Goal: Task Accomplishment & Management: Manage account settings

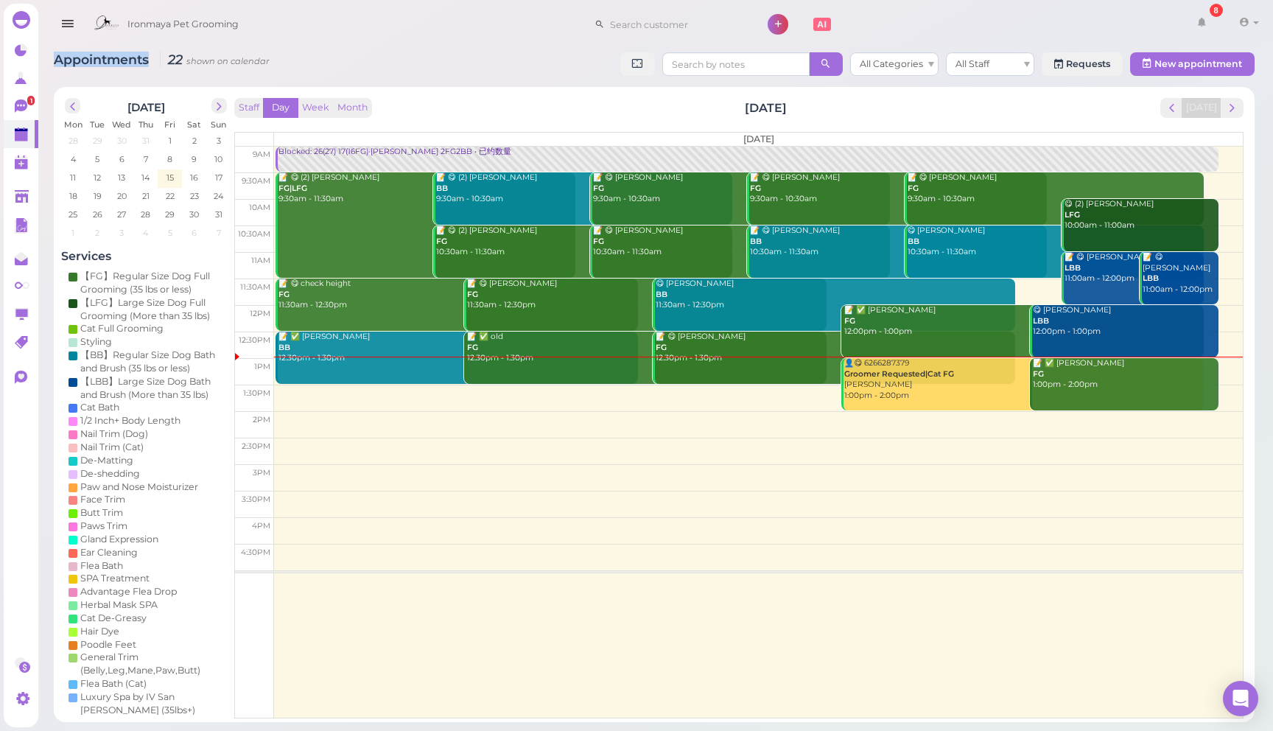
click at [71, 27] on icon "button" at bounding box center [67, 24] width 15 height 18
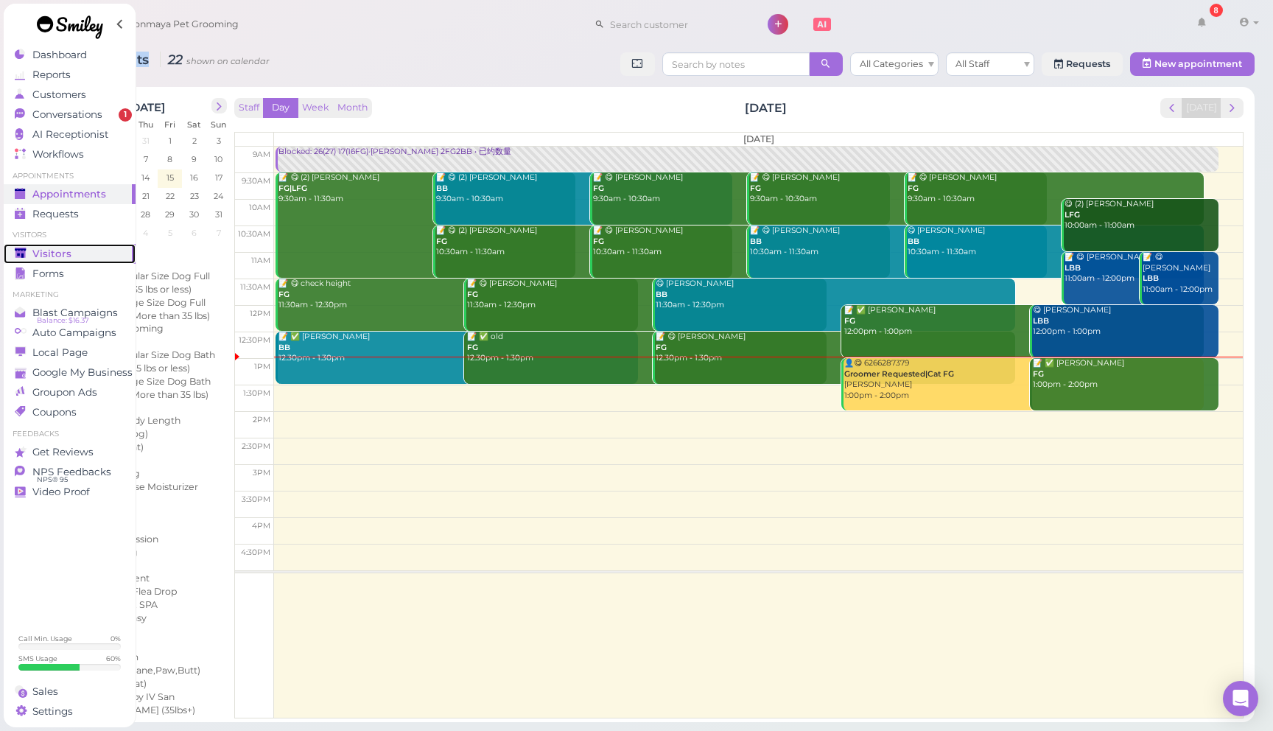
click at [84, 251] on div "Visitors" at bounding box center [68, 254] width 106 height 13
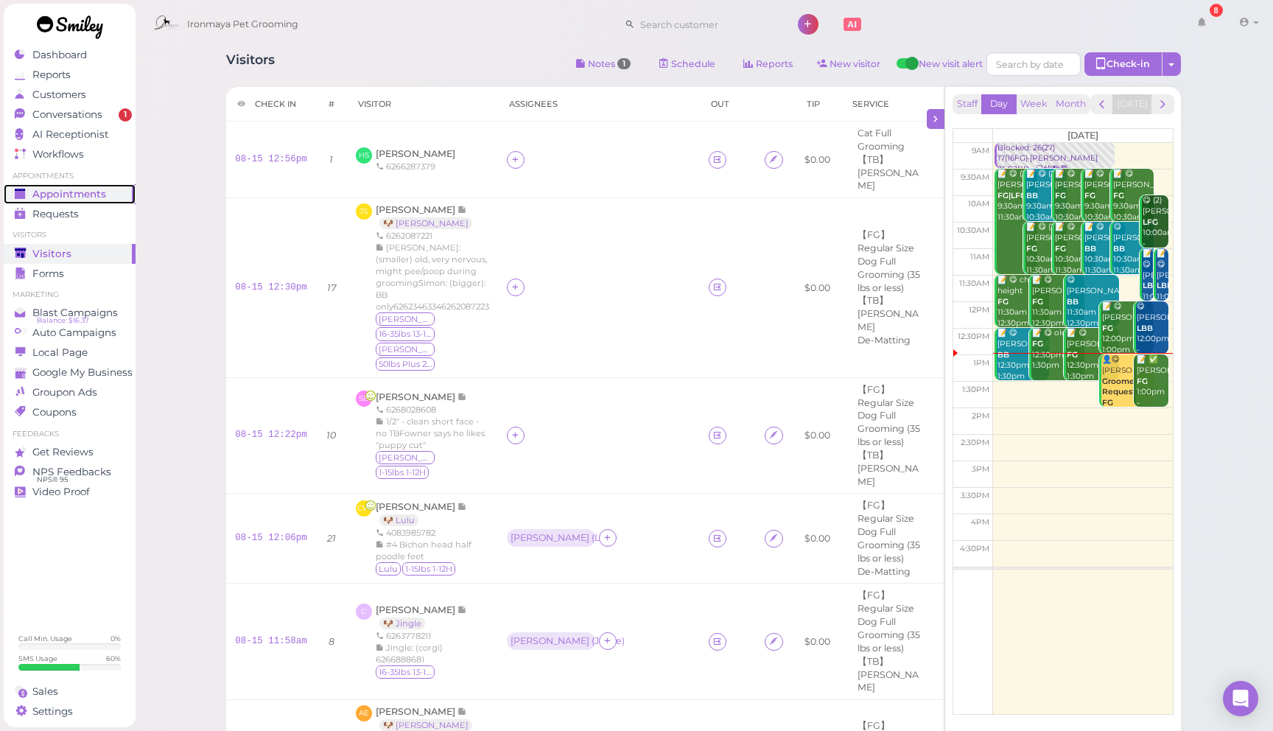
click at [105, 192] on div "Appointments" at bounding box center [68, 194] width 106 height 13
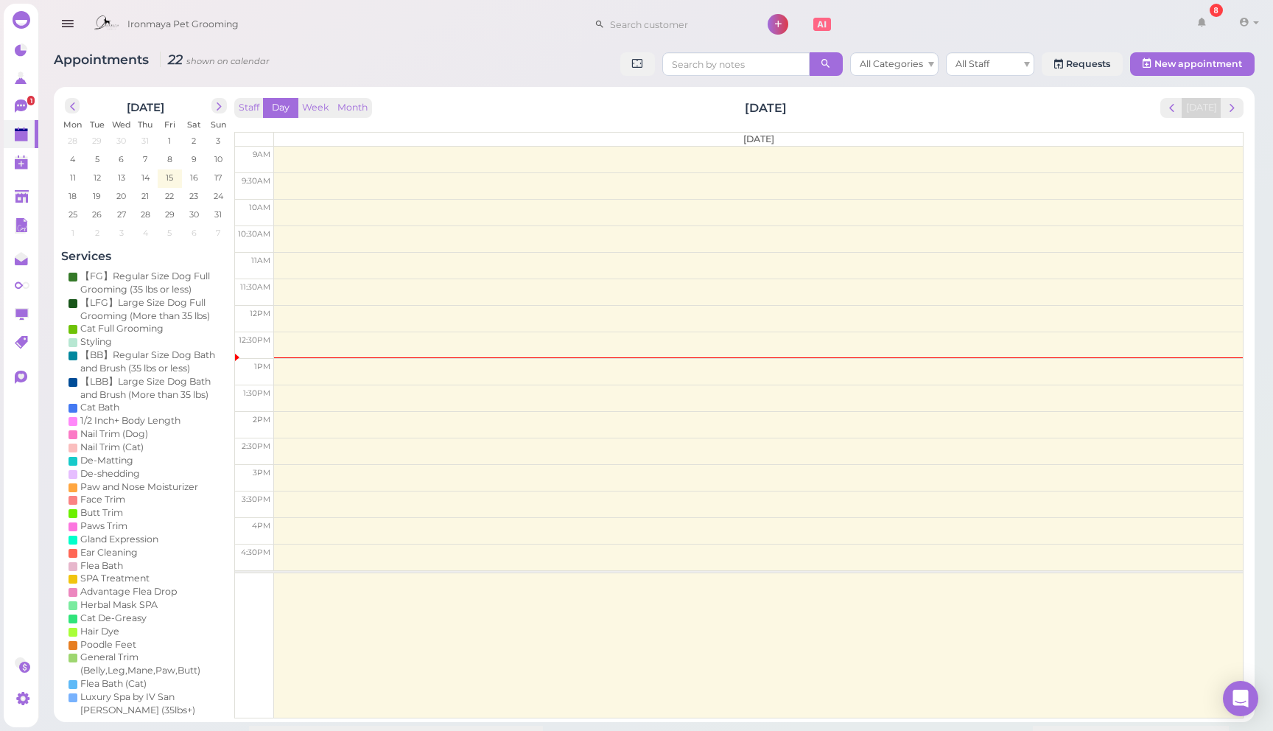
click at [469, 46] on div "Appointments 22 shown on calendar All Categories All Staff Requests New appoint…" at bounding box center [654, 381] width 1238 height 681
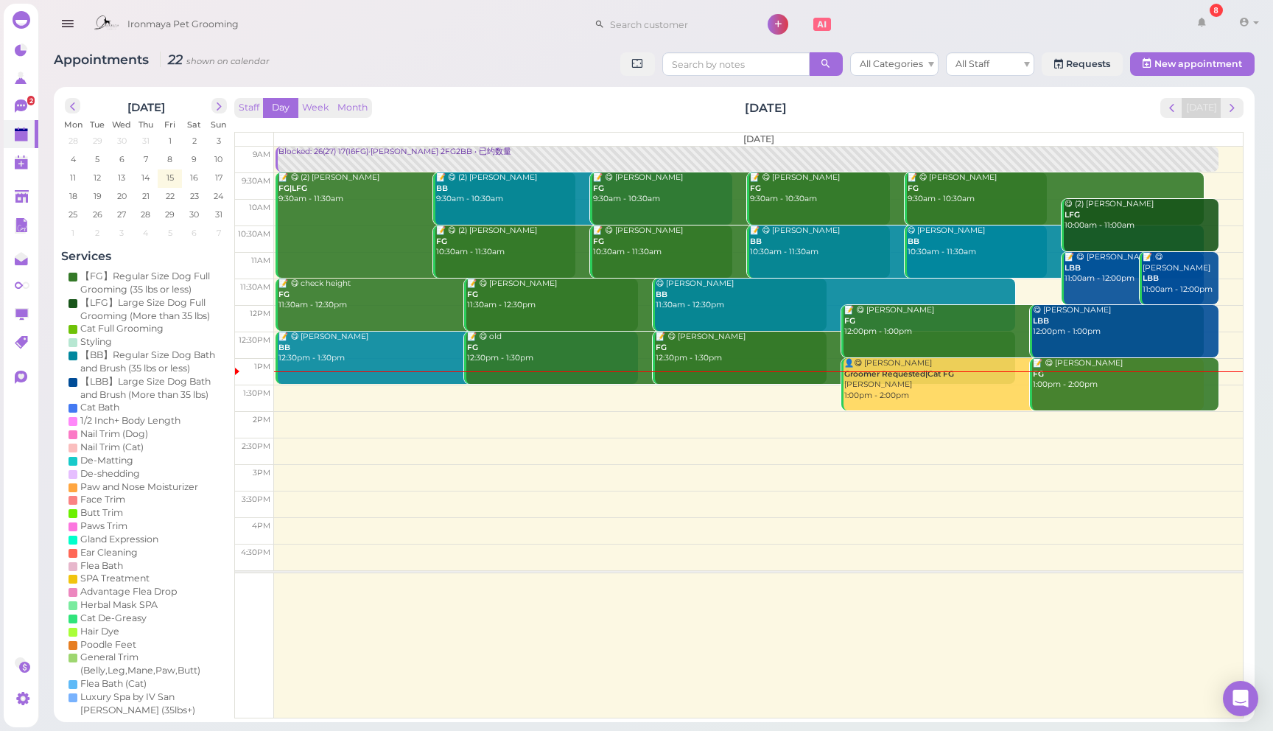
click at [64, 27] on icon "button" at bounding box center [67, 24] width 15 height 18
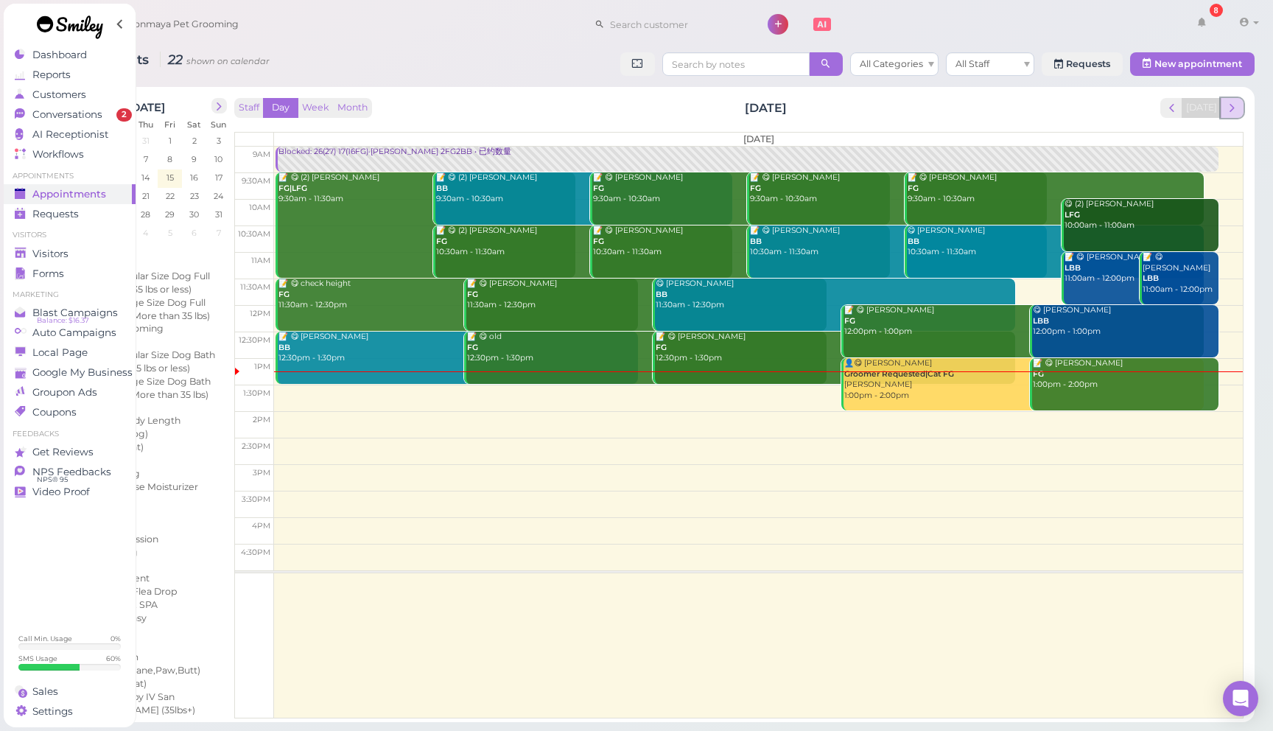
click at [1240, 115] on button "next" at bounding box center [1232, 108] width 23 height 20
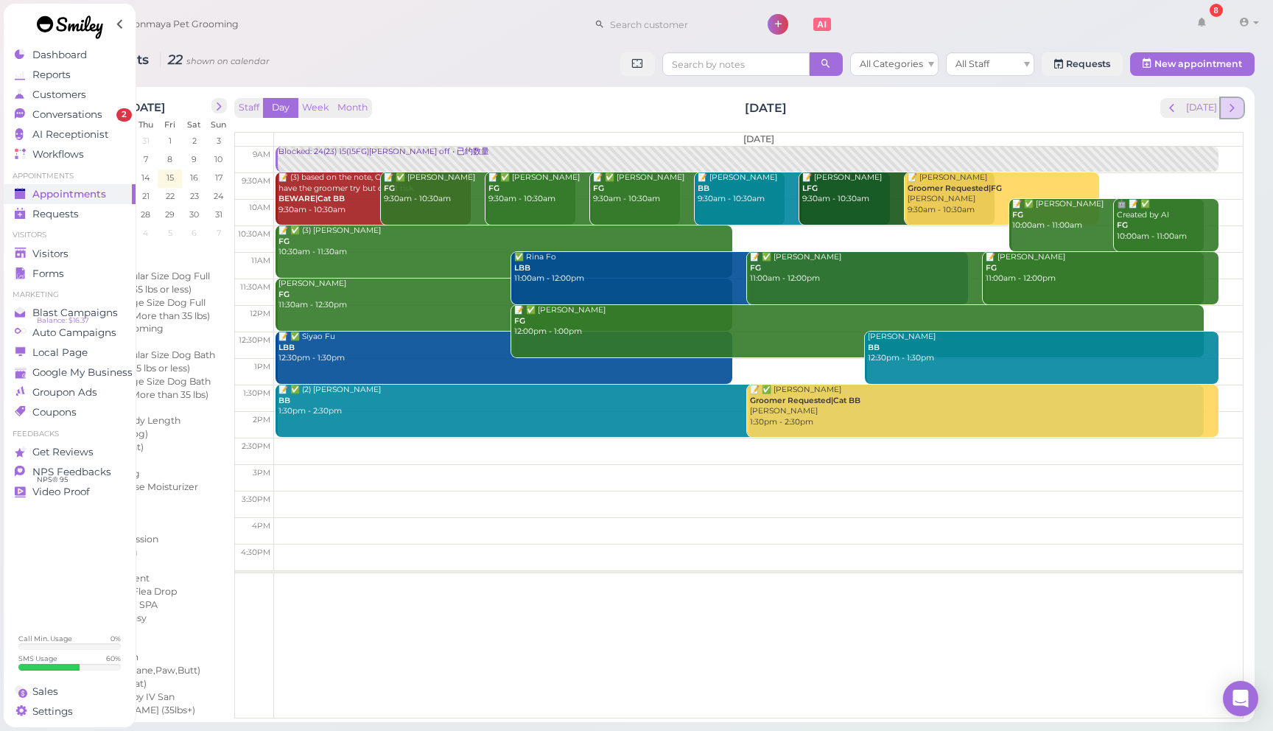
click at [1240, 114] on button "next" at bounding box center [1232, 108] width 23 height 20
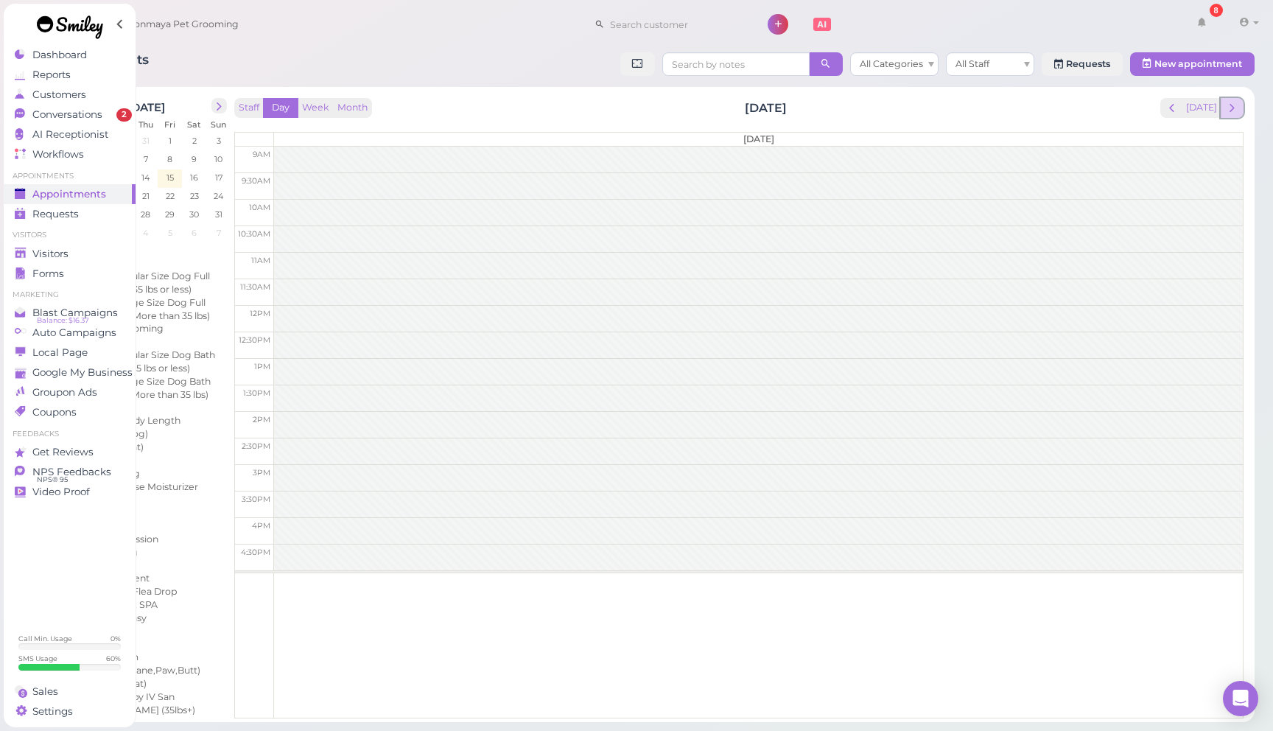
click at [1237, 108] on span "next" at bounding box center [1233, 108] width 14 height 14
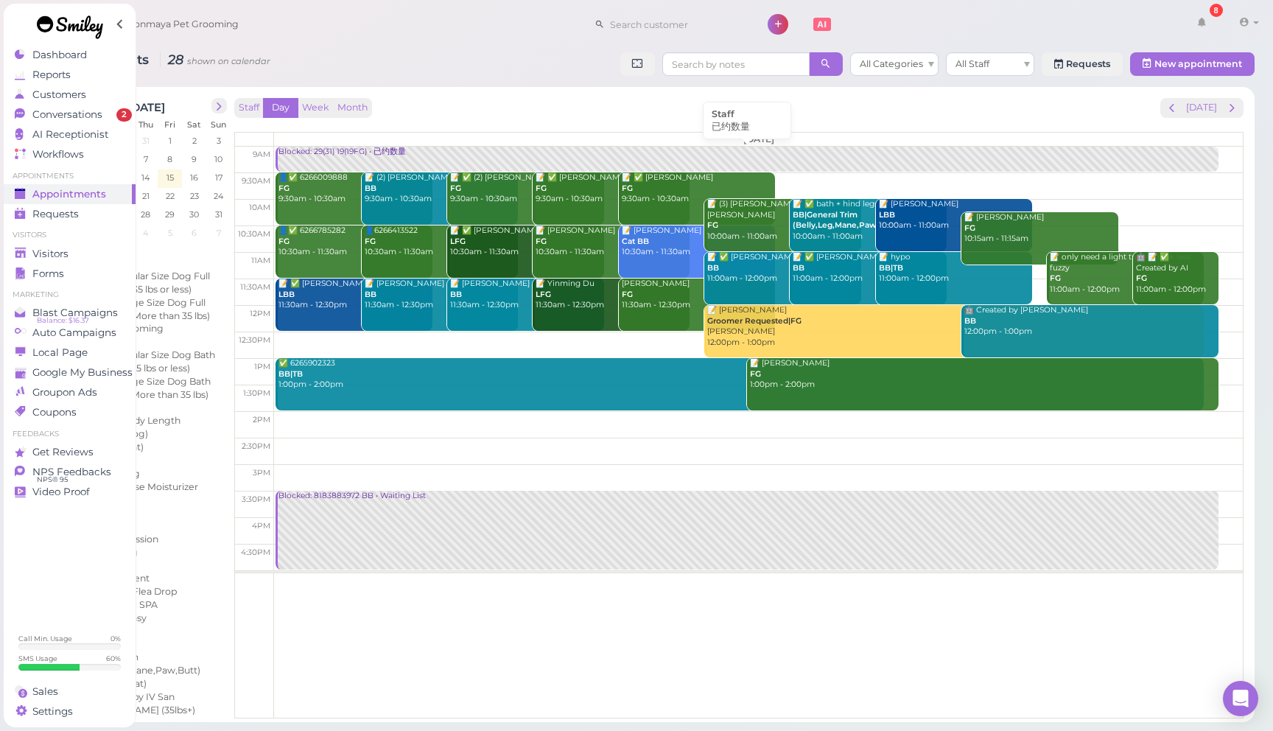
click at [332, 155] on div "Blocked: 29(31) 19(19FG) • 已约数量" at bounding box center [748, 152] width 941 height 11
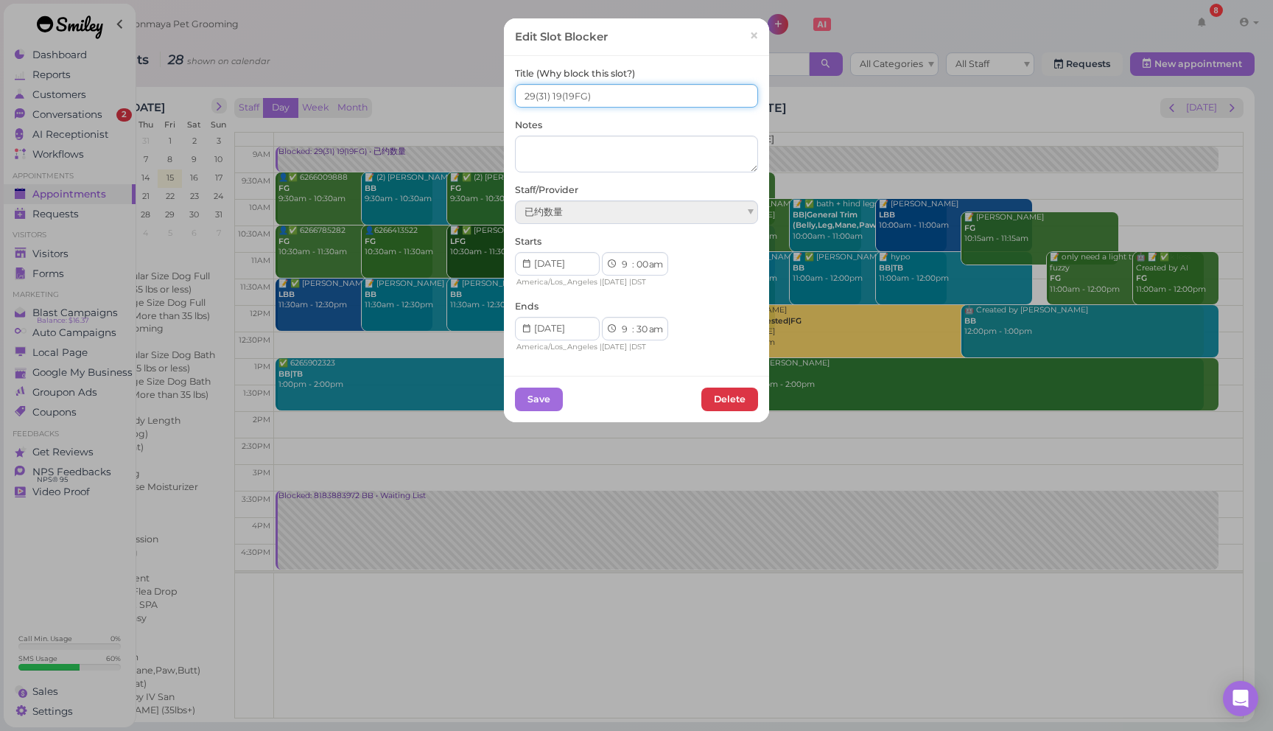
click at [558, 99] on input "29(31) 19(19FG)" at bounding box center [636, 96] width 243 height 24
type input "29(31) 21(19FG)"
click at [532, 405] on button "Save" at bounding box center [539, 400] width 48 height 24
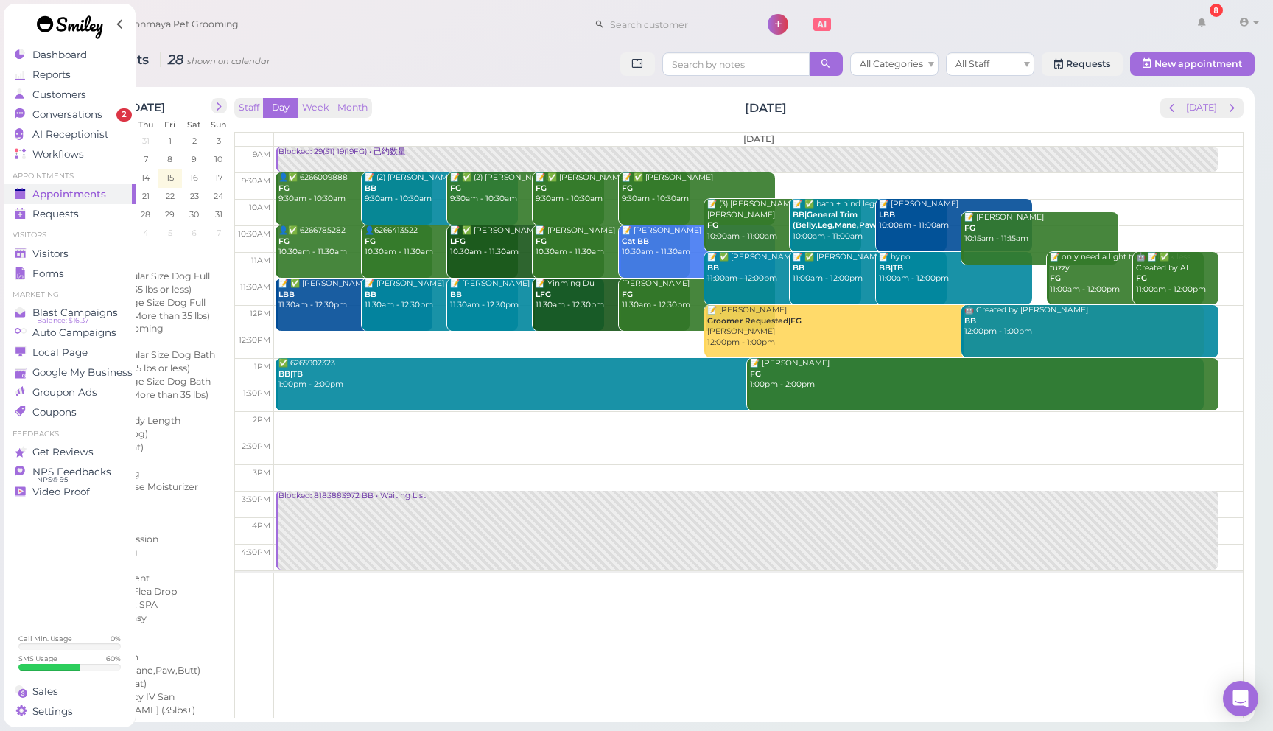
drag, startPoint x: 412, startPoint y: 43, endPoint x: 406, endPoint y: 49, distance: 8.3
click at [412, 43] on div "Ironmaya Pet Grooming 8 Account Refer Friends" at bounding box center [675, 25] width 1178 height 42
click at [325, 155] on div "Blocked: 29(31) 19(19FG) • 已约数量" at bounding box center [748, 152] width 941 height 11
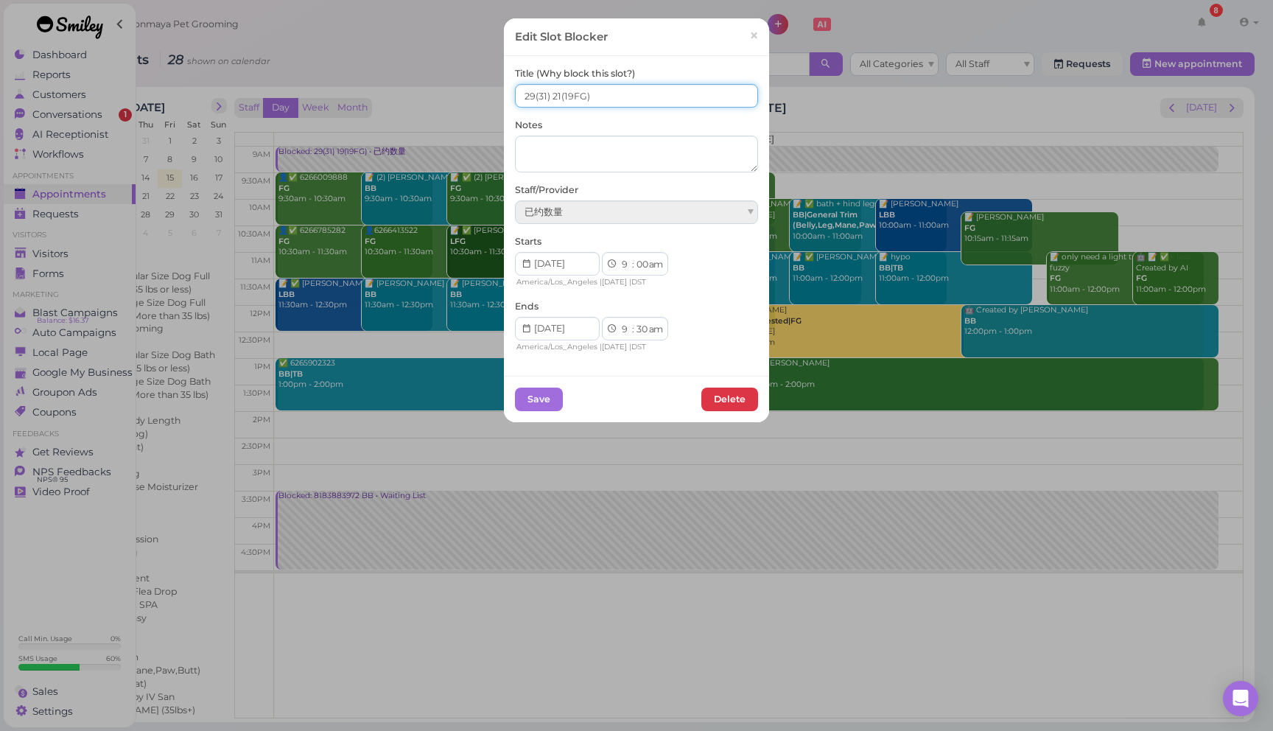
click at [530, 98] on input "29(31) 21(19FG)" at bounding box center [636, 96] width 243 height 24
type input "32(31) 21(19FG)"
click at [547, 408] on button "Save" at bounding box center [539, 400] width 48 height 24
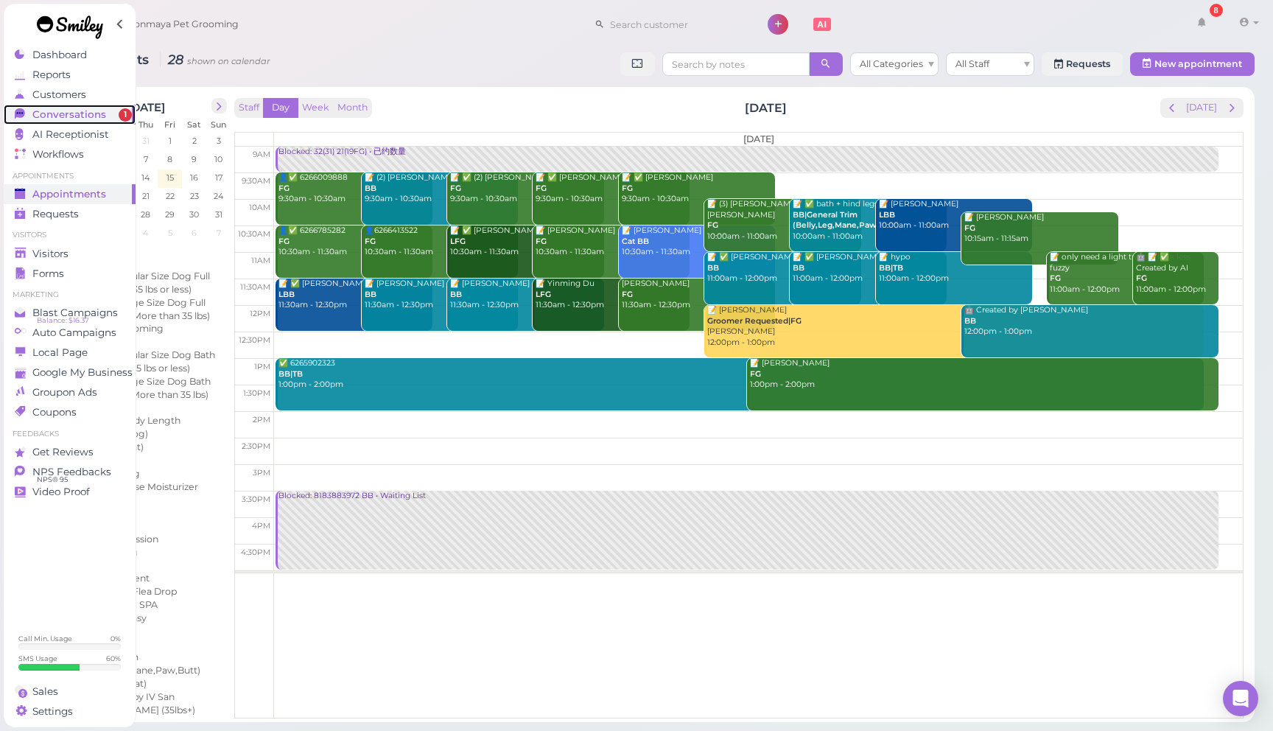
click at [61, 116] on span "Conversations" at bounding box center [69, 114] width 74 height 13
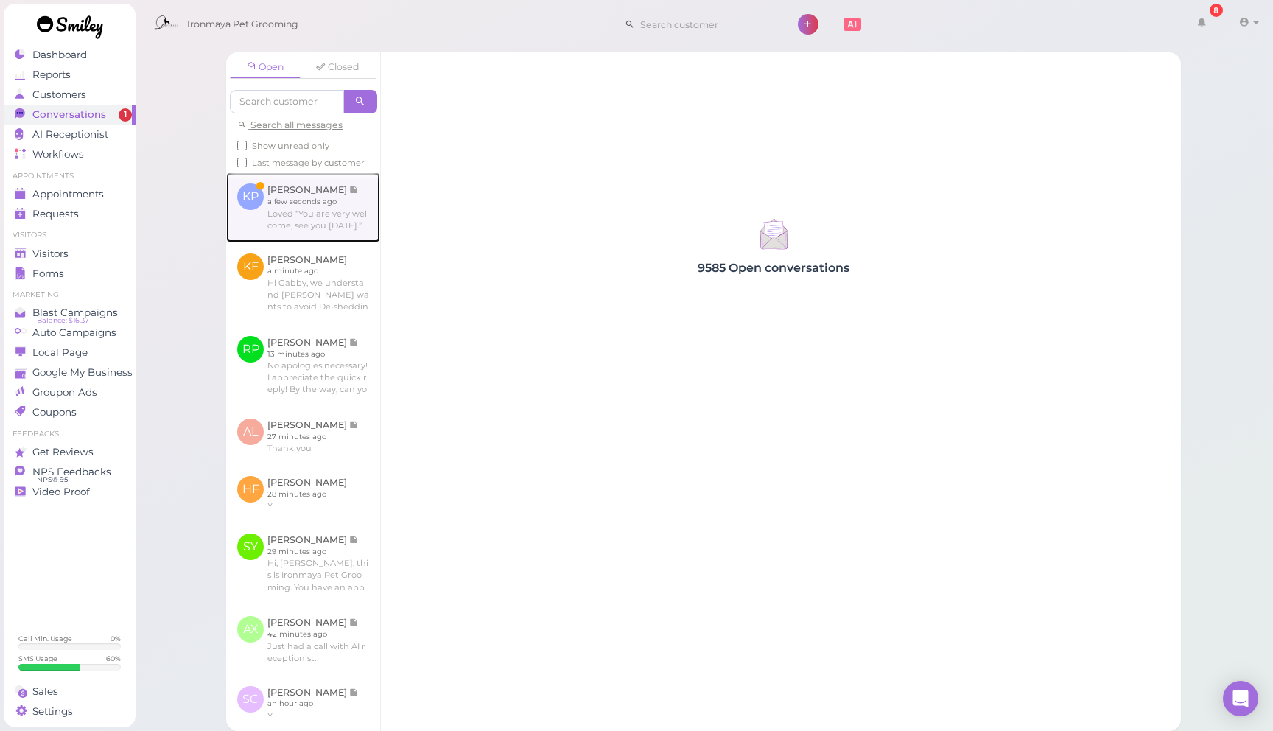
click at [338, 220] on link at bounding box center [303, 206] width 154 height 69
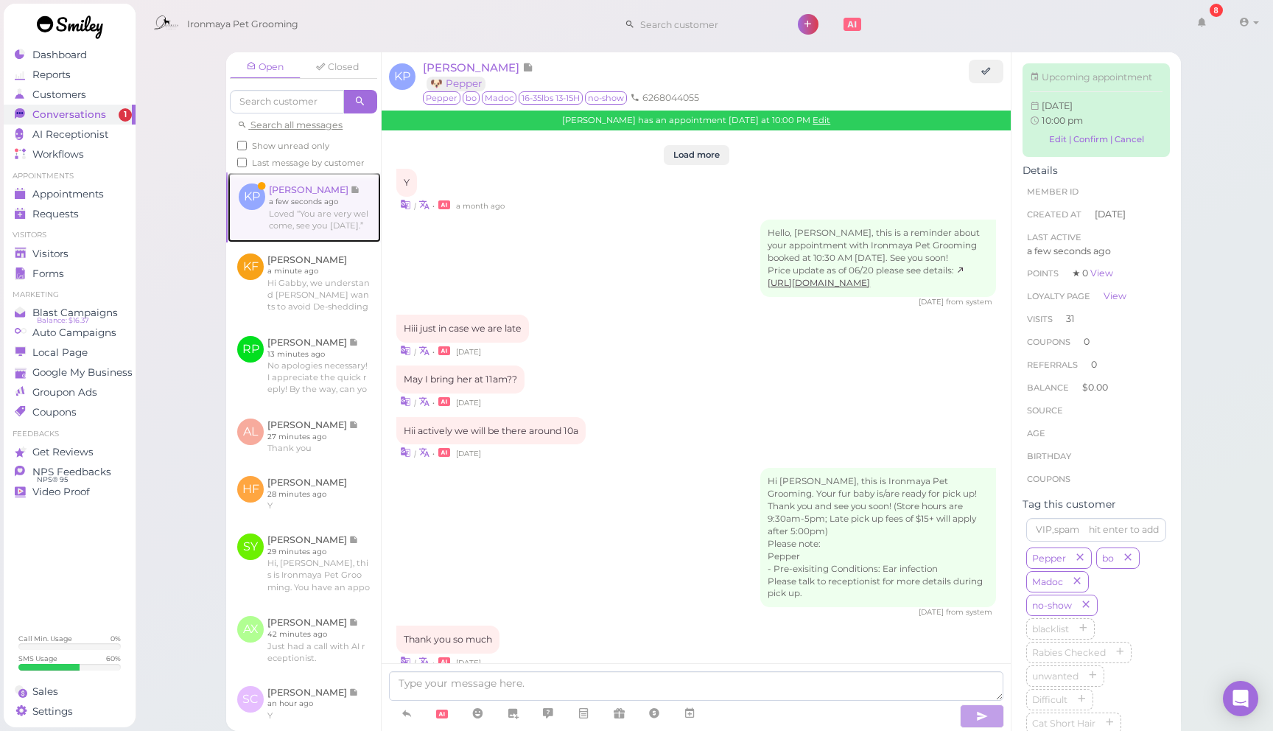
scroll to position [1688, 0]
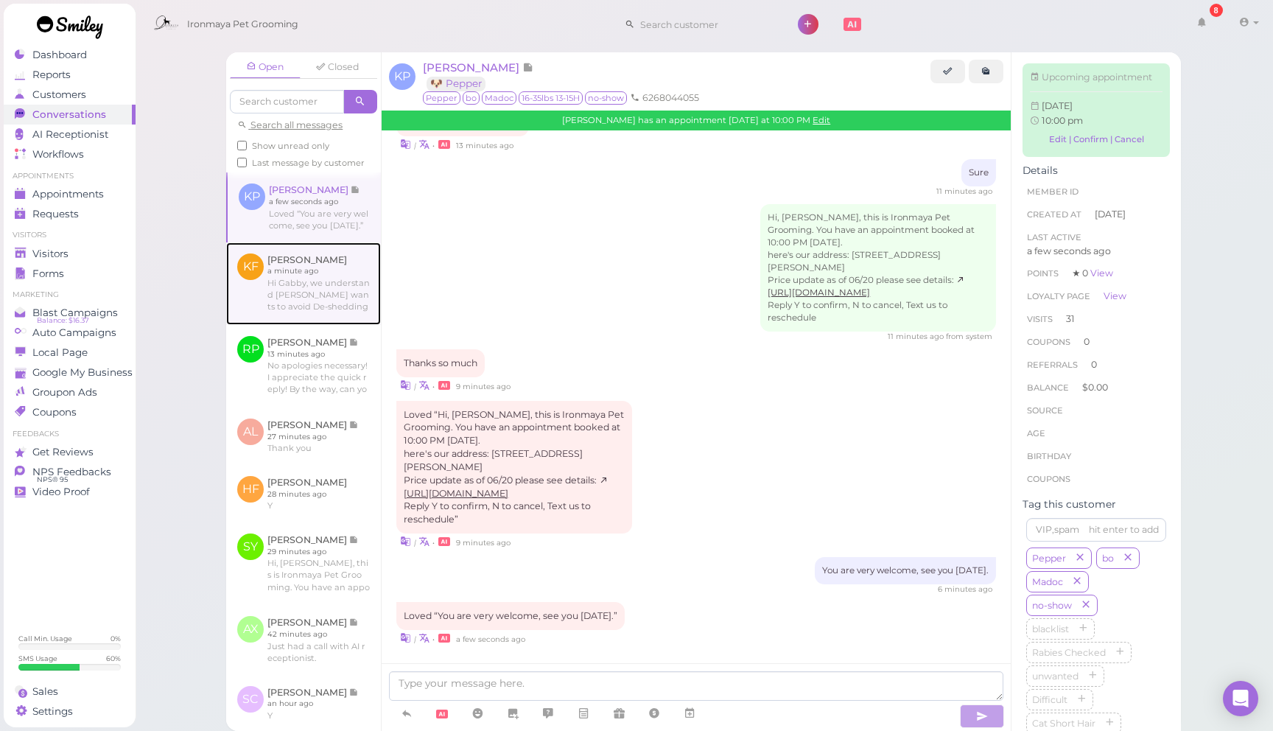
click at [293, 290] on link at bounding box center [303, 283] width 155 height 83
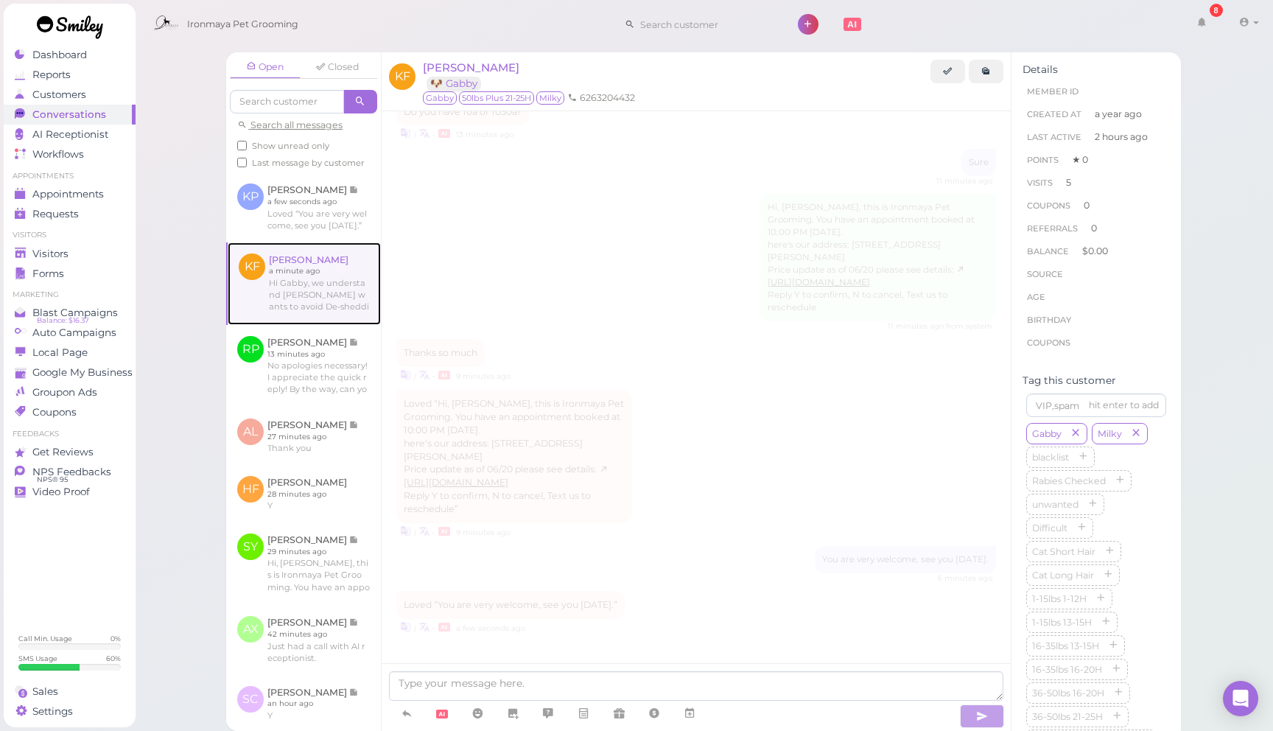
scroll to position [1738, 0]
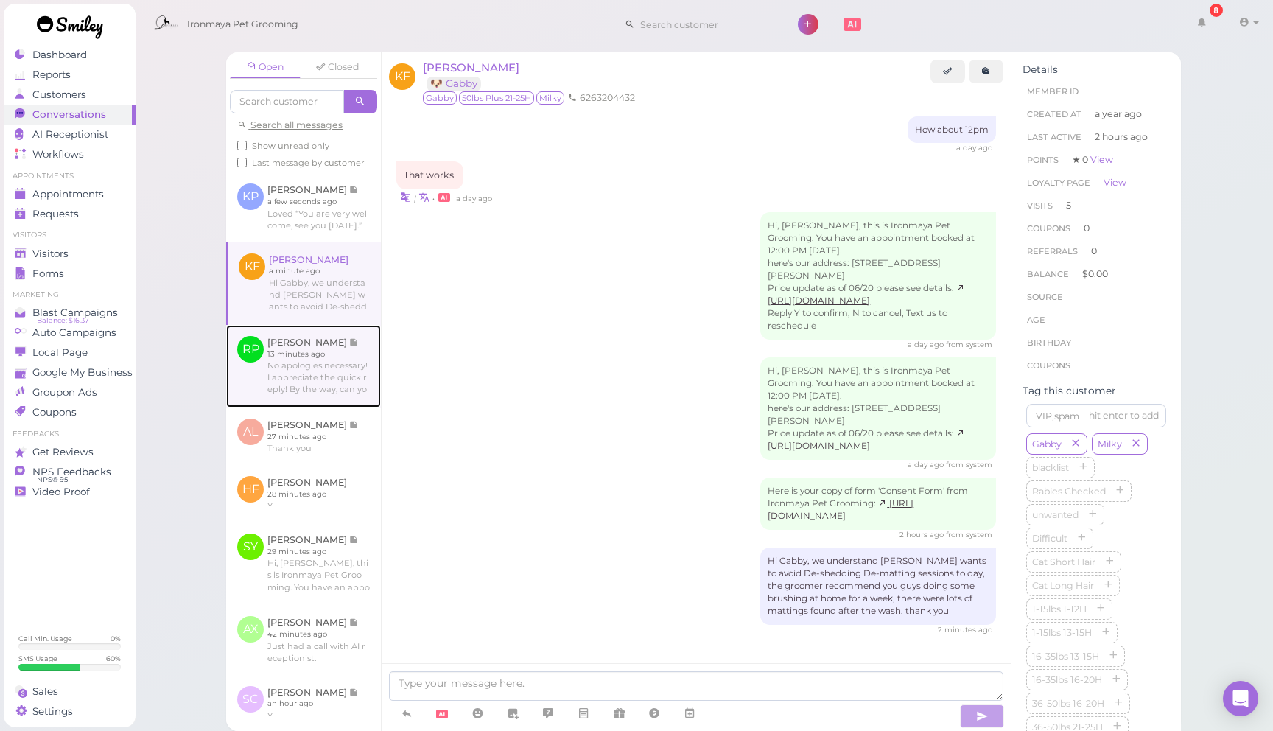
click at [338, 382] on link at bounding box center [303, 366] width 155 height 83
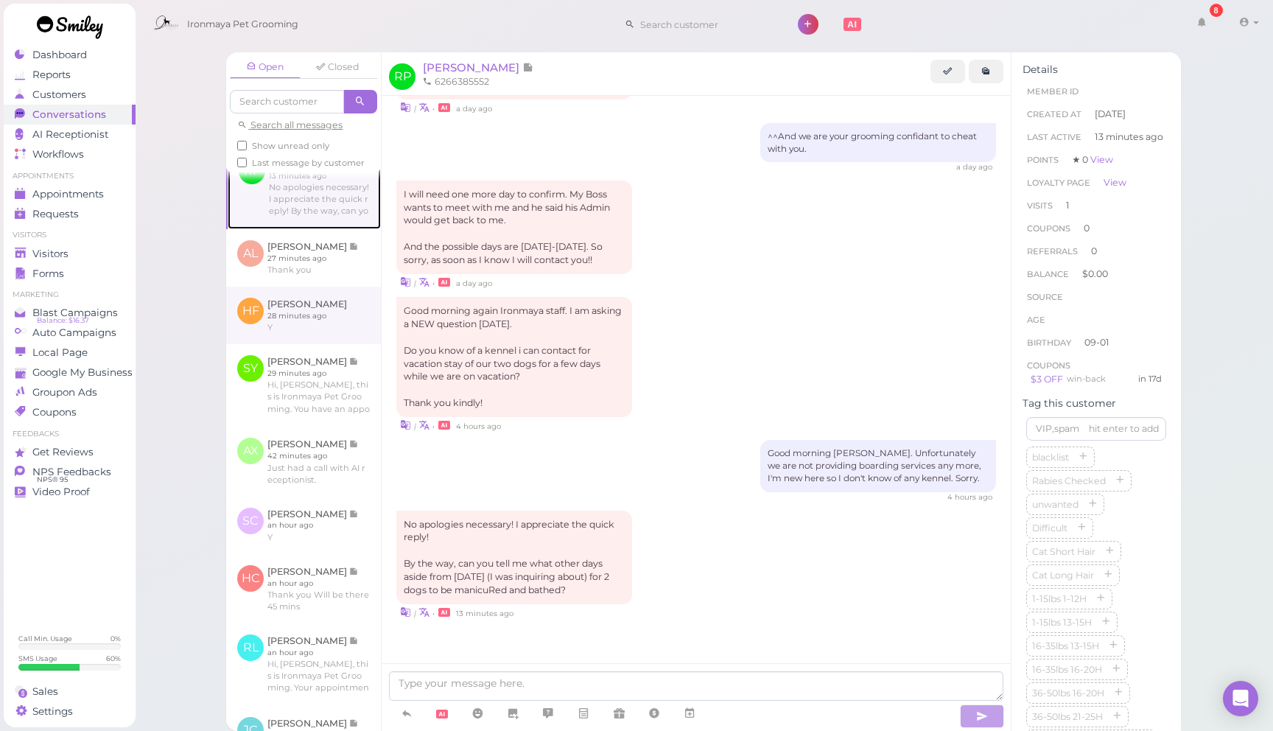
scroll to position [179, 0]
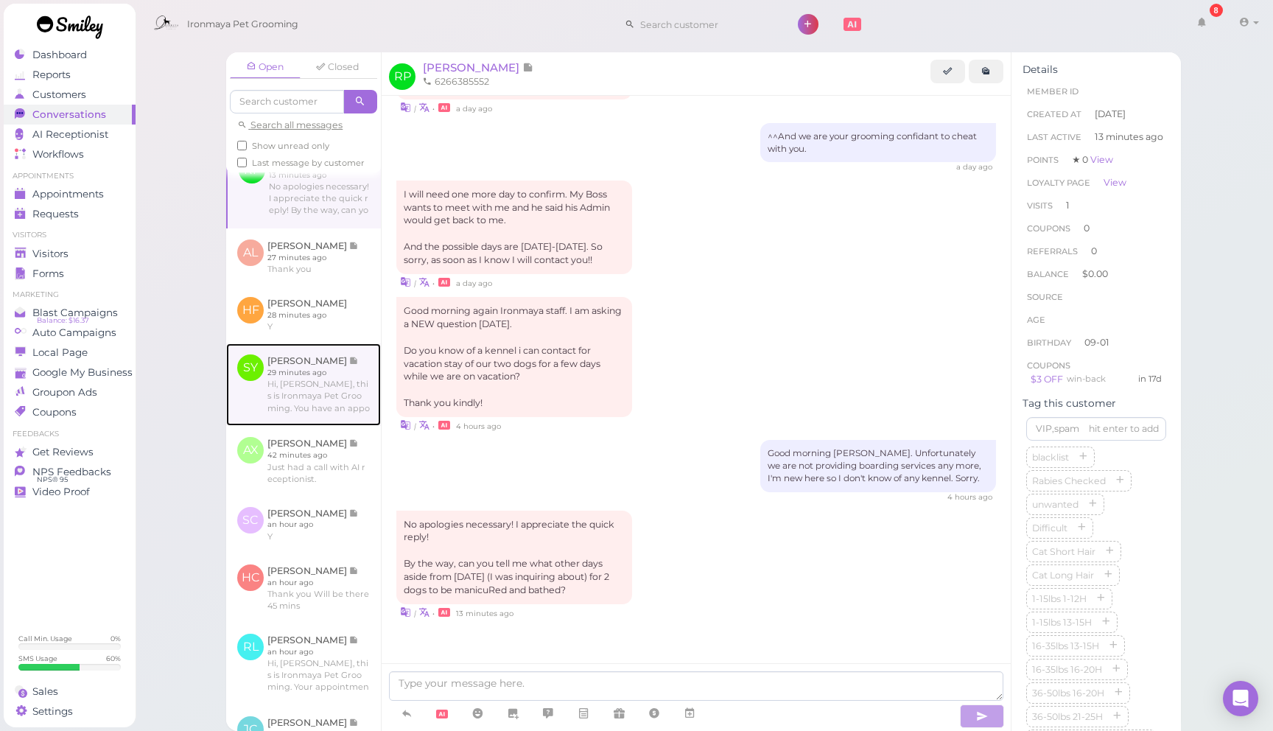
click at [326, 395] on link at bounding box center [303, 384] width 155 height 83
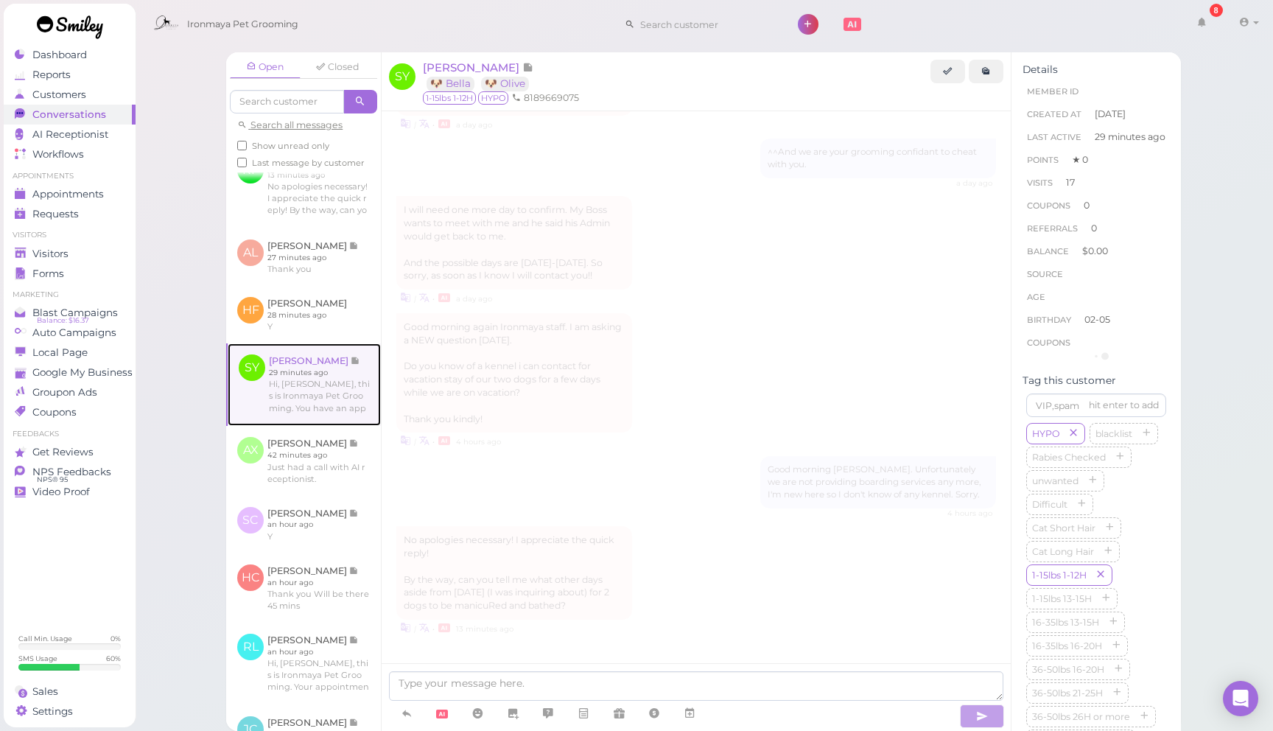
scroll to position [1998, 0]
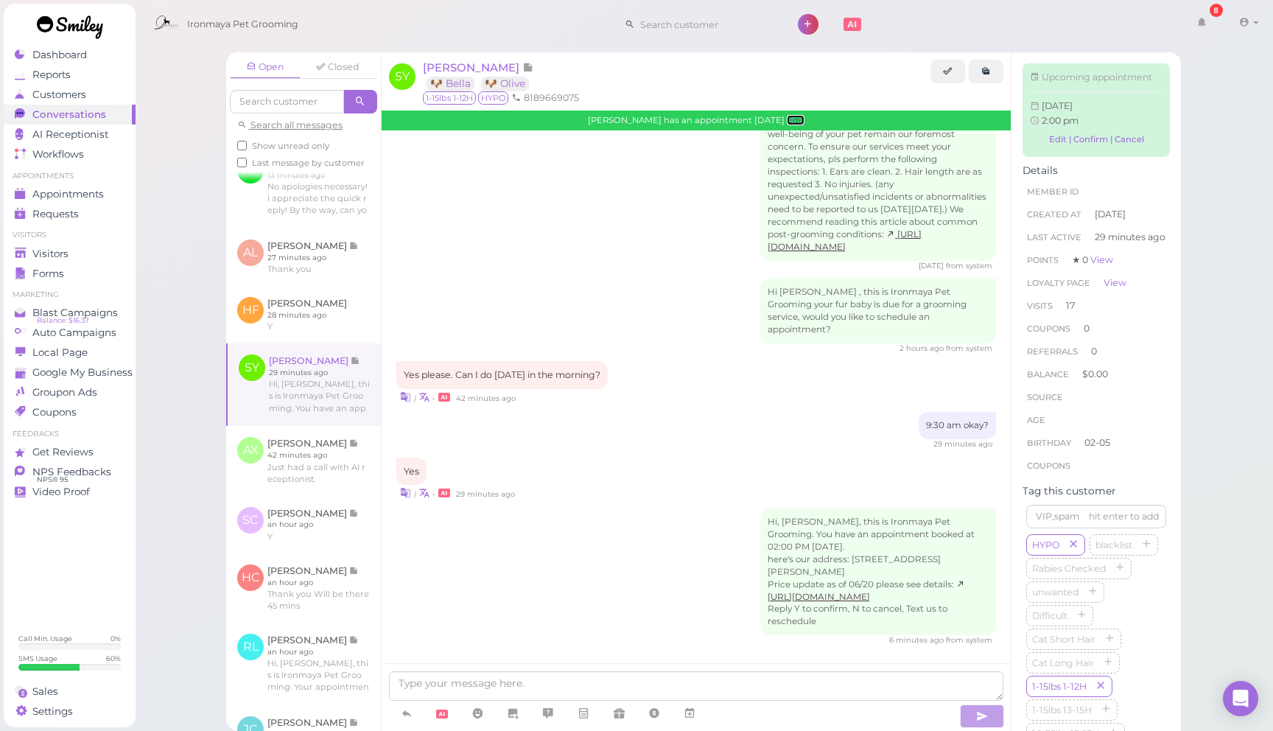
click at [791, 122] on link "Edit" at bounding box center [796, 120] width 18 height 10
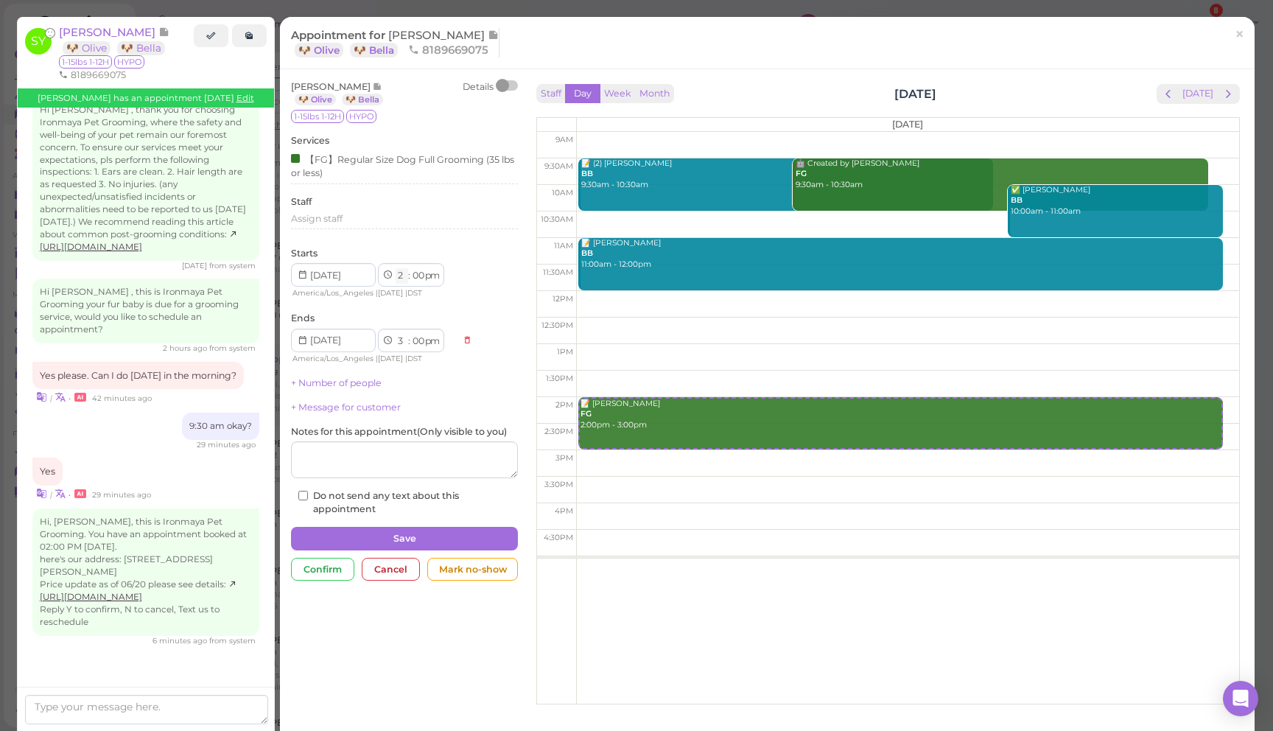
click at [398, 282] on select "1 2 3 4 5 6 7 8 9 10 11 12" at bounding box center [402, 275] width 13 height 15
select select "9"
select select "10"
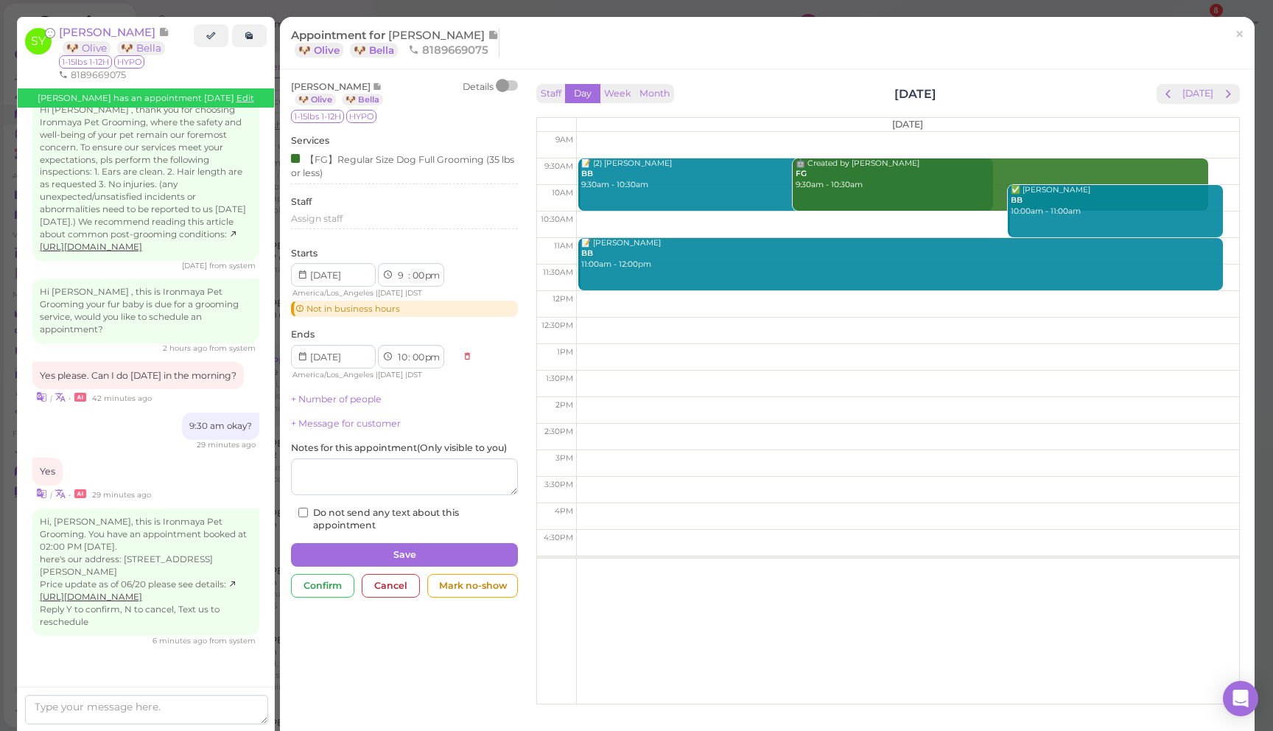
click at [419, 280] on select "00 05 10 15 20 25 30 35 40 45 50 55" at bounding box center [417, 275] width 15 height 15
select select "30"
click at [436, 279] on select "am pm" at bounding box center [431, 275] width 17 height 15
select select "am"
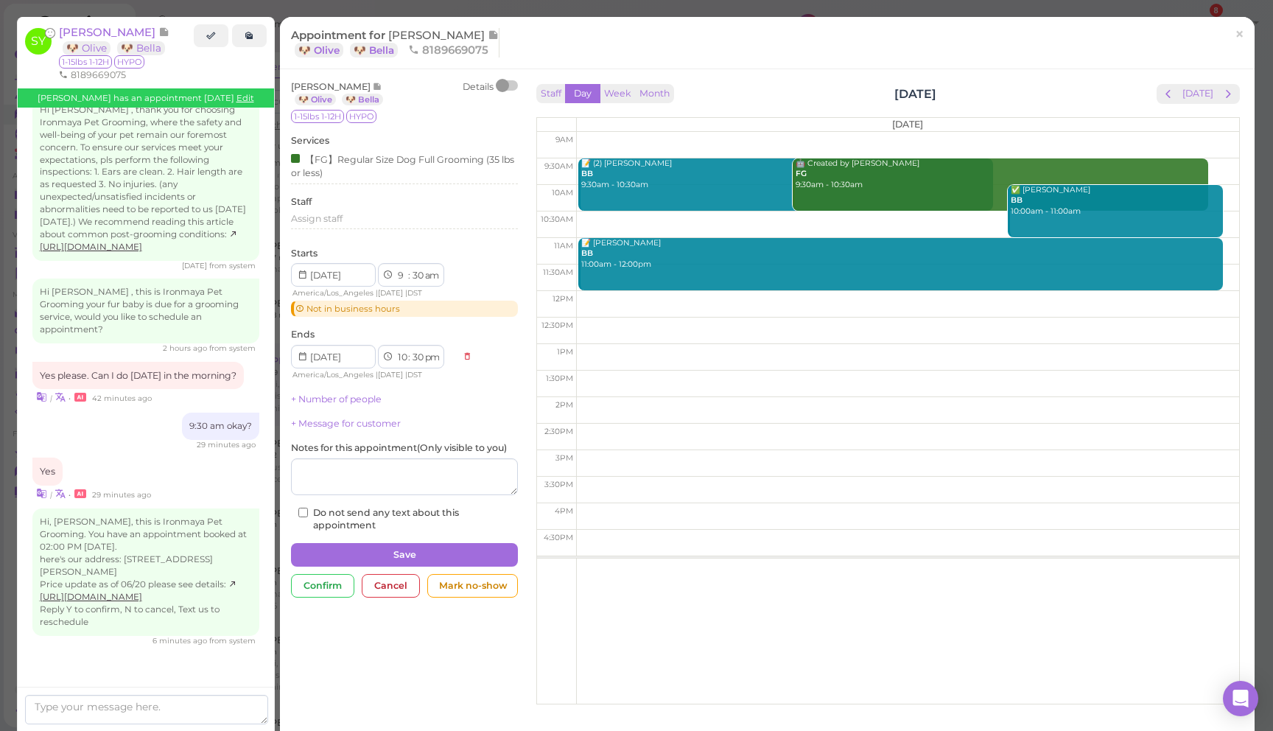
select select "am"
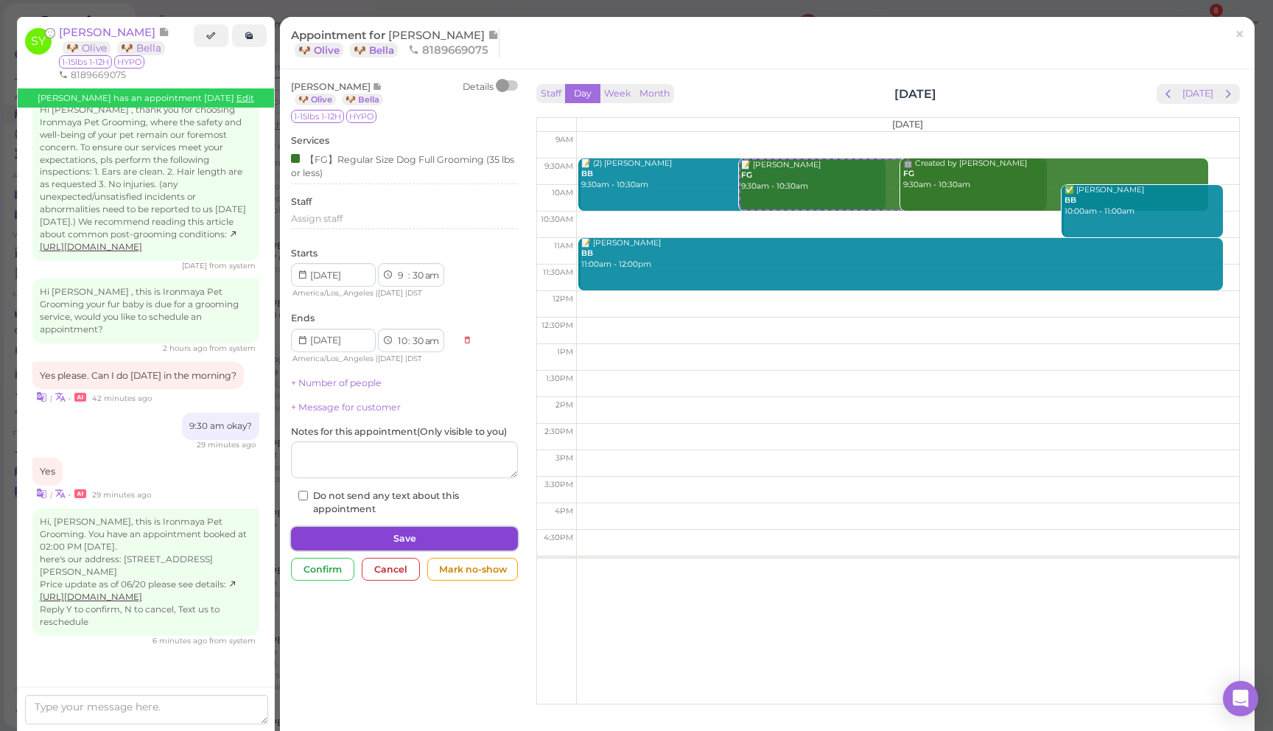
click at [438, 534] on button "Save" at bounding box center [404, 539] width 227 height 24
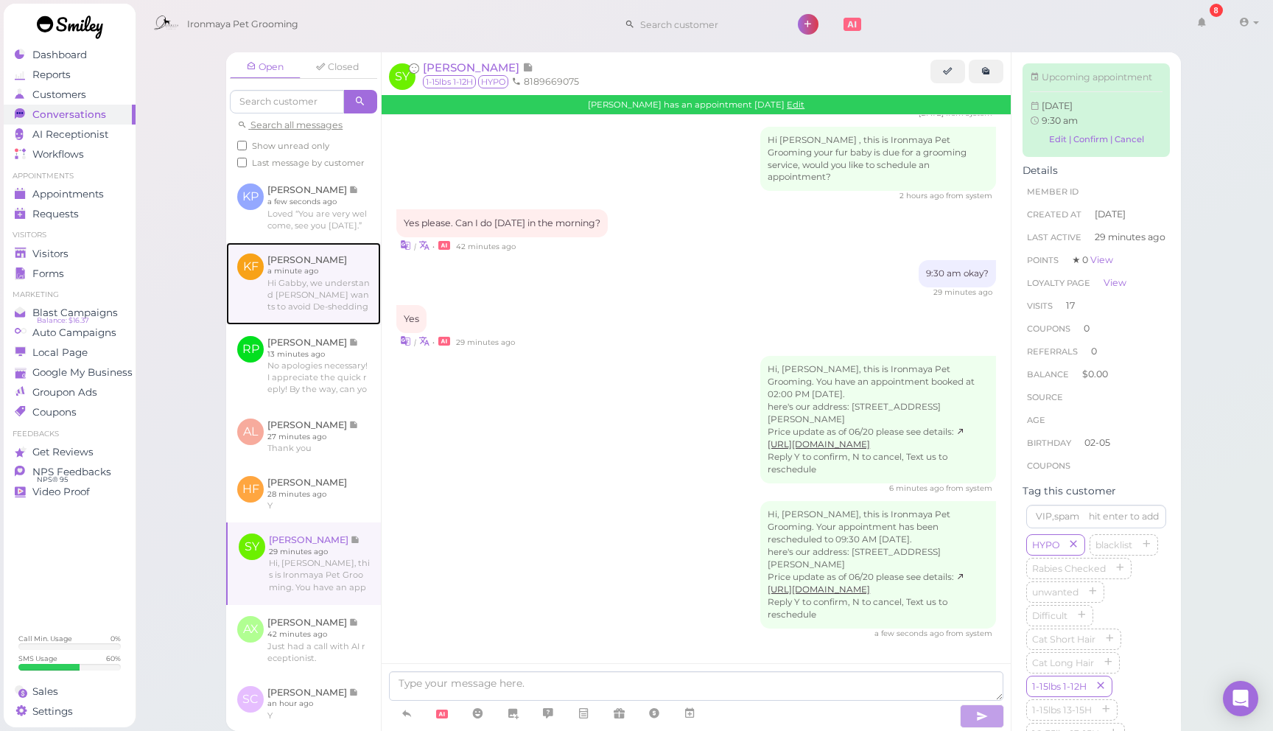
click at [324, 299] on link at bounding box center [303, 283] width 155 height 83
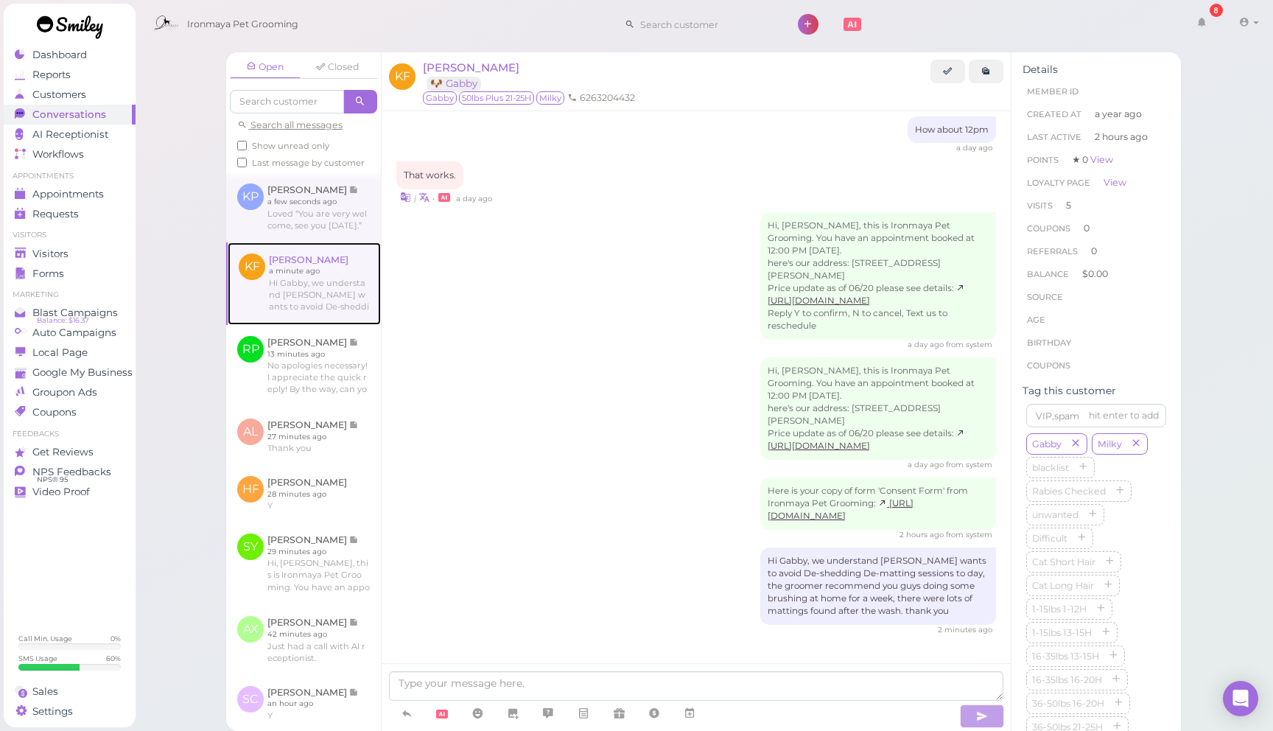
scroll to position [1738, 0]
click at [318, 211] on link at bounding box center [303, 206] width 155 height 69
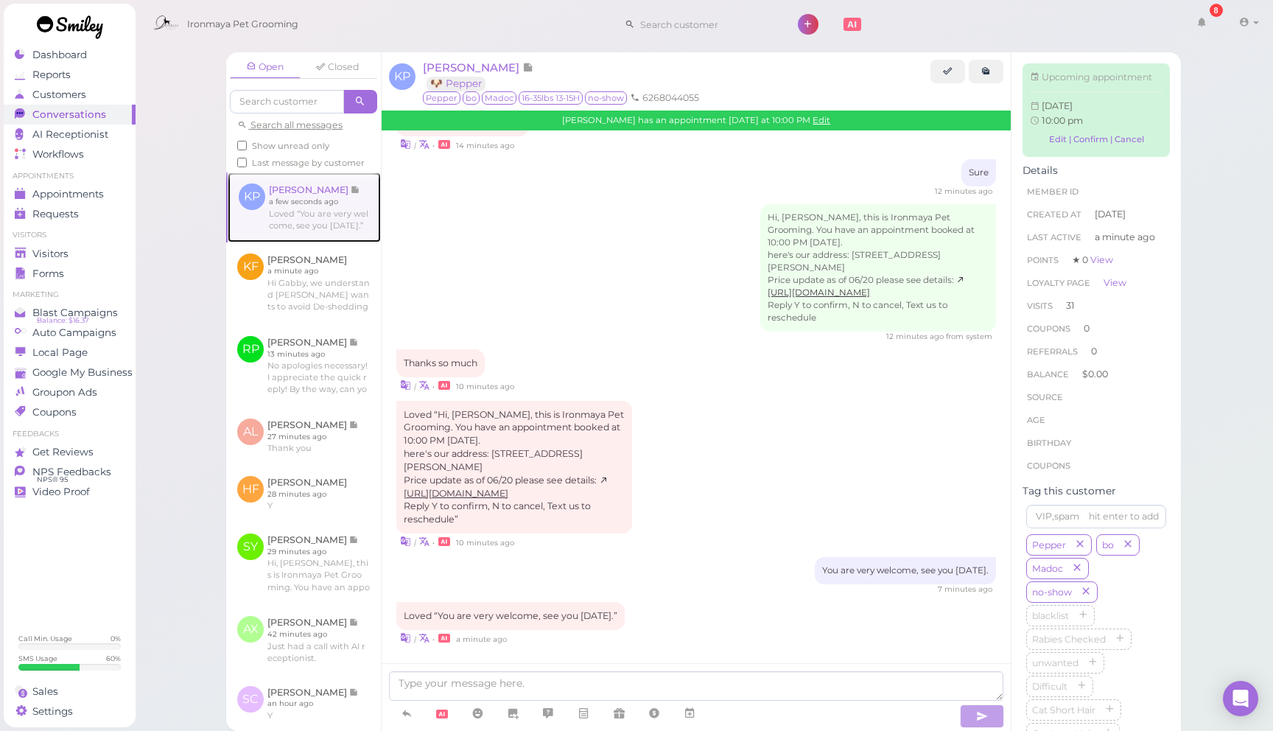
scroll to position [1688, 0]
click at [694, 715] on icon at bounding box center [690, 713] width 12 height 15
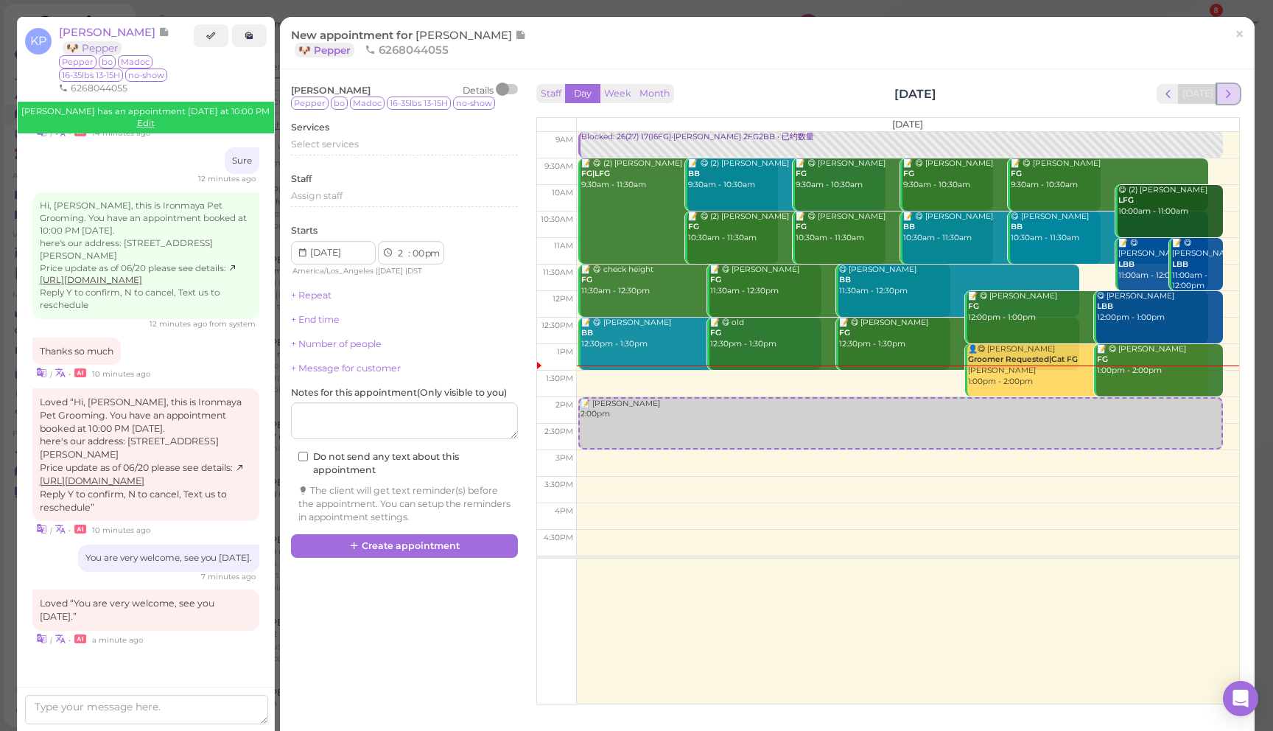
click at [1233, 100] on span "next" at bounding box center [1229, 94] width 14 height 14
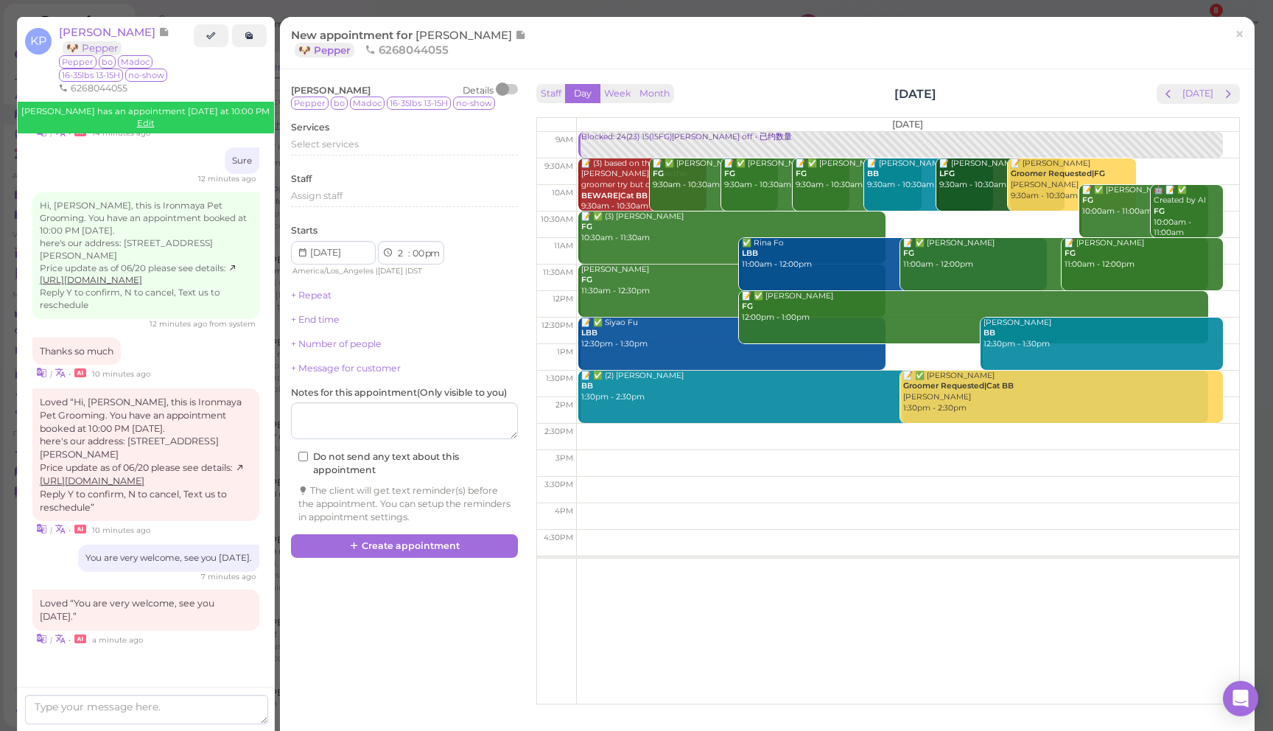
click at [1233, 100] on span "next" at bounding box center [1229, 94] width 14 height 14
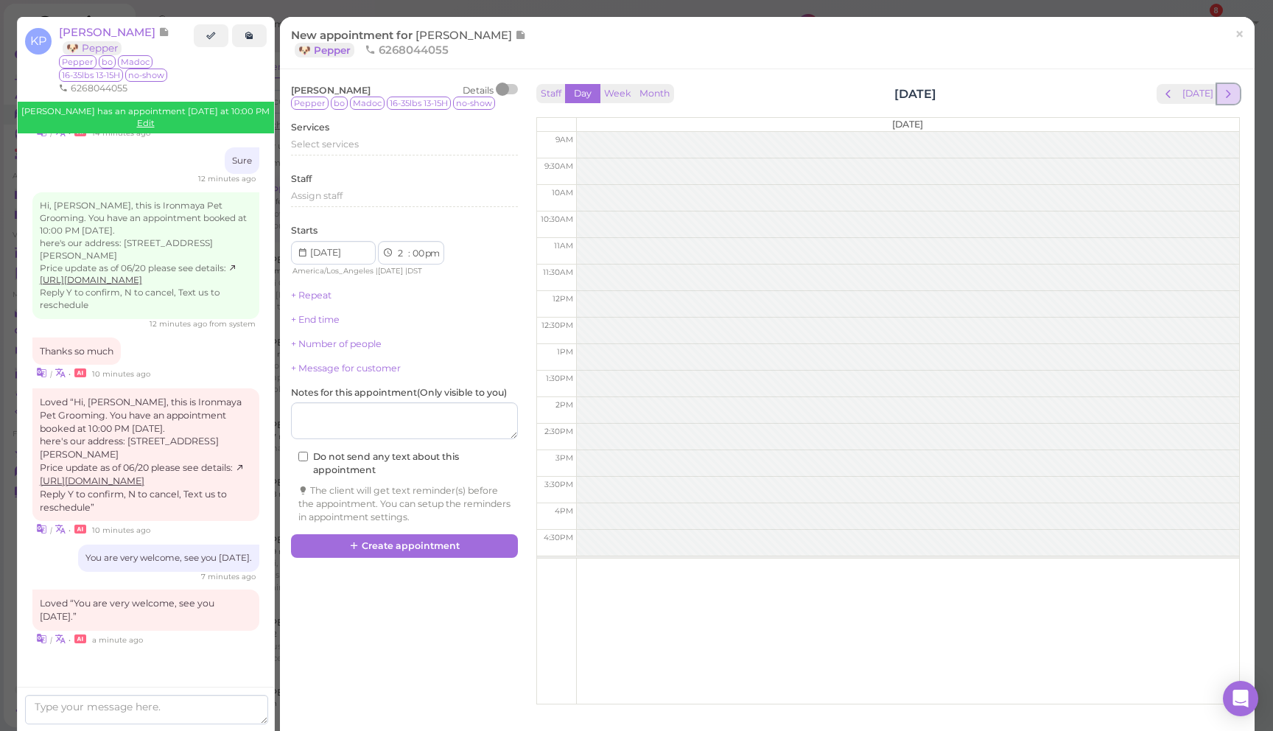
click at [1233, 100] on span "next" at bounding box center [1229, 94] width 14 height 14
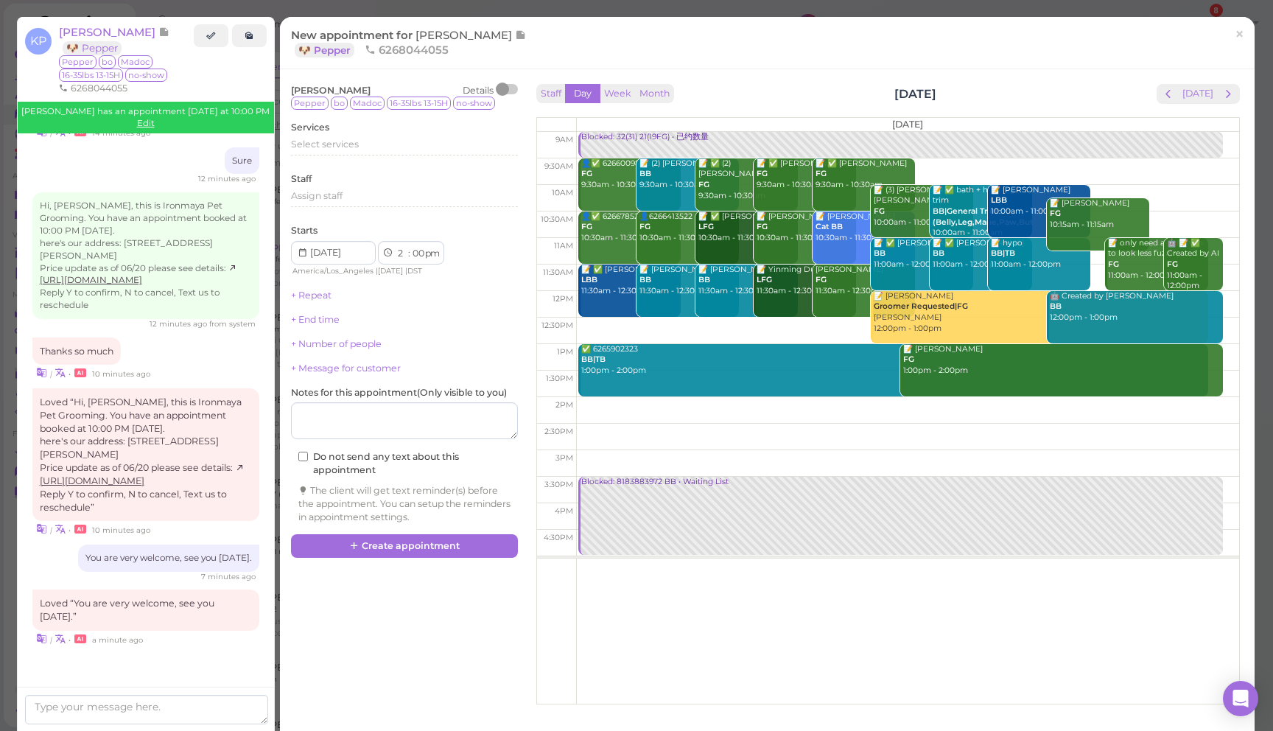
drag, startPoint x: 1245, startPoint y: 33, endPoint x: 1166, endPoint y: 36, distance: 78.9
click at [1245, 33] on link "×" at bounding box center [1239, 35] width 27 height 35
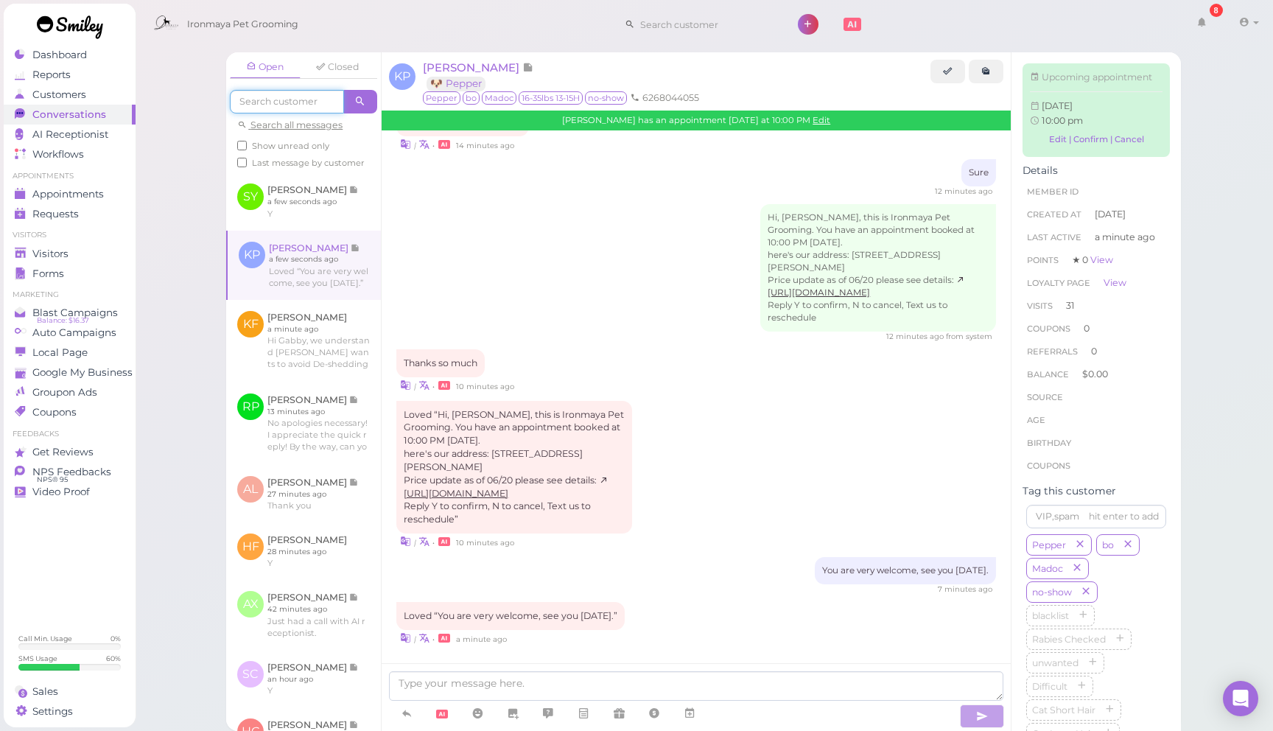
click at [292, 100] on input at bounding box center [287, 102] width 114 height 24
type input "move"
drag, startPoint x: 287, startPoint y: 103, endPoint x: 327, endPoint y: 99, distance: 40.0
click at [290, 102] on input "move" at bounding box center [287, 102] width 114 height 24
click at [354, 99] on span at bounding box center [360, 102] width 33 height 24
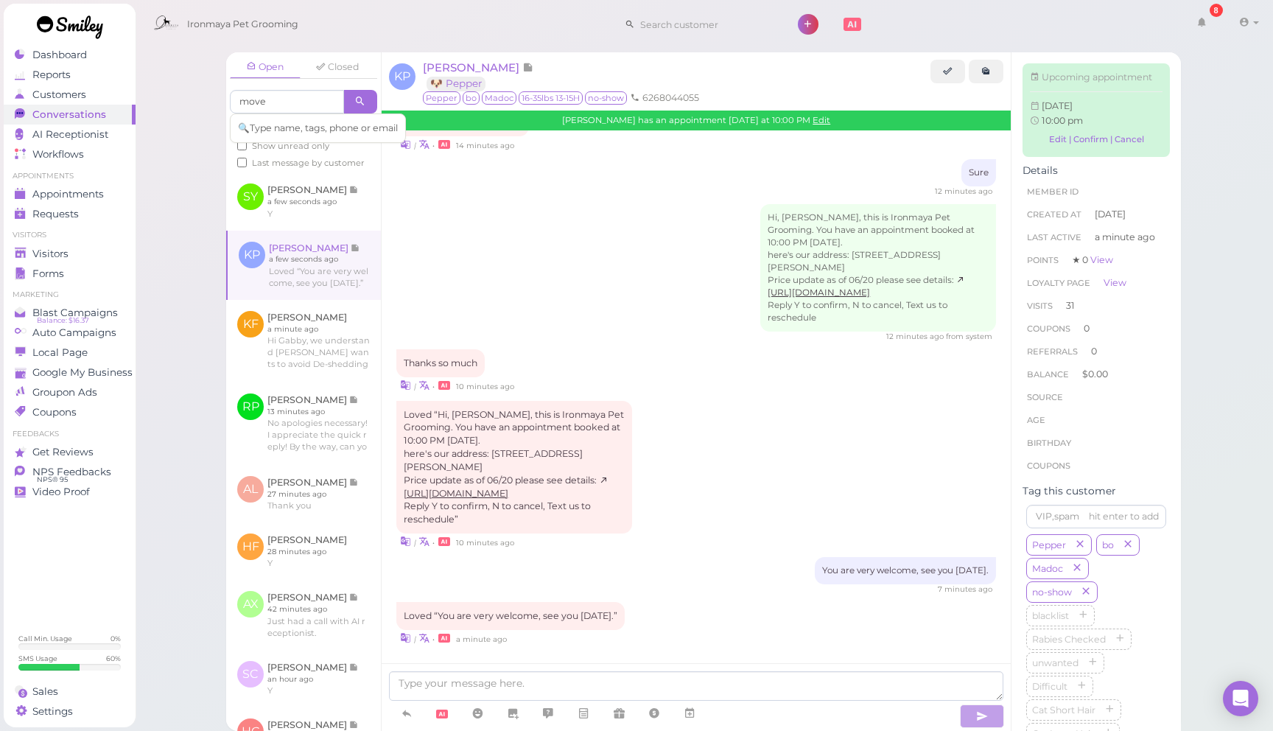
click at [360, 98] on icon at bounding box center [361, 101] width 10 height 11
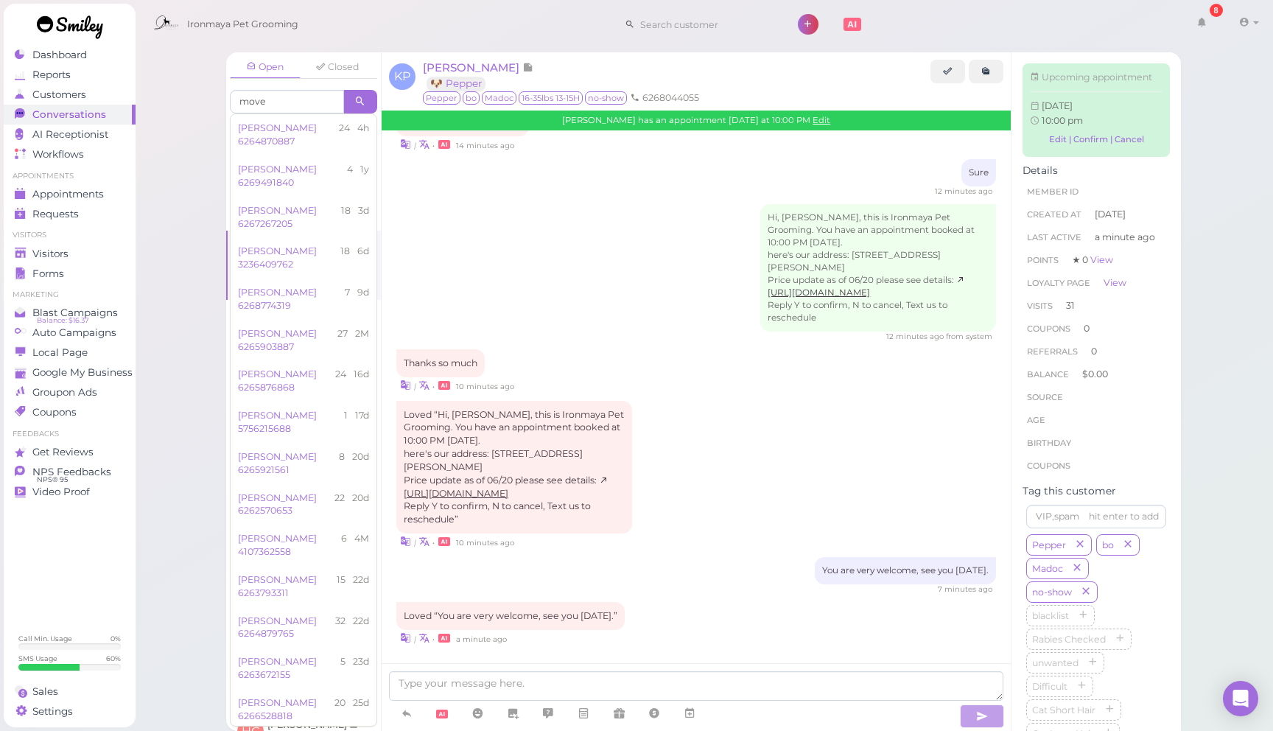
click at [360, 98] on icon at bounding box center [361, 101] width 10 height 11
click at [189, 111] on div "Open Closed move Search all messages Show unread only Last message by customer …" at bounding box center [704, 365] width 1139 height 731
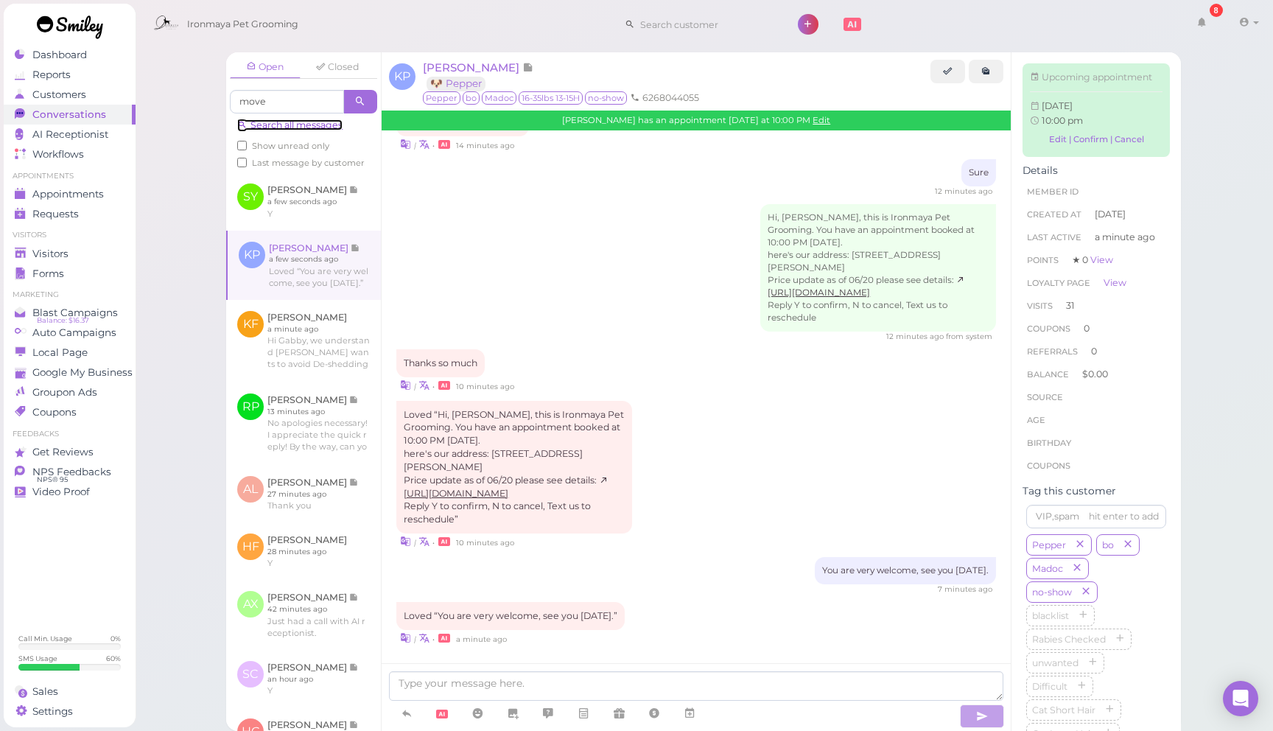
click at [301, 127] on link "Search all messages" at bounding box center [289, 124] width 105 height 11
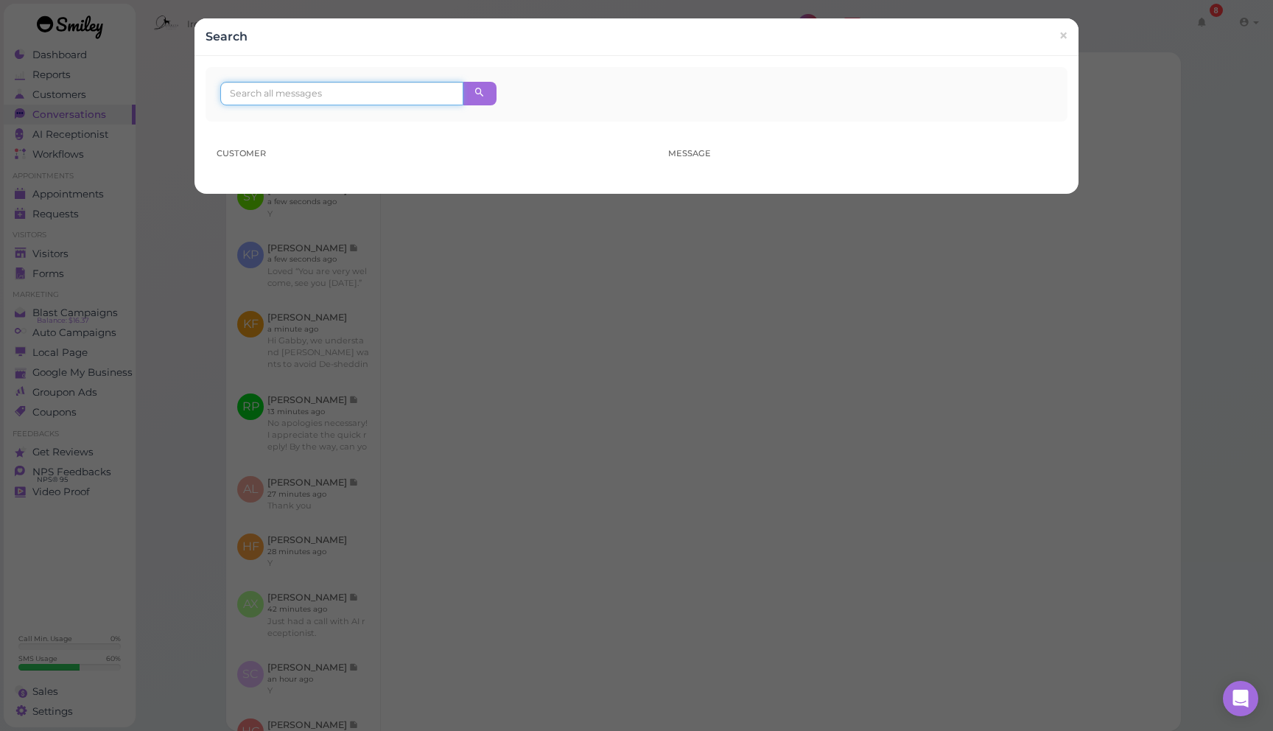
click at [334, 102] on input at bounding box center [341, 94] width 243 height 24
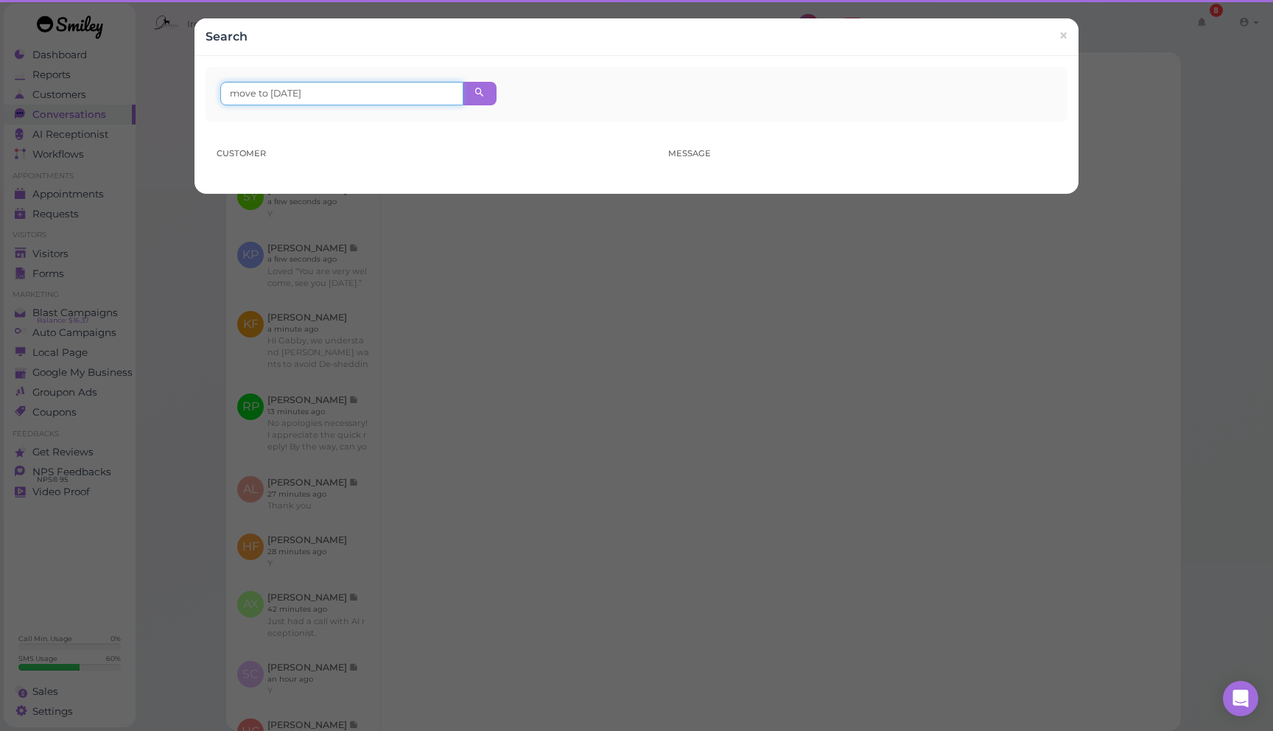
drag, startPoint x: 343, startPoint y: 93, endPoint x: 272, endPoint y: 94, distance: 70.8
click at [273, 94] on input "move to monday" at bounding box center [341, 94] width 243 height 24
type input "move to"
click at [478, 95] on icon at bounding box center [480, 92] width 10 height 11
click at [1064, 36] on span "×" at bounding box center [1064, 36] width 10 height 21
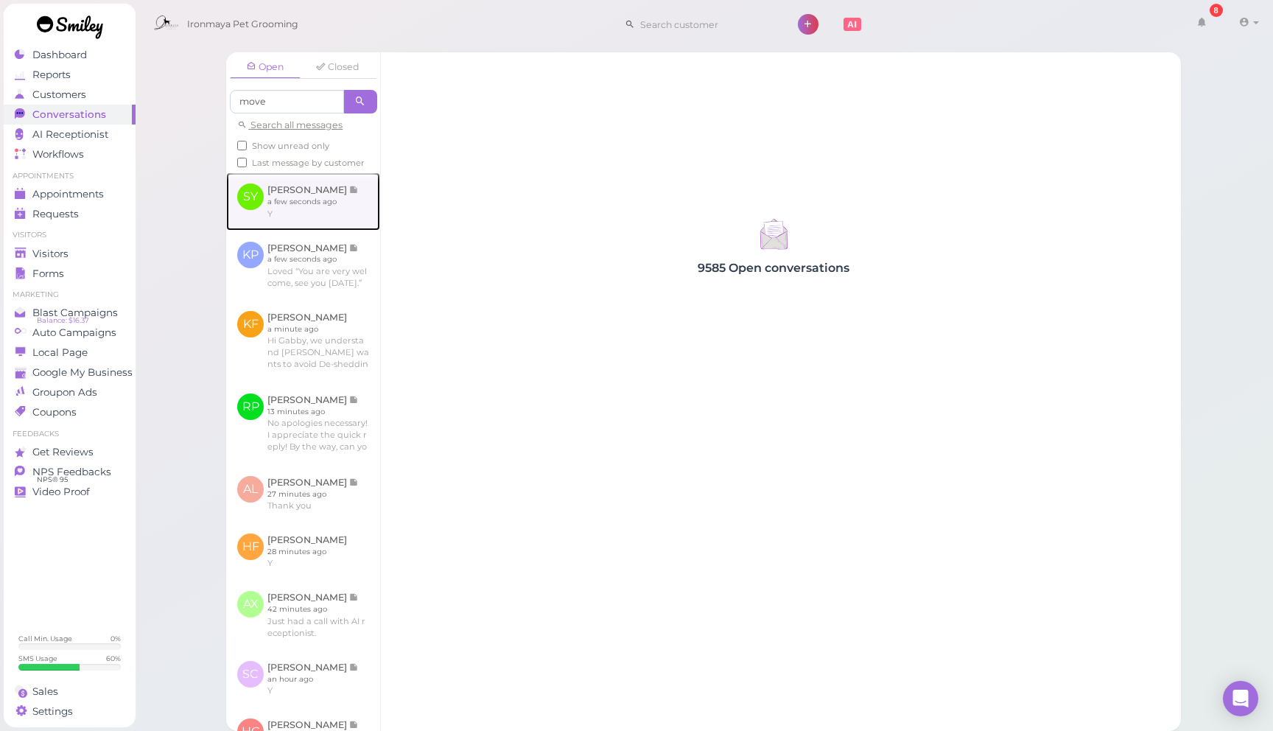
click at [293, 198] on link at bounding box center [303, 200] width 154 height 57
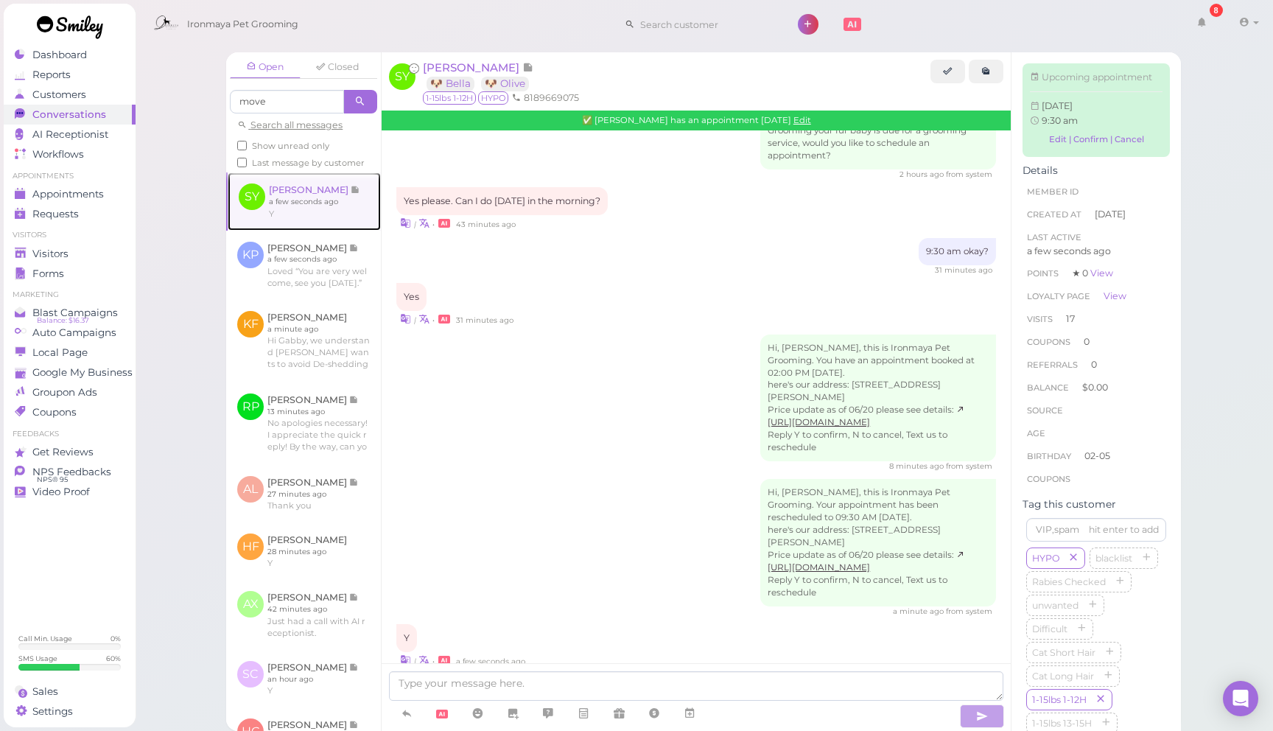
scroll to position [2022, 0]
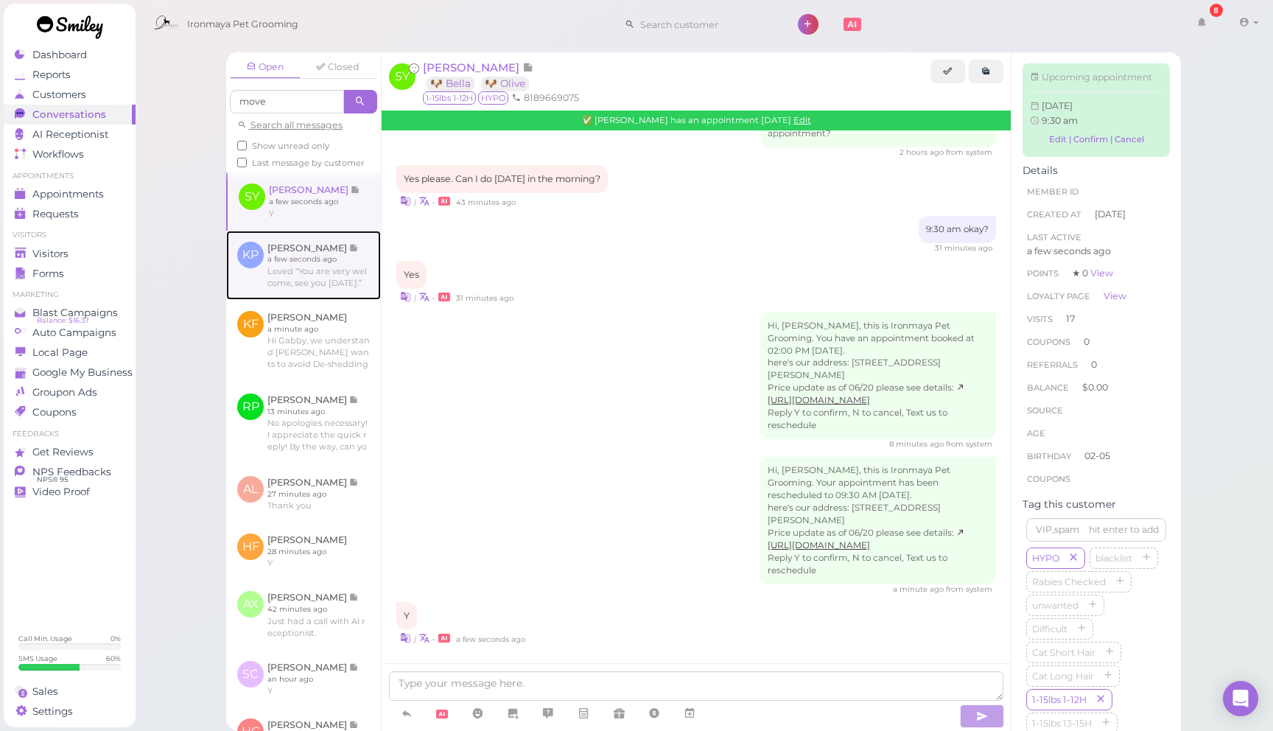
click at [304, 273] on link at bounding box center [303, 265] width 155 height 69
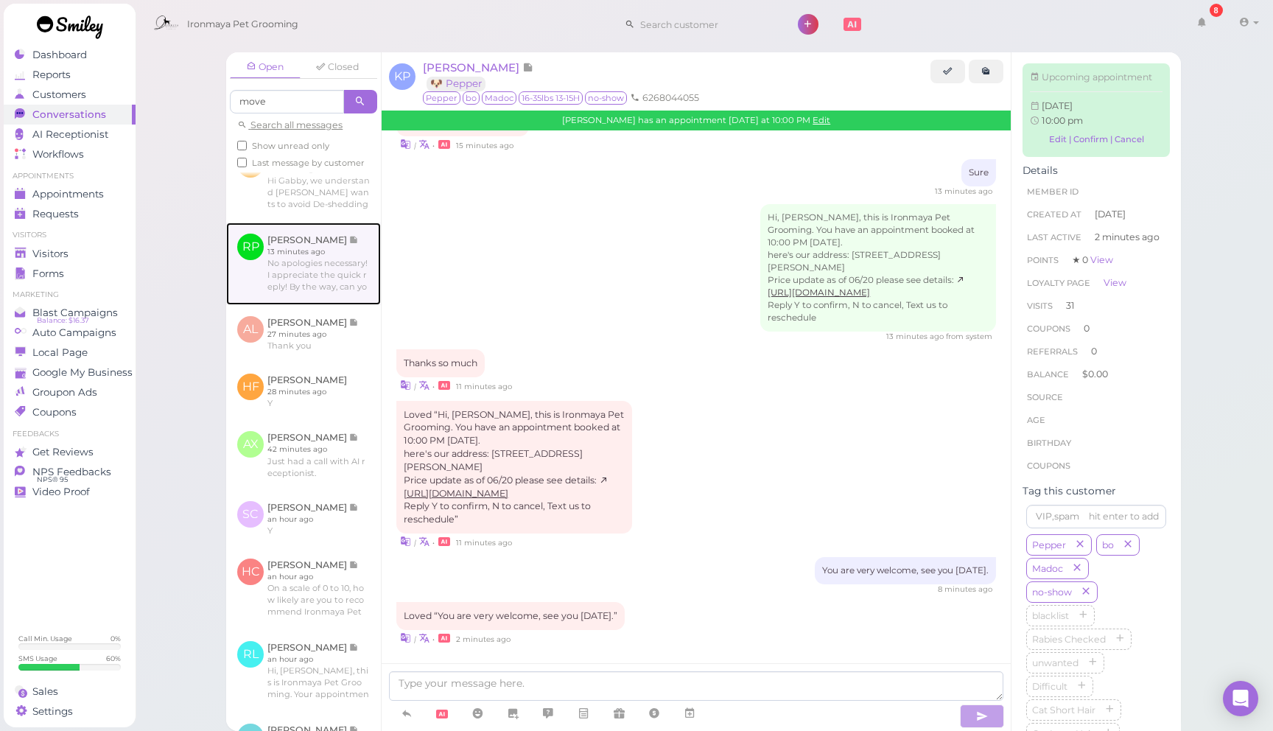
scroll to position [163, 0]
click at [321, 296] on link at bounding box center [303, 261] width 155 height 83
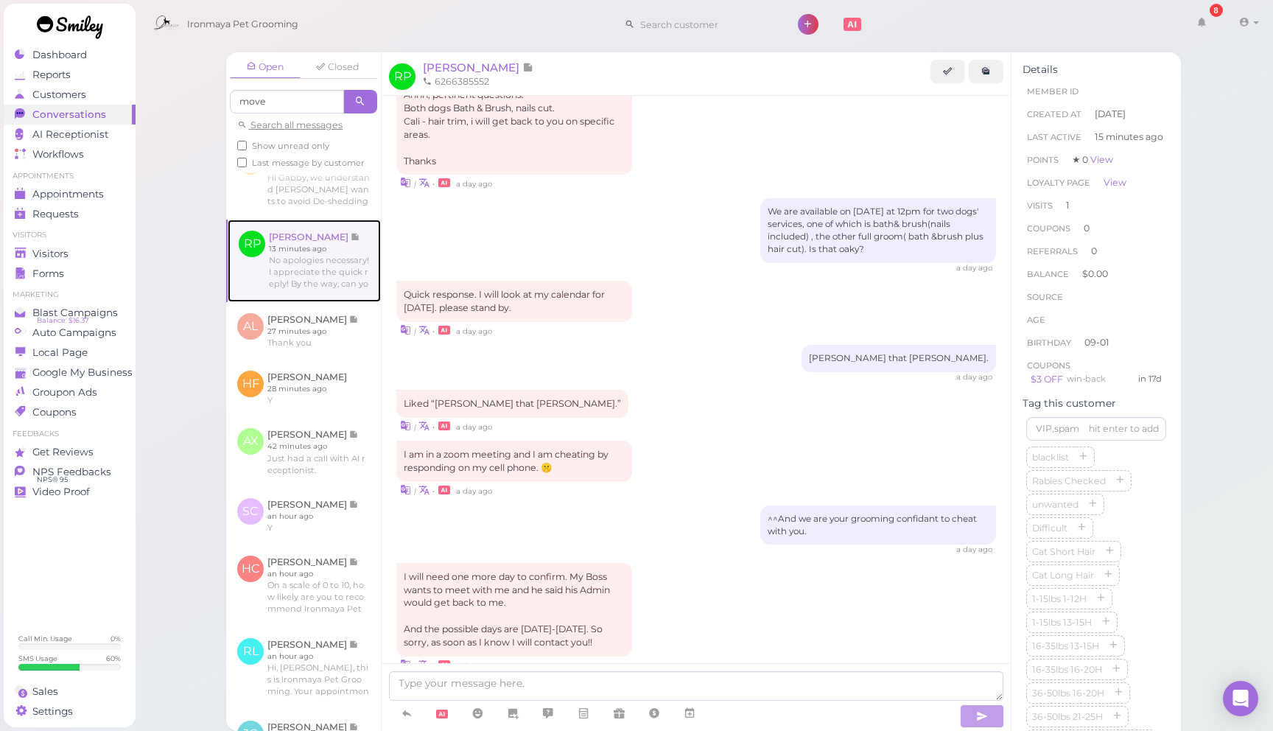
scroll to position [2280, 0]
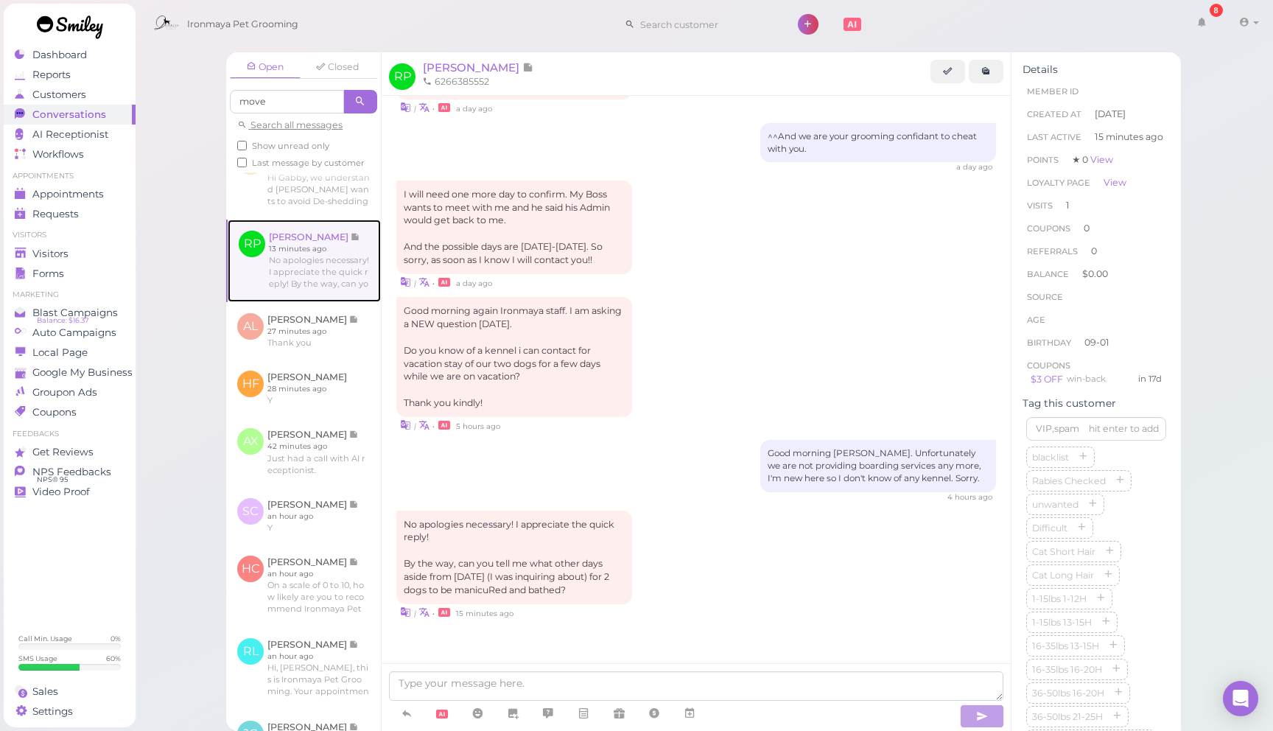
click at [348, 269] on link at bounding box center [304, 261] width 153 height 83
click at [317, 265] on link at bounding box center [304, 261] width 153 height 83
click at [985, 66] on icon at bounding box center [987, 71] width 10 height 11
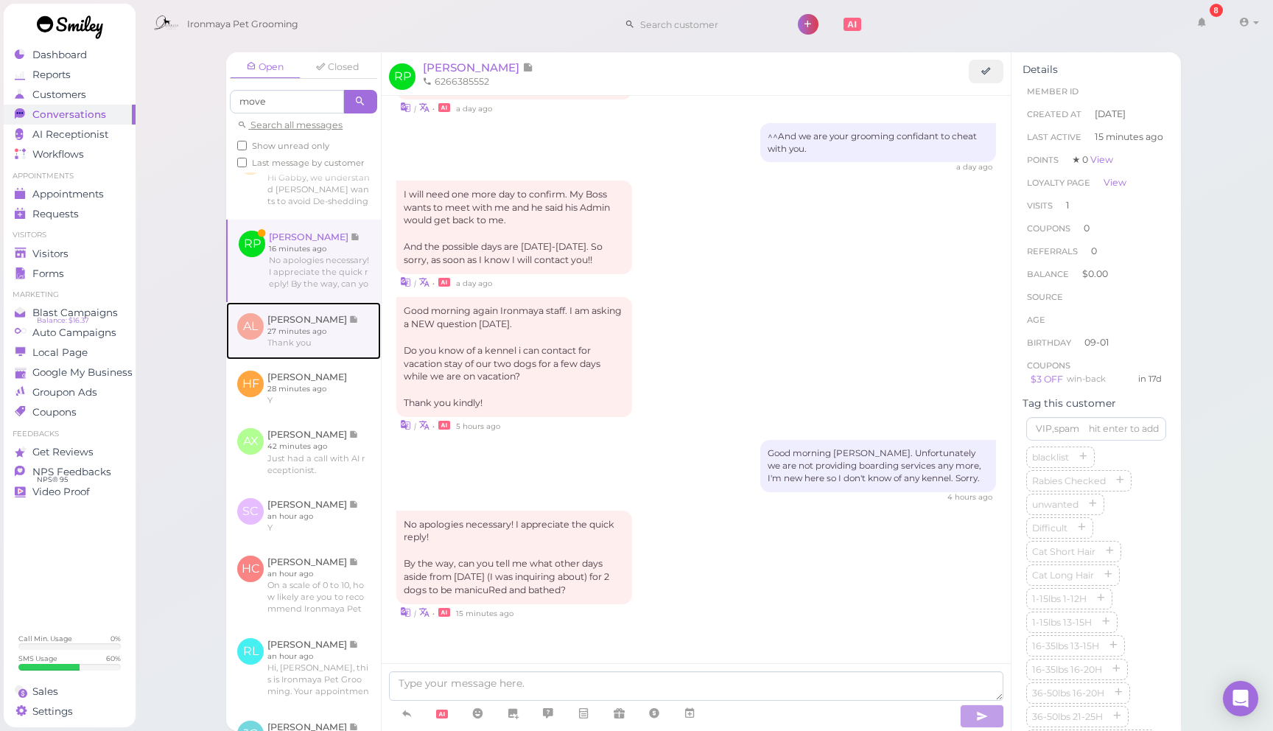
click at [298, 340] on link at bounding box center [303, 330] width 155 height 57
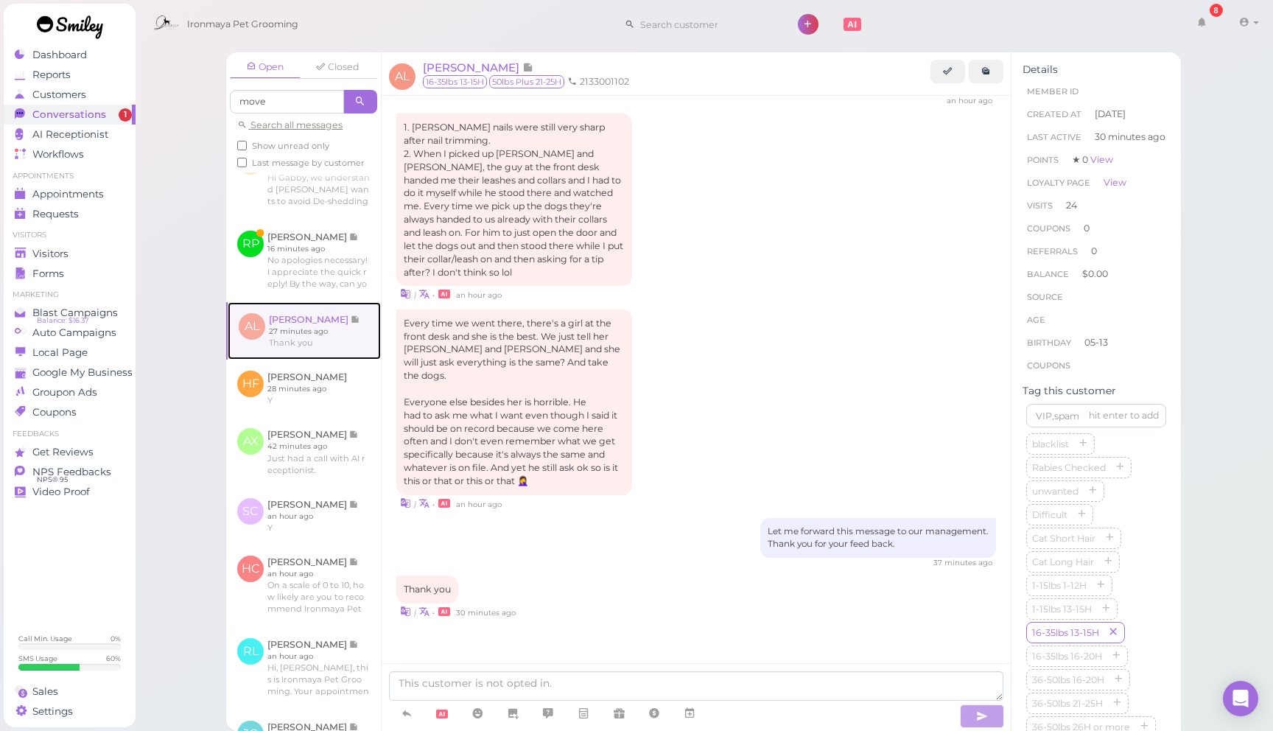
scroll to position [1908, 0]
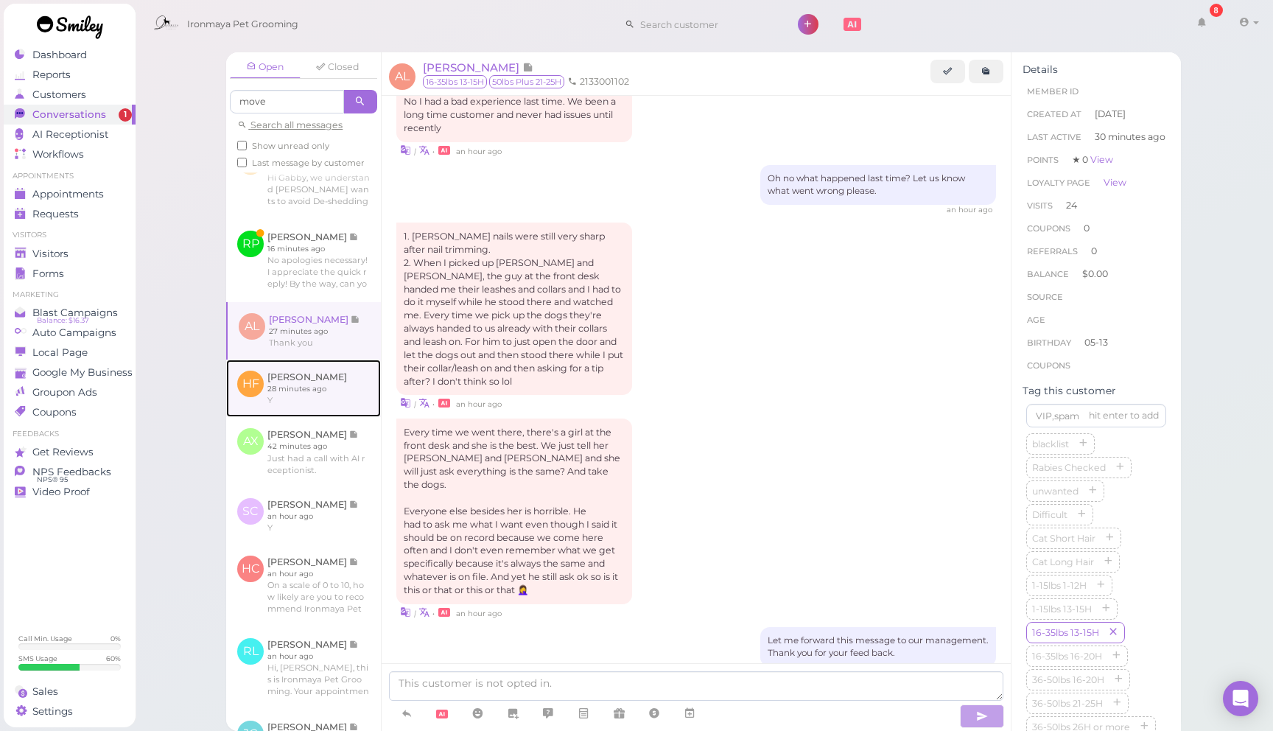
click at [321, 391] on link at bounding box center [303, 388] width 155 height 57
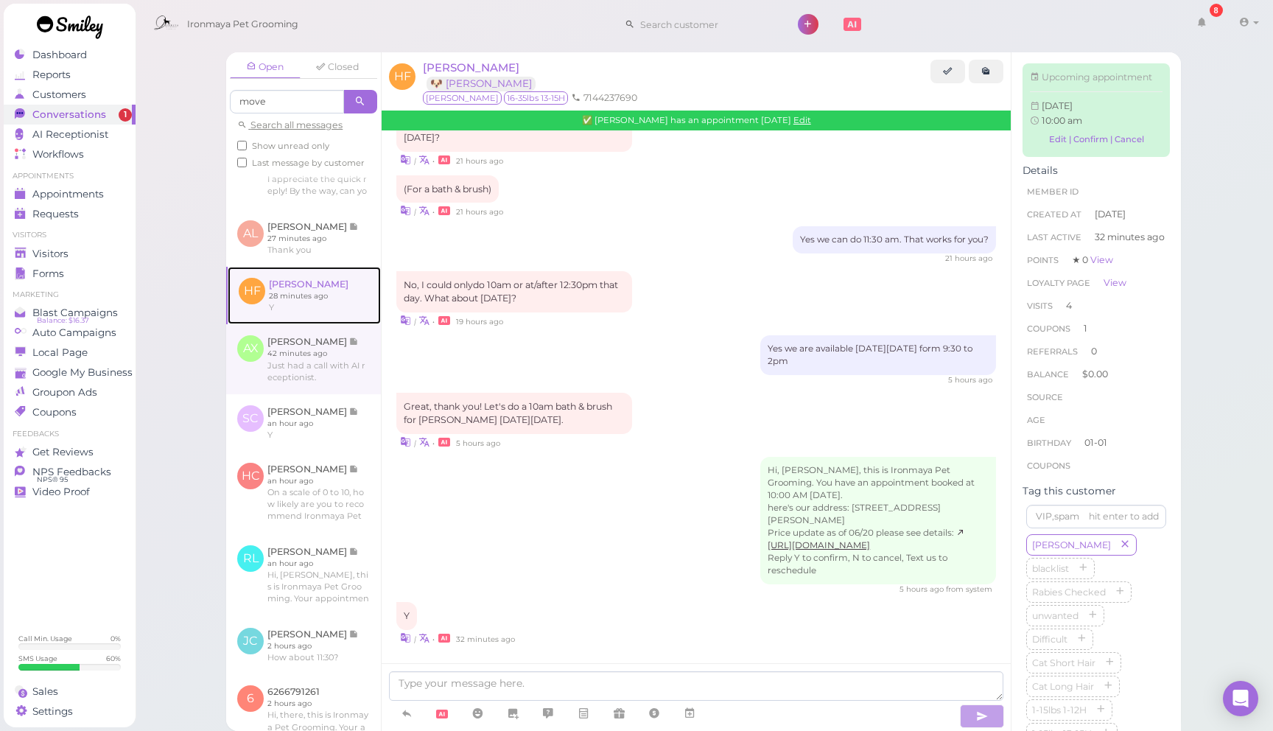
scroll to position [258, 0]
click at [348, 371] on link at bounding box center [303, 356] width 155 height 69
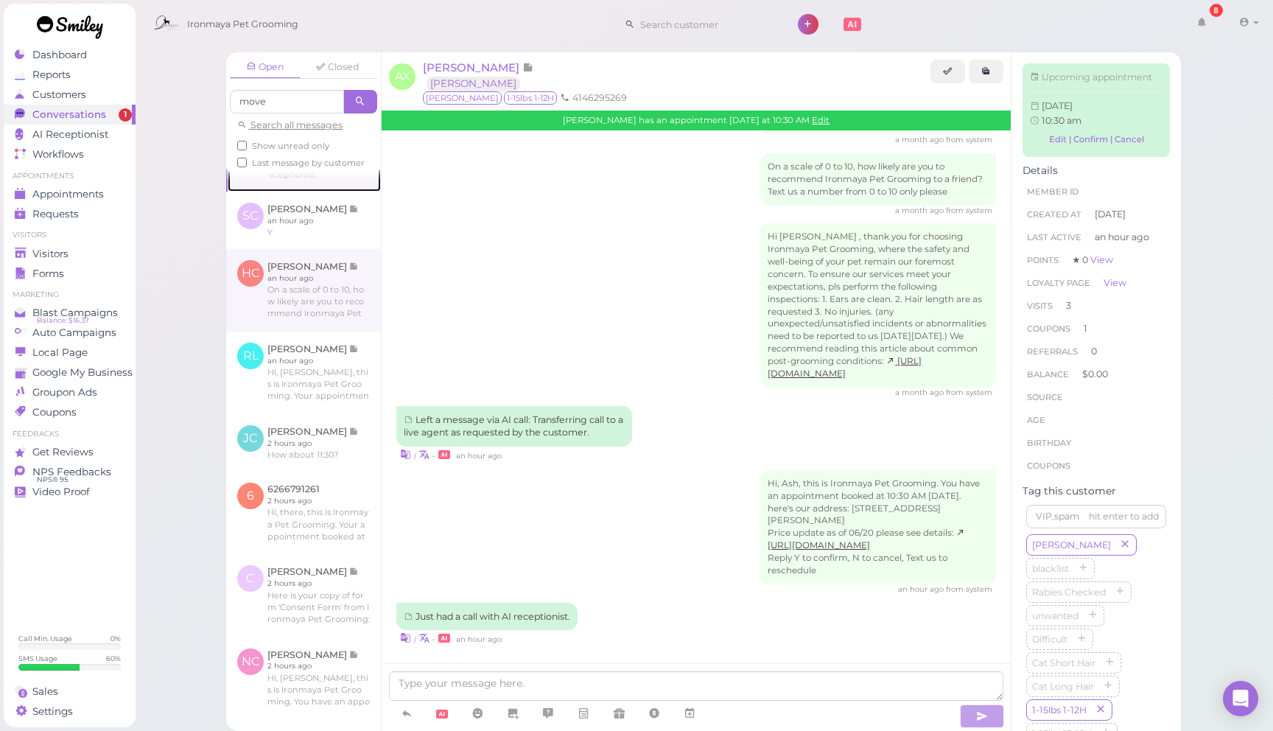
scroll to position [459, 0]
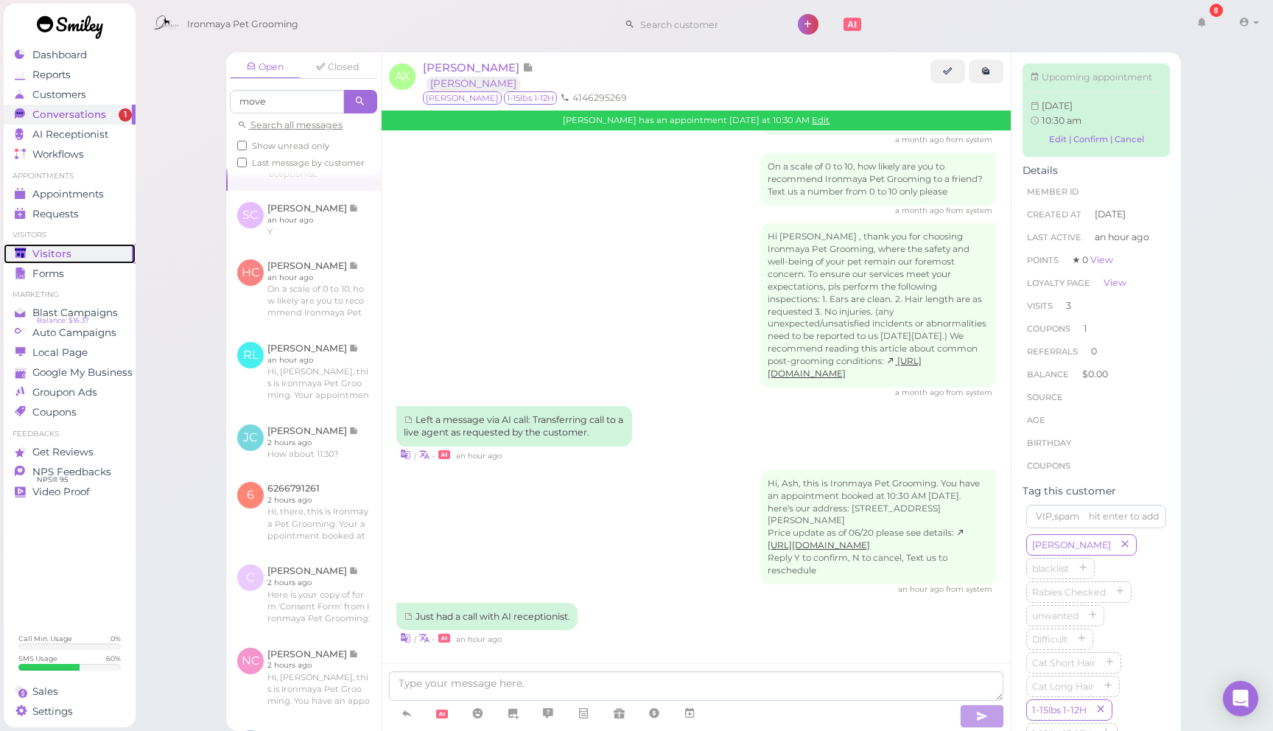
click at [94, 250] on div "Visitors" at bounding box center [68, 254] width 106 height 13
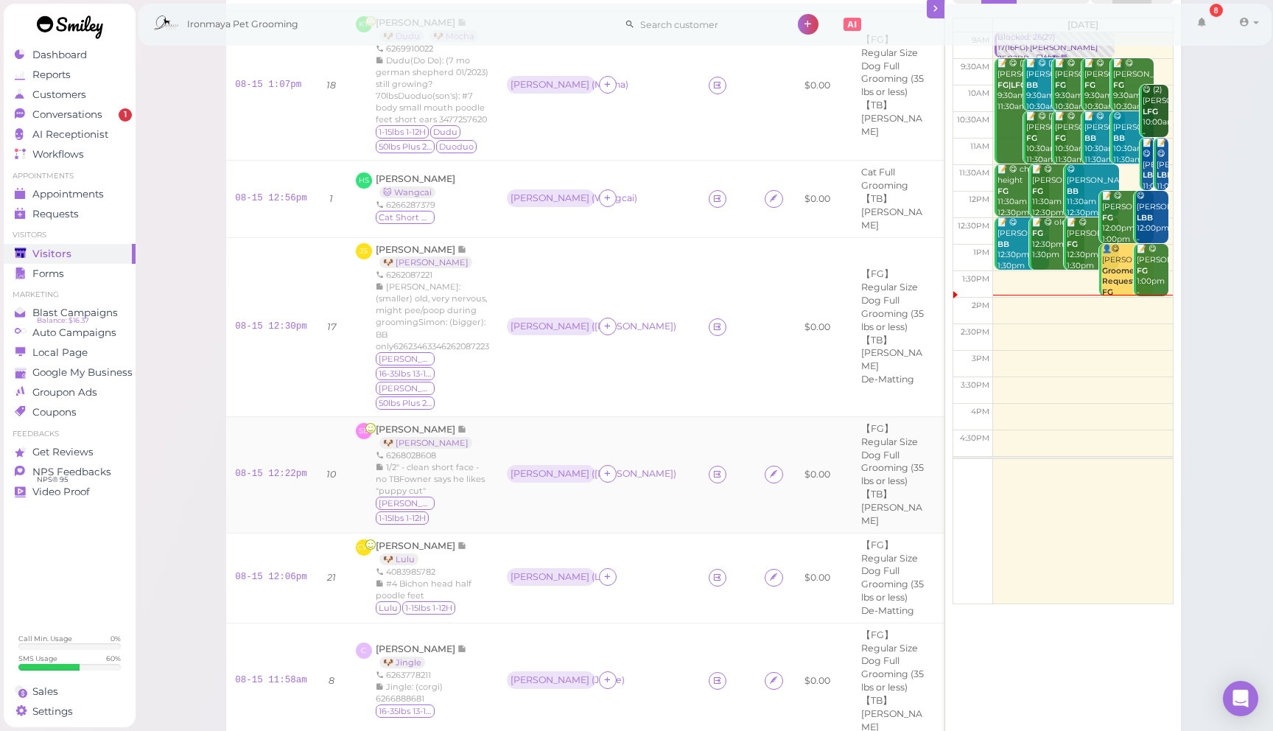
scroll to position [108, 0]
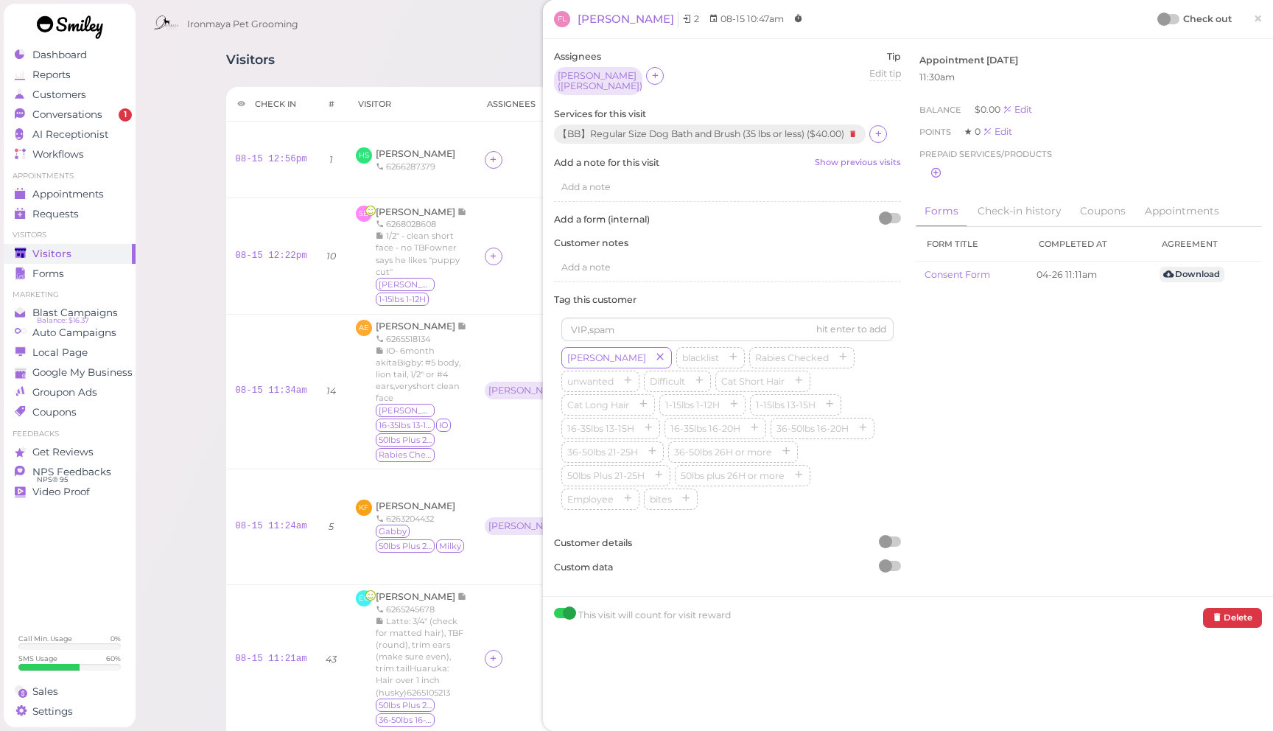
drag, startPoint x: 1256, startPoint y: 22, endPoint x: 1159, endPoint y: 30, distance: 96.9
click at [1255, 22] on span "×" at bounding box center [1259, 18] width 10 height 21
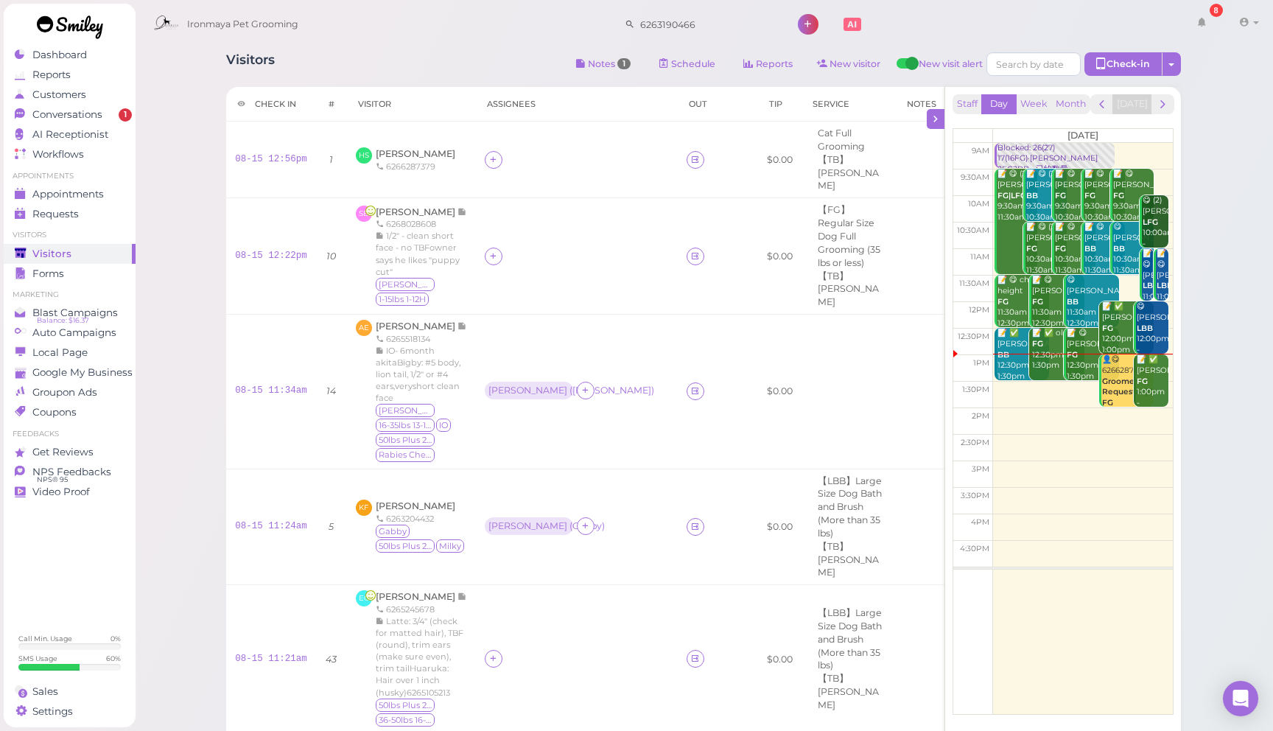
click at [1063, 14] on div "Ironmaya Pet Grooming 6263190466 8 Account" at bounding box center [705, 25] width 1119 height 42
click at [111, 114] on div "Conversations" at bounding box center [68, 114] width 106 height 13
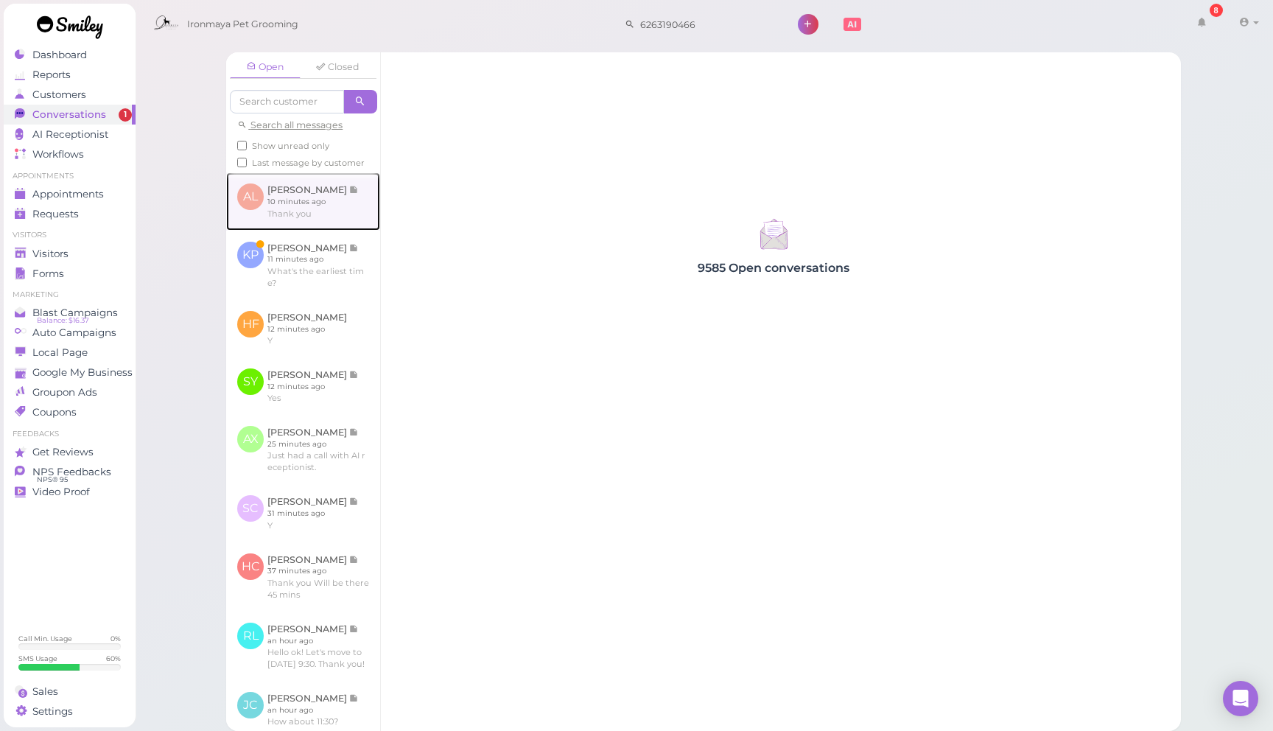
click at [338, 214] on link at bounding box center [303, 200] width 154 height 57
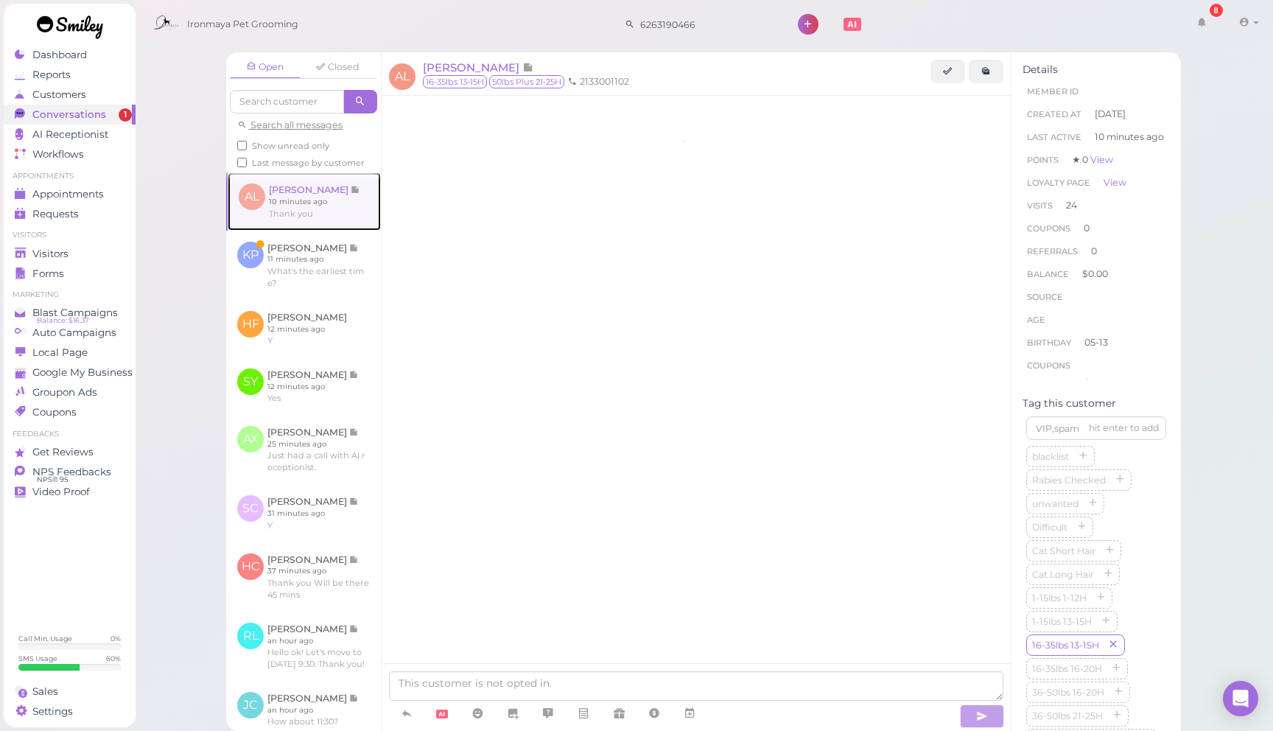
scroll to position [1908, 0]
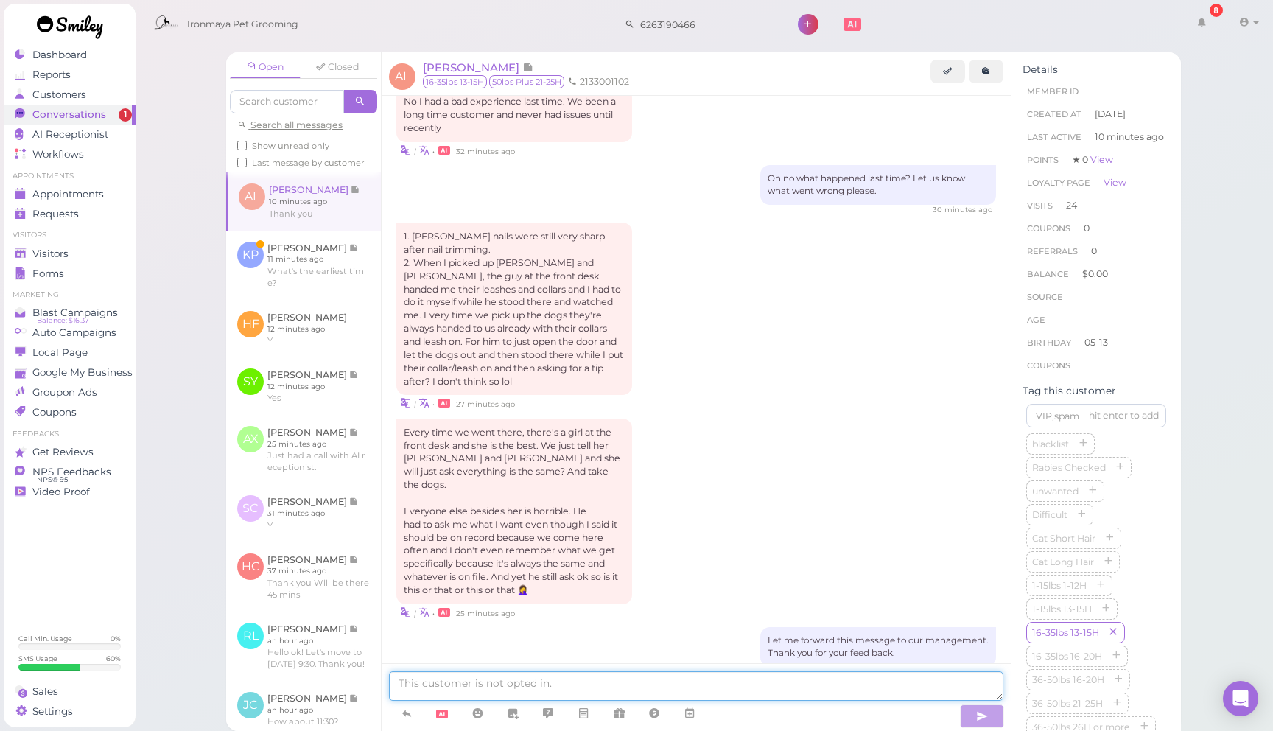
click at [797, 676] on textarea at bounding box center [696, 685] width 615 height 29
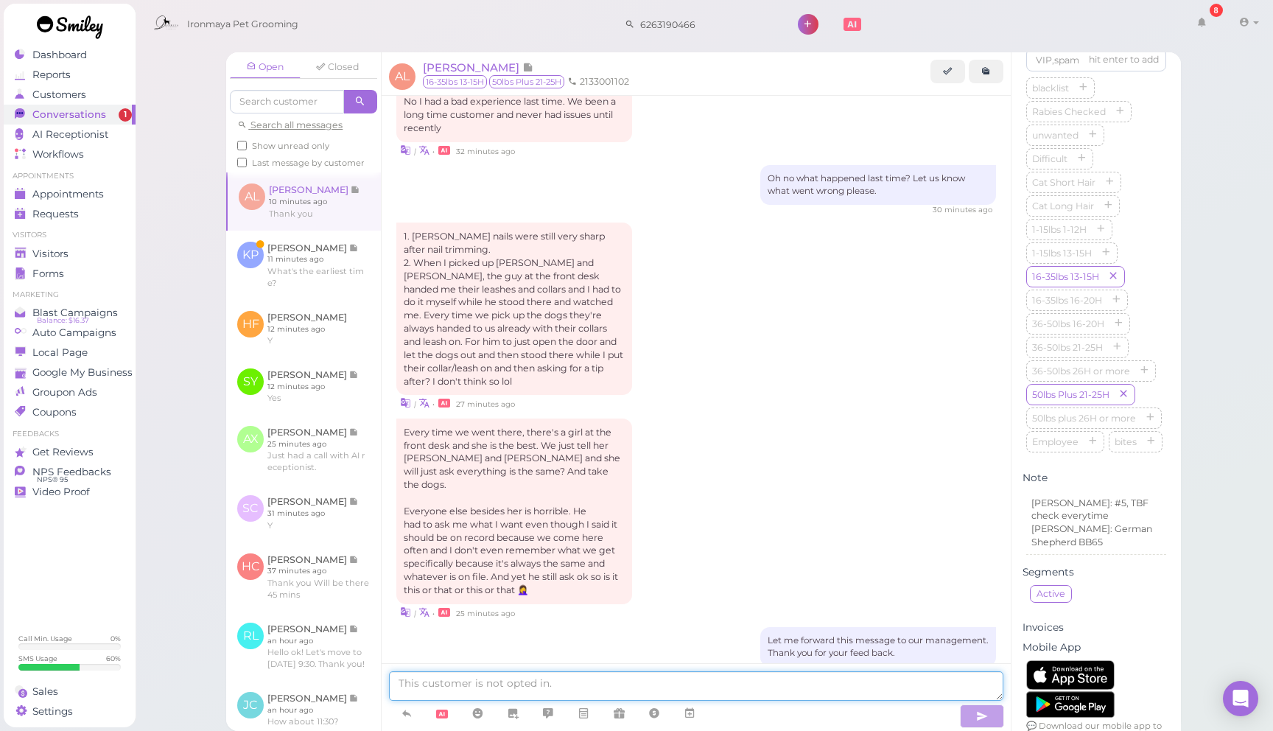
scroll to position [424, 0]
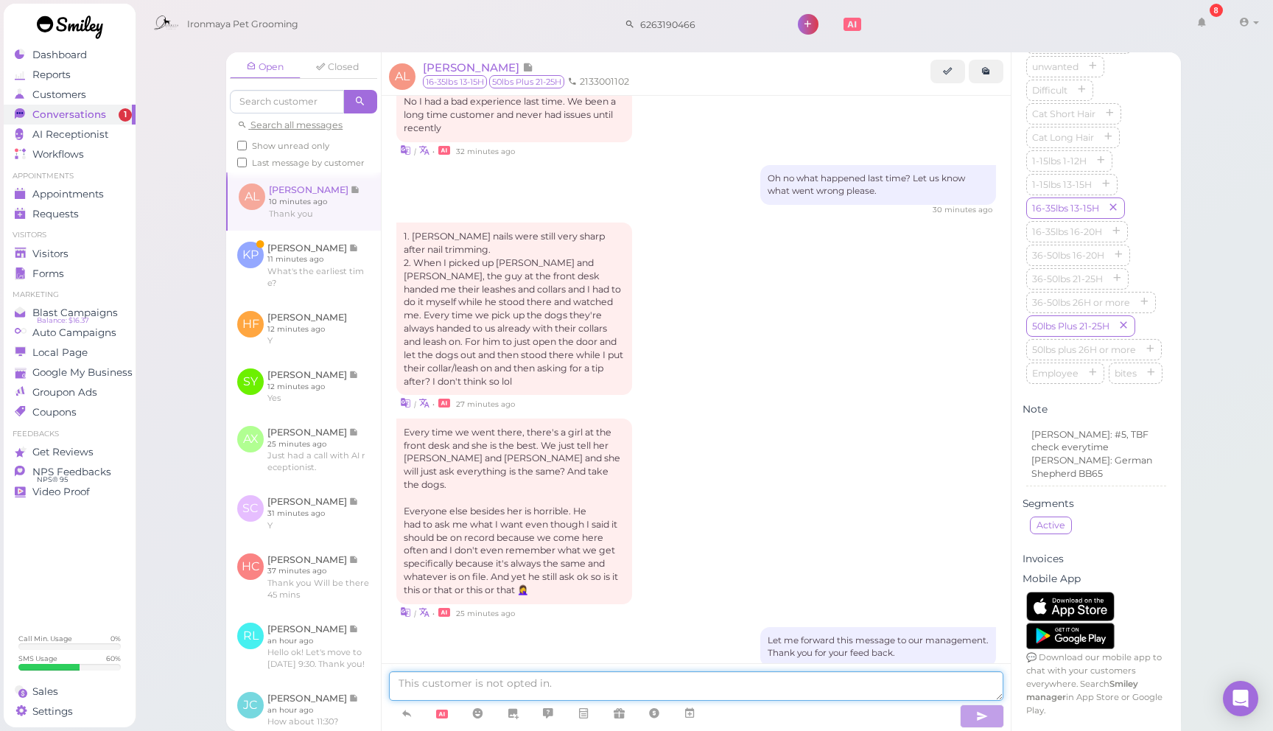
click at [741, 680] on textarea at bounding box center [696, 685] width 615 height 29
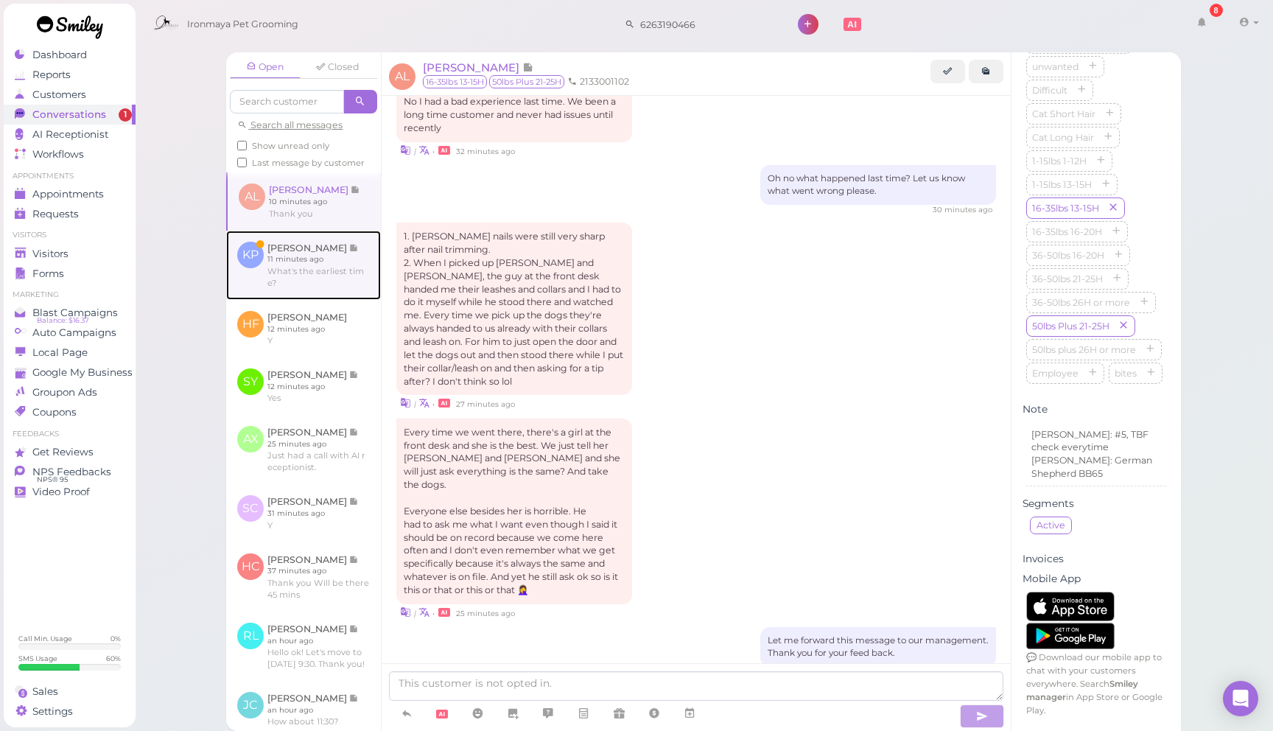
click at [343, 269] on link at bounding box center [303, 265] width 155 height 69
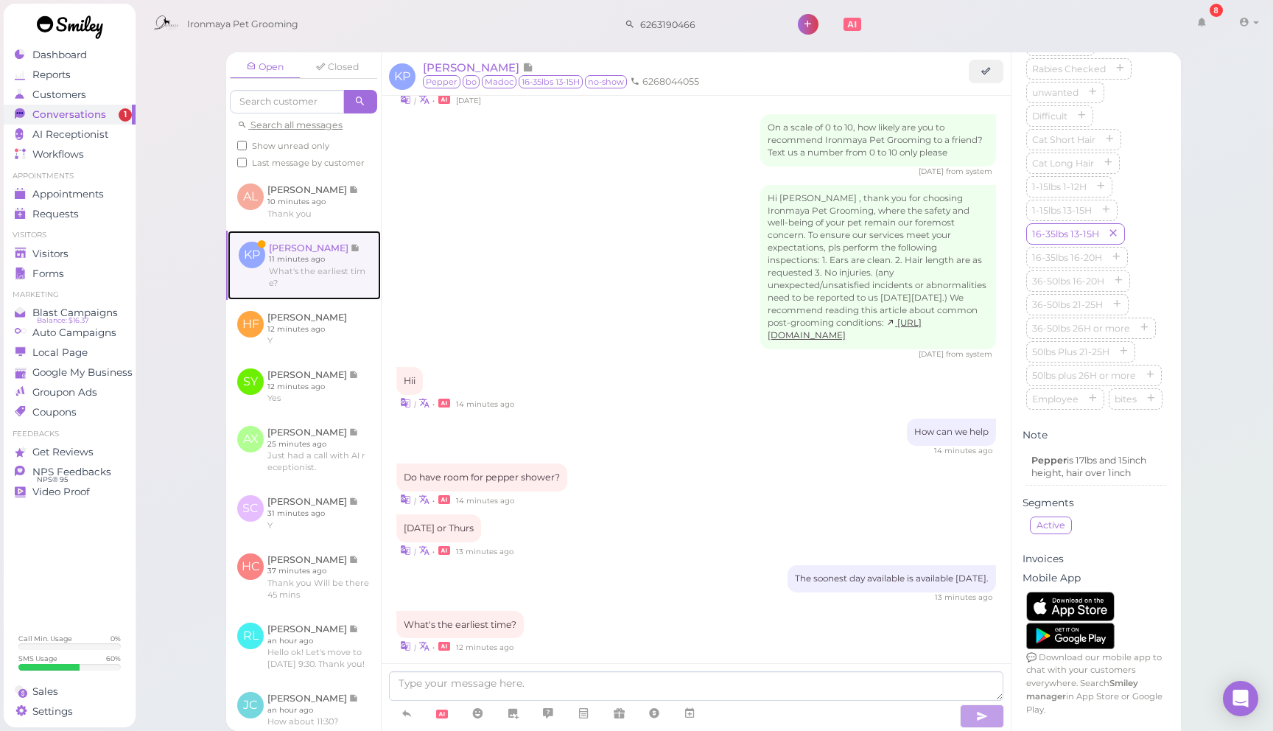
scroll to position [1962, 0]
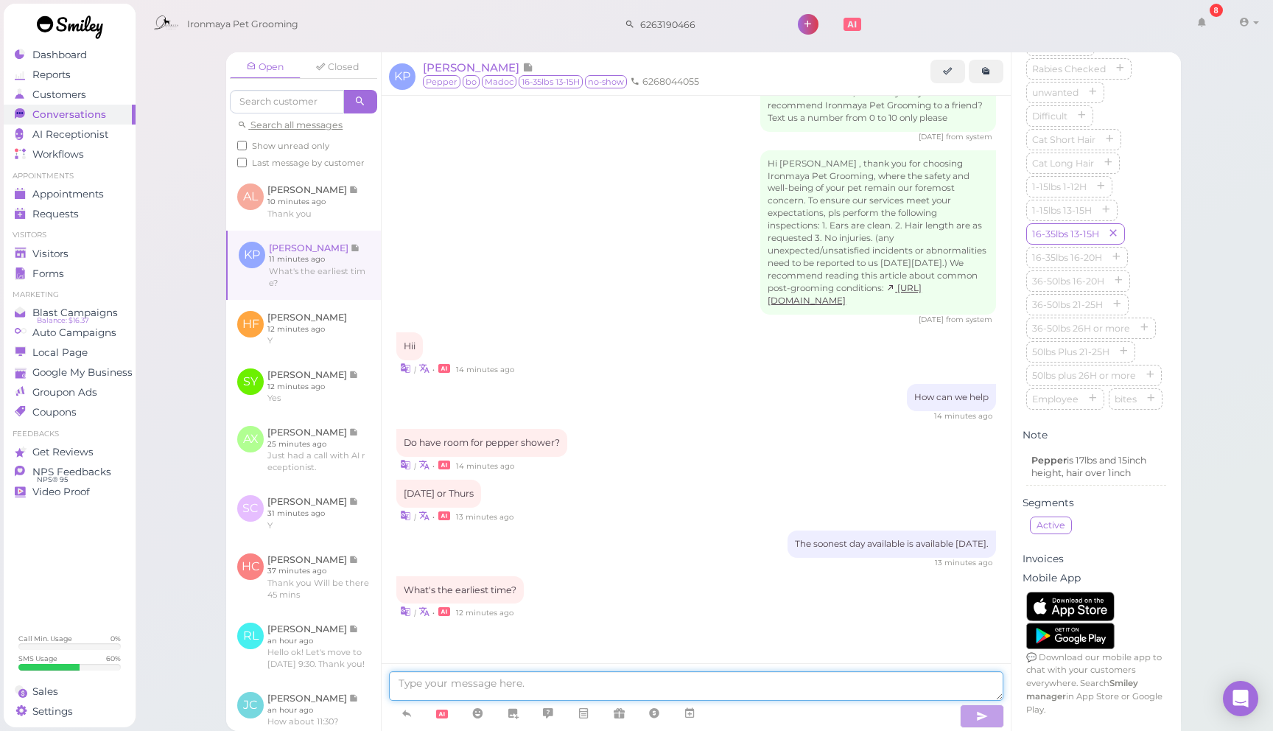
click at [707, 683] on textarea at bounding box center [696, 685] width 615 height 29
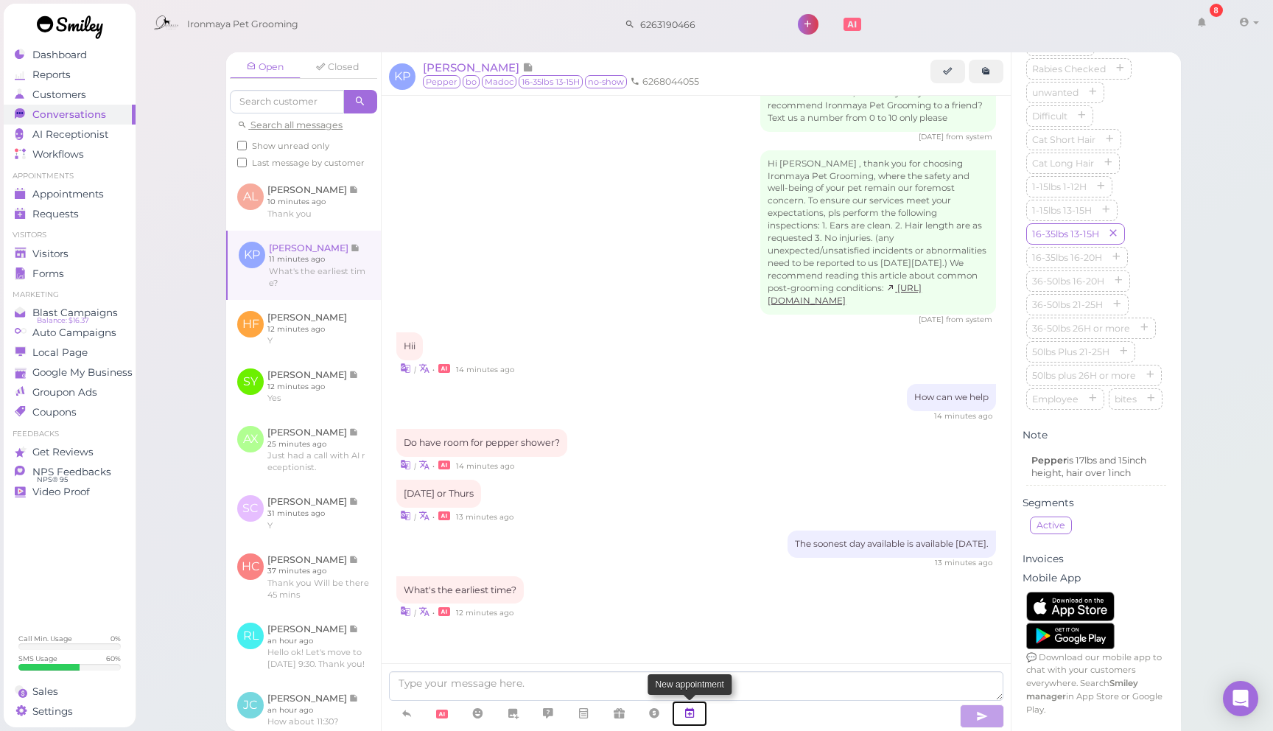
click at [691, 715] on icon at bounding box center [690, 713] width 12 height 15
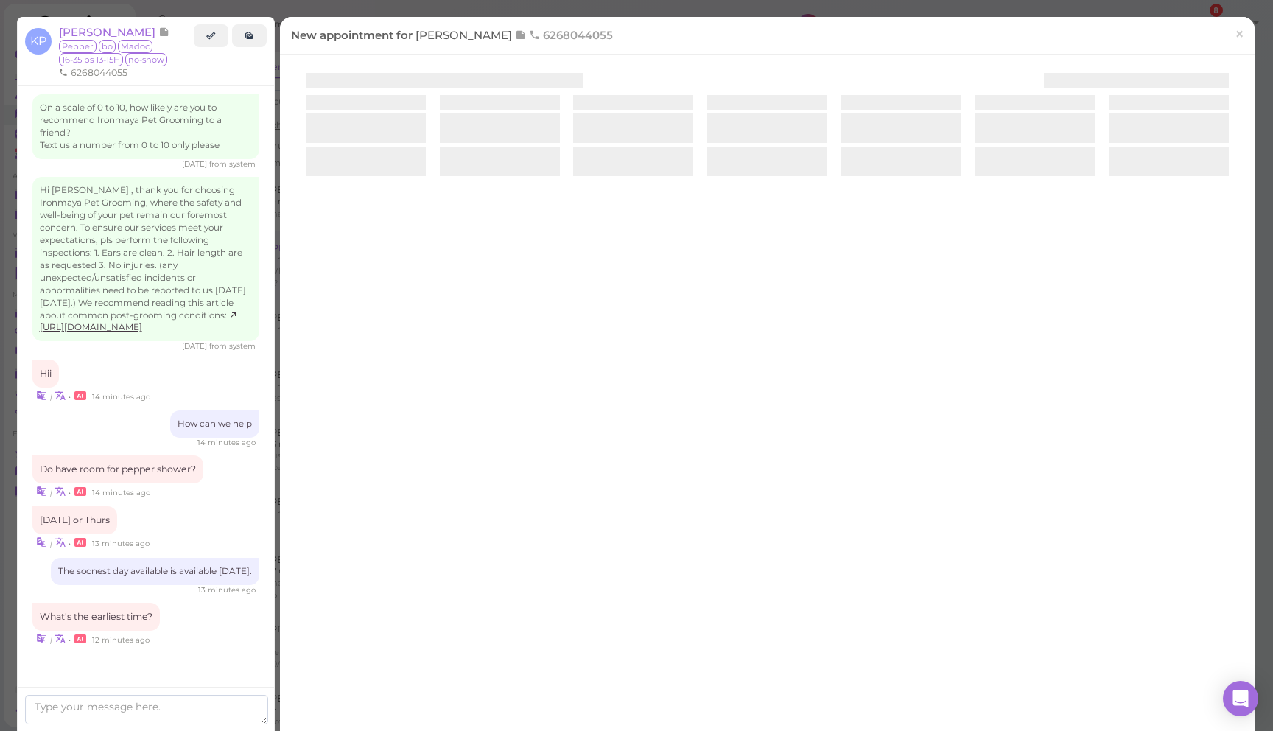
scroll to position [1977, 0]
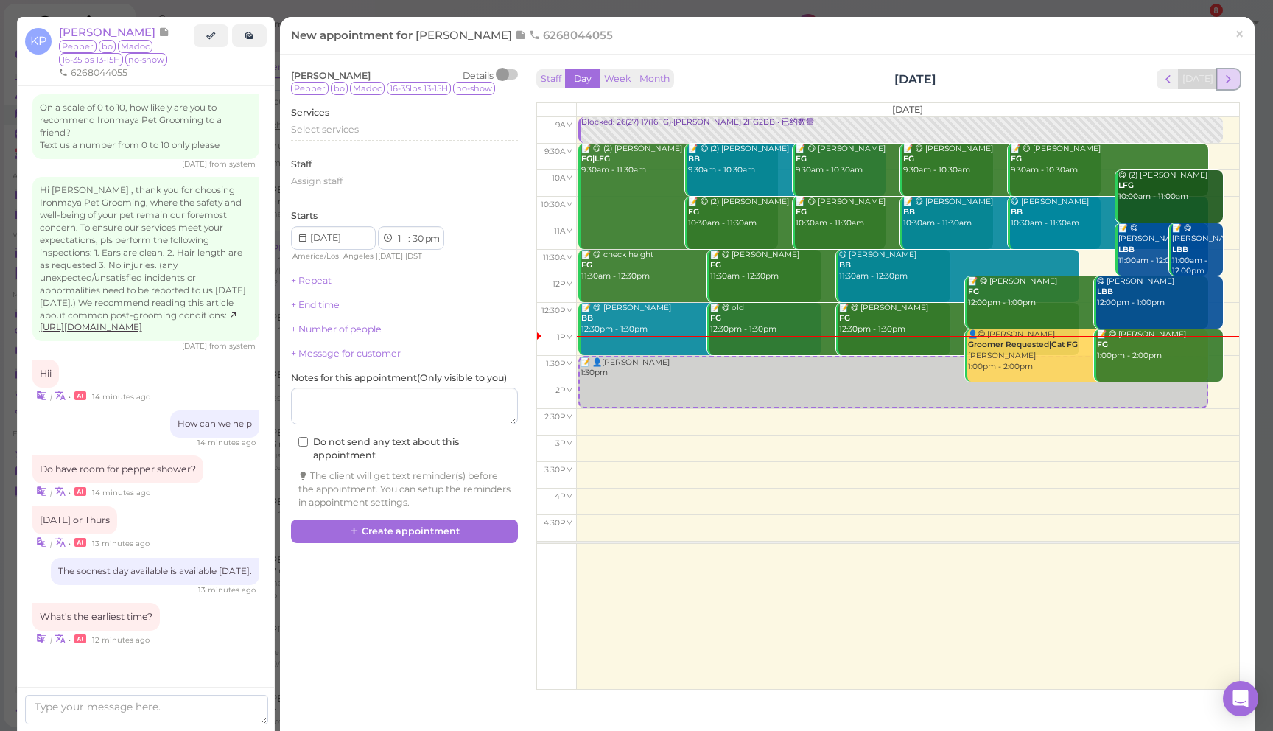
click at [1229, 80] on span "next" at bounding box center [1229, 79] width 14 height 14
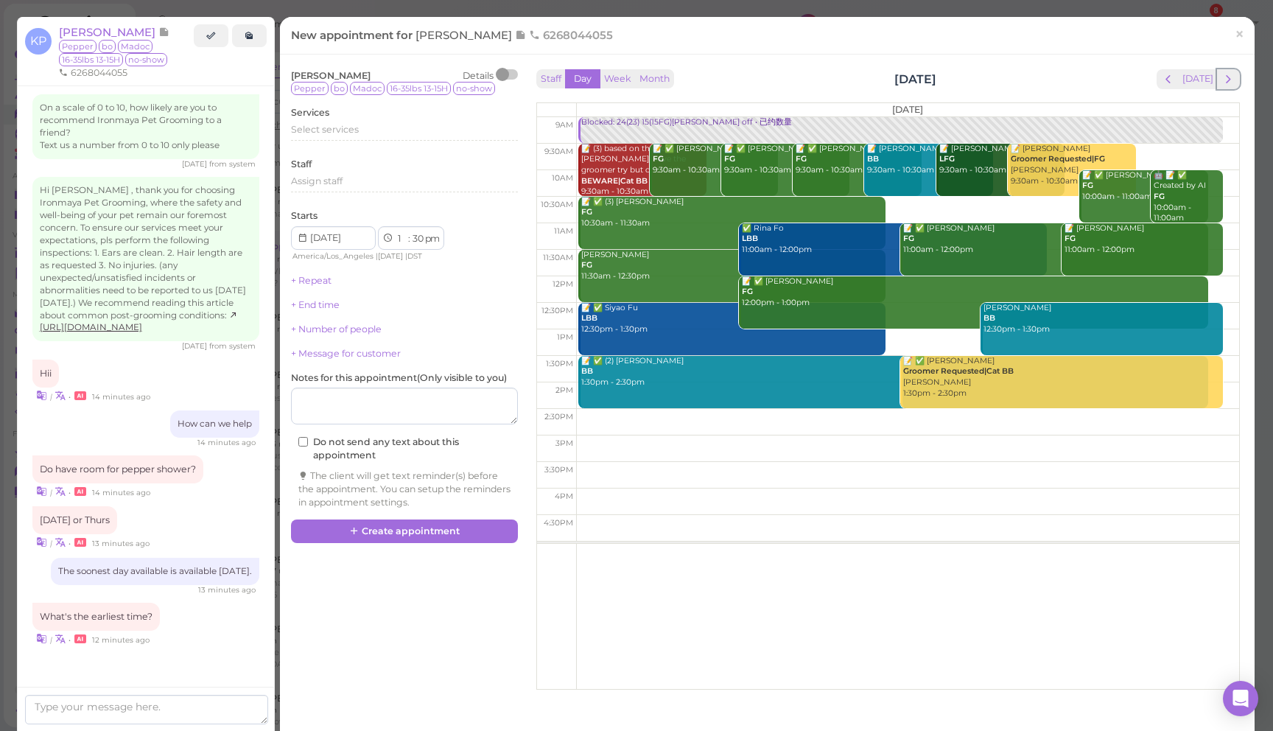
click at [1229, 80] on span "next" at bounding box center [1229, 79] width 14 height 14
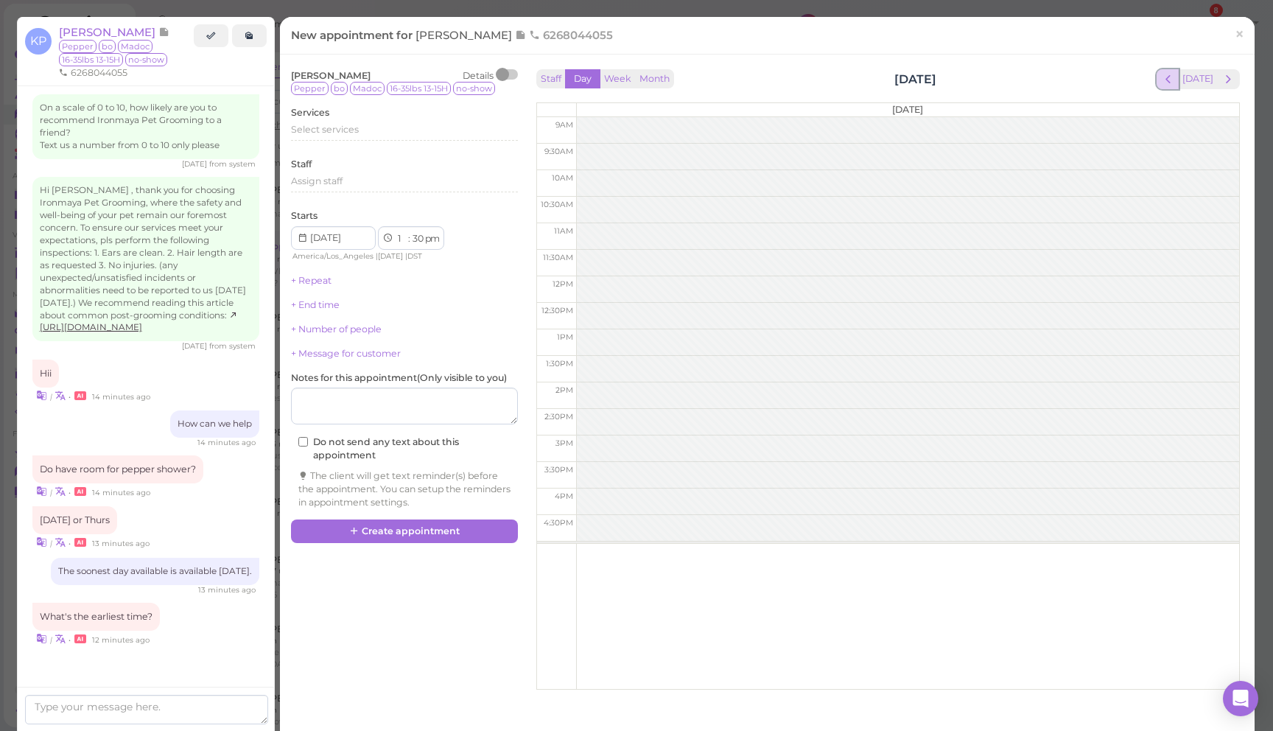
click at [1172, 82] on span "prev" at bounding box center [1168, 79] width 14 height 14
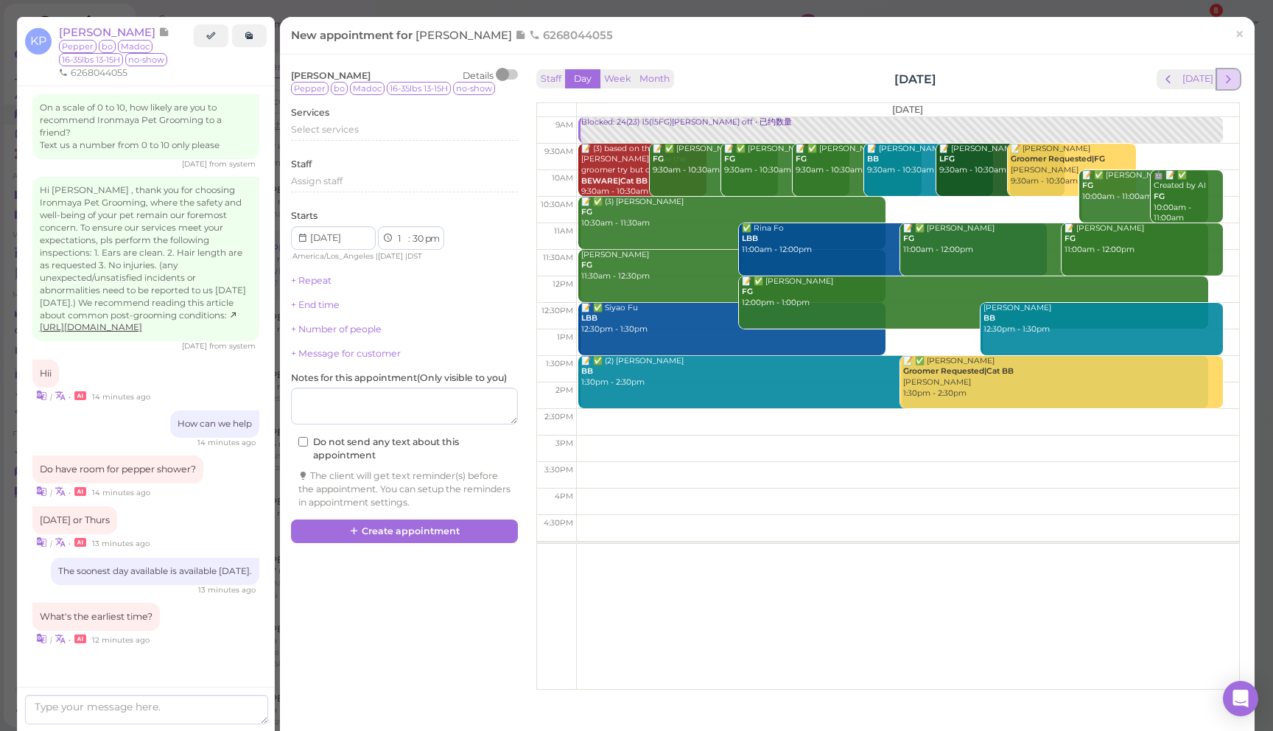
click at [1230, 83] on span "next" at bounding box center [1229, 79] width 14 height 14
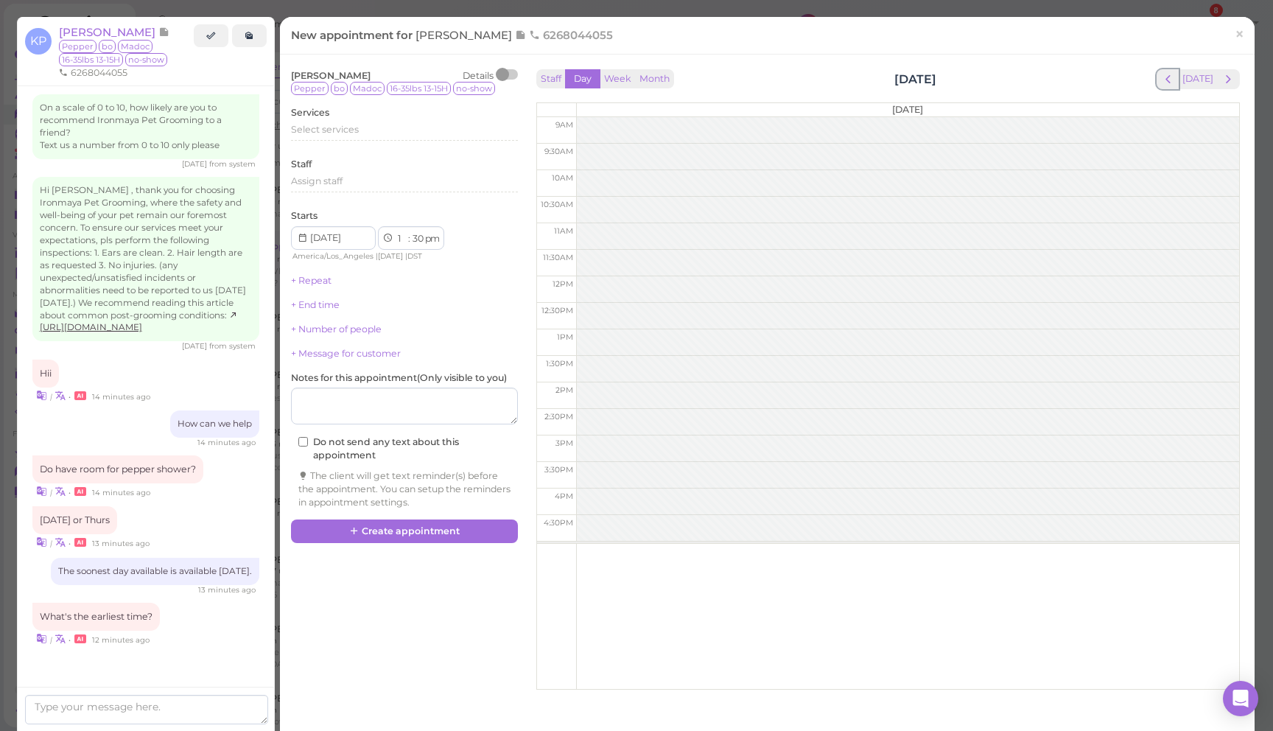
drag, startPoint x: 1174, startPoint y: 82, endPoint x: 1241, endPoint y: 83, distance: 67.1
click at [1175, 82] on span "prev" at bounding box center [1168, 79] width 14 height 14
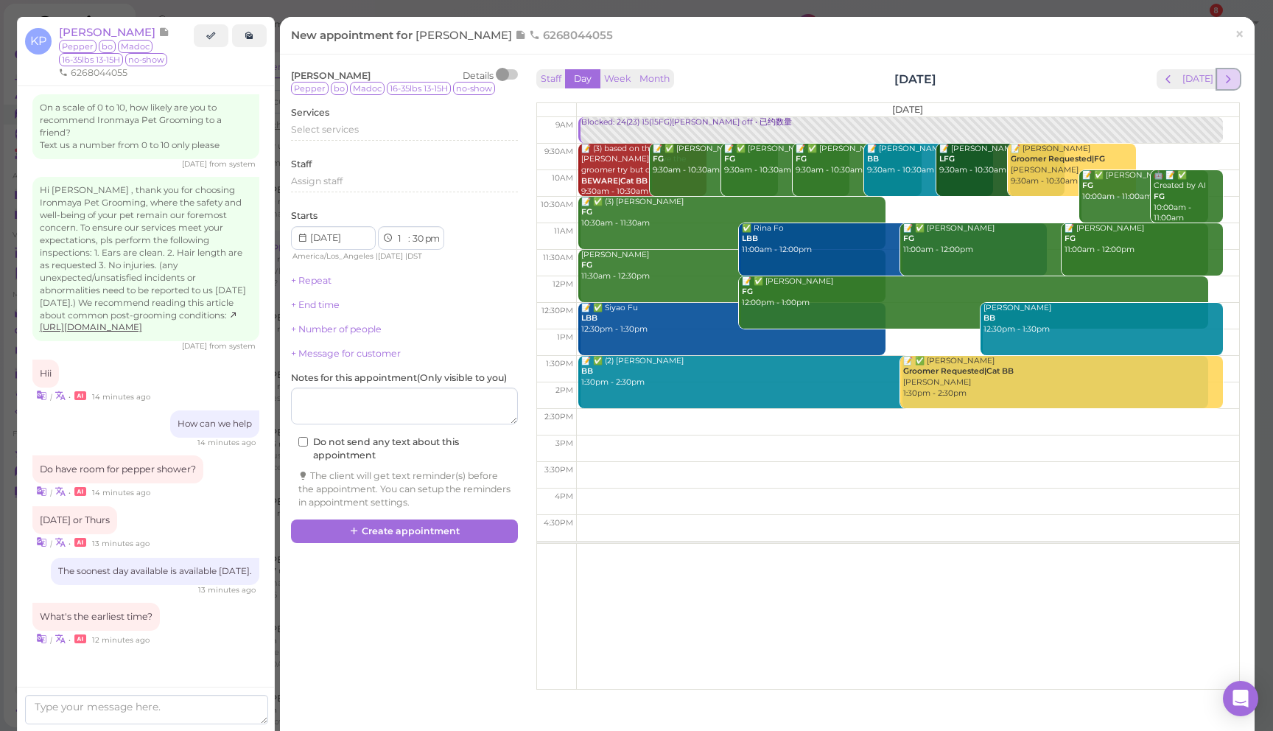
click at [1234, 83] on span "next" at bounding box center [1229, 79] width 14 height 14
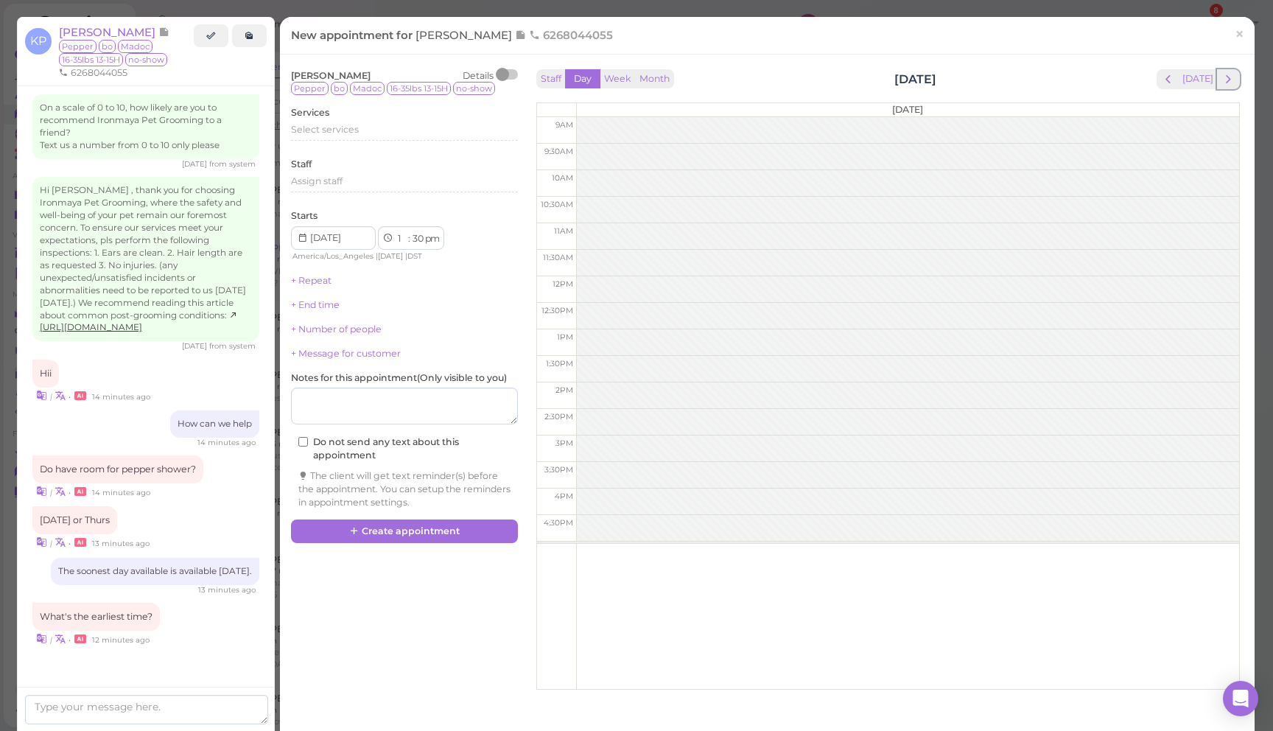
click at [1234, 83] on span "next" at bounding box center [1229, 79] width 14 height 14
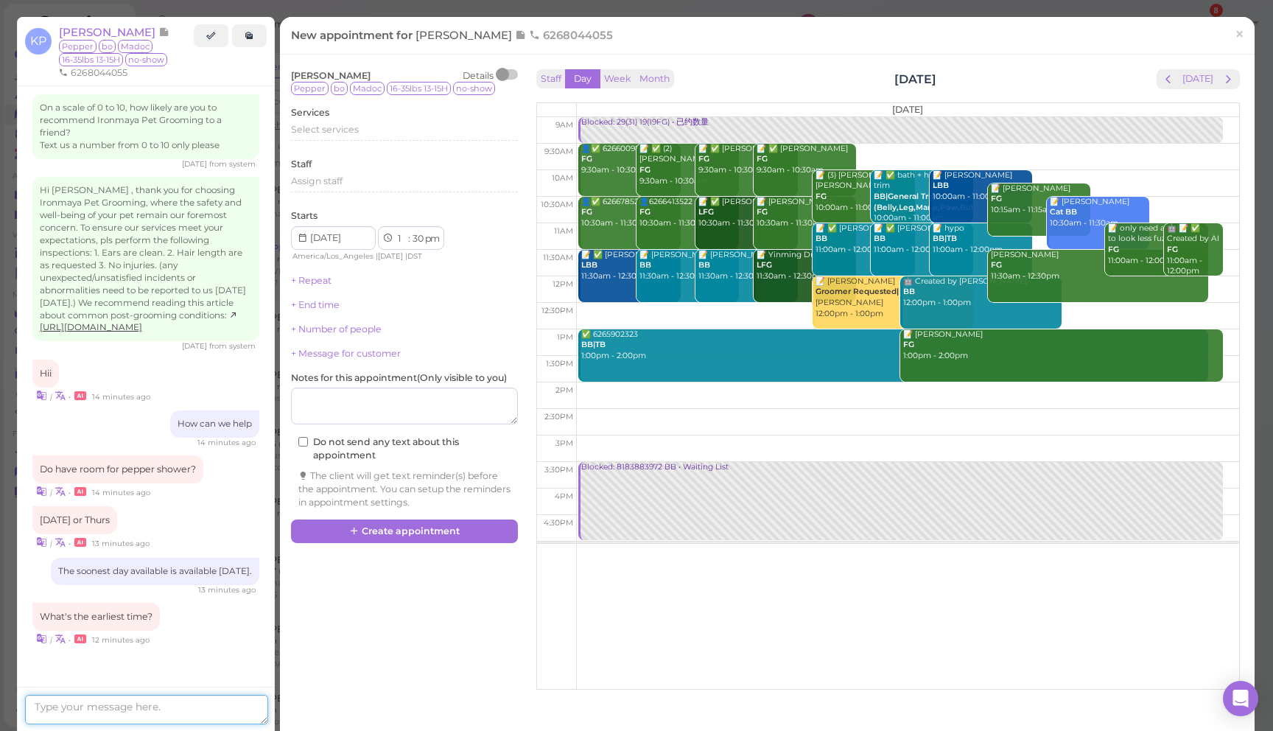
click at [150, 707] on textarea at bounding box center [146, 709] width 243 height 29
type textarea "w"
type textarea "the earliest we can intake [DATE] would be 1pm; we have a bath cancellation jus…"
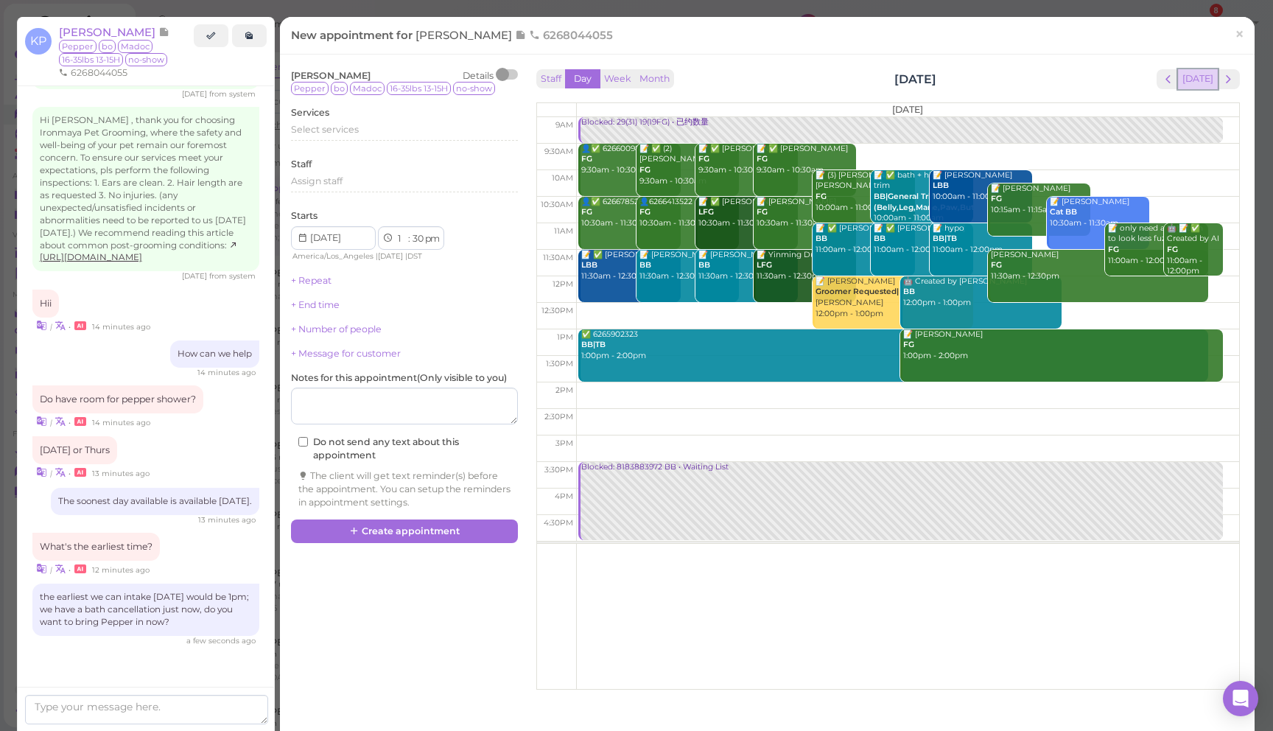
click at [1204, 77] on button "[DATE]" at bounding box center [1198, 79] width 40 height 20
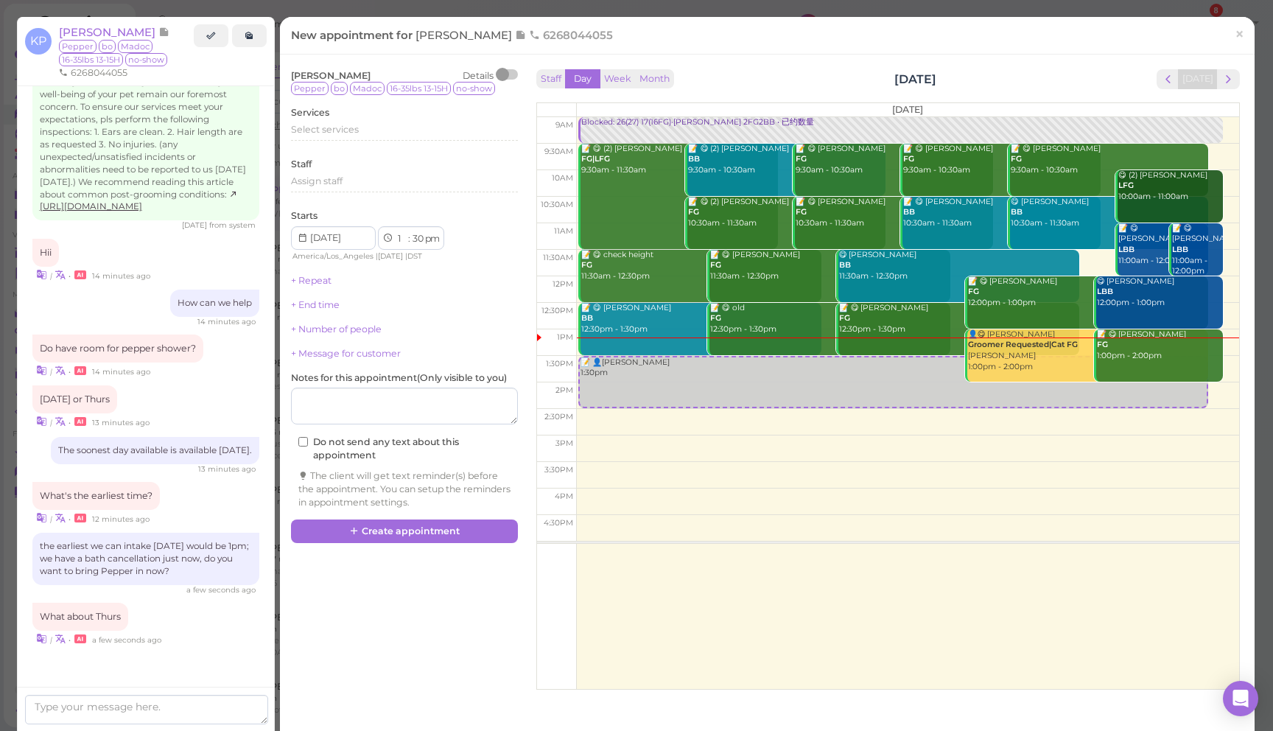
scroll to position [2150, 0]
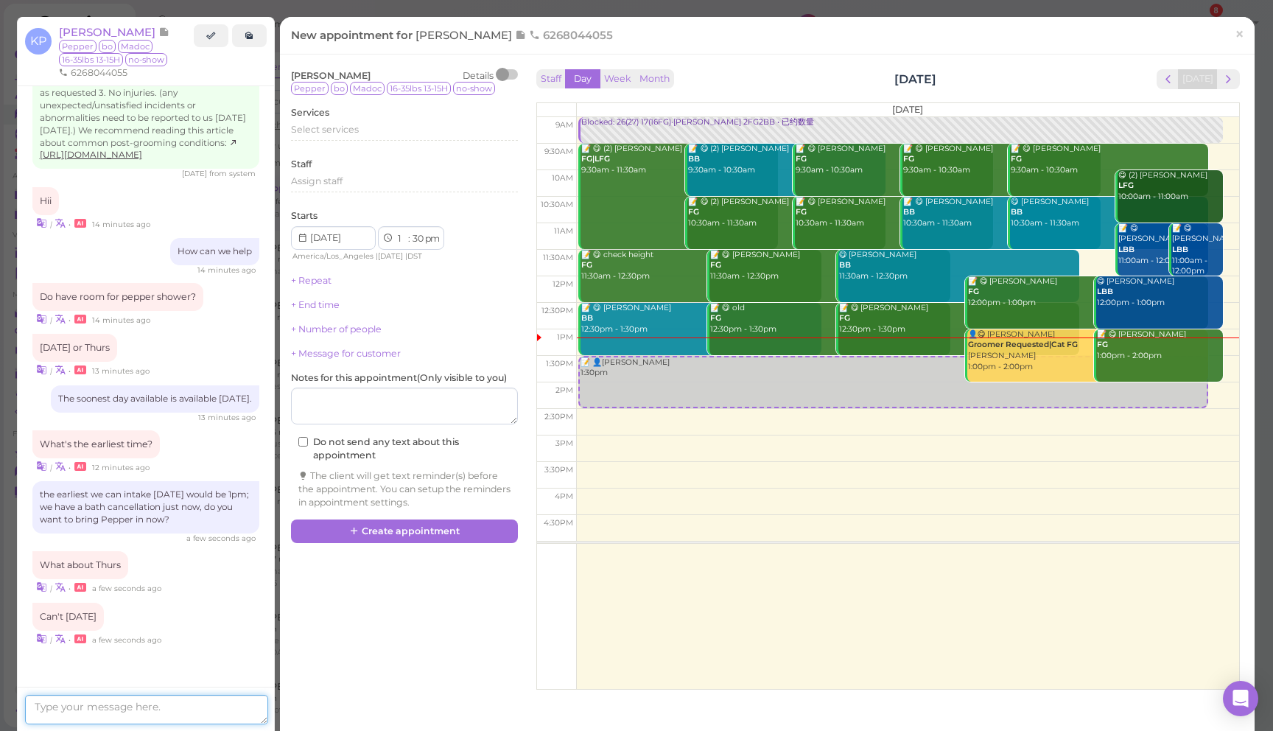
click at [99, 702] on textarea at bounding box center [146, 709] width 243 height 29
click at [1227, 85] on span "next" at bounding box center [1229, 79] width 14 height 14
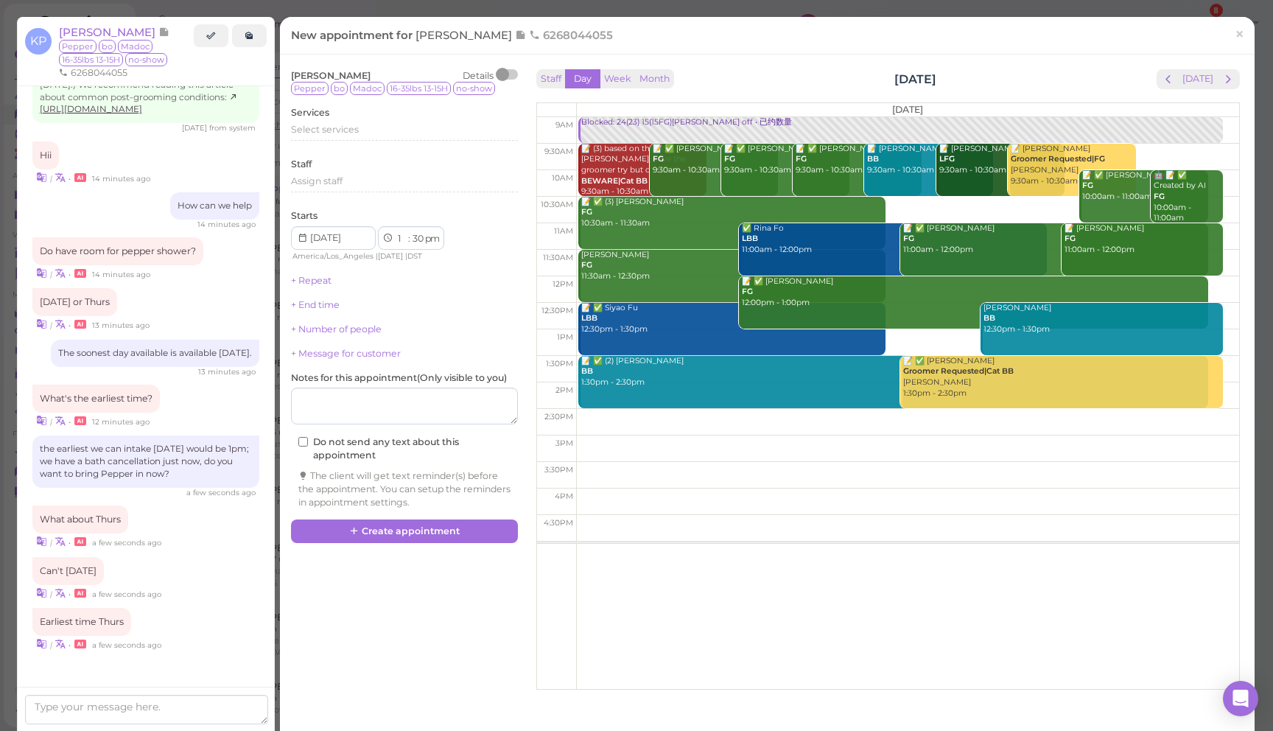
scroll to position [2202, 0]
click at [1227, 85] on span "next" at bounding box center [1229, 79] width 14 height 14
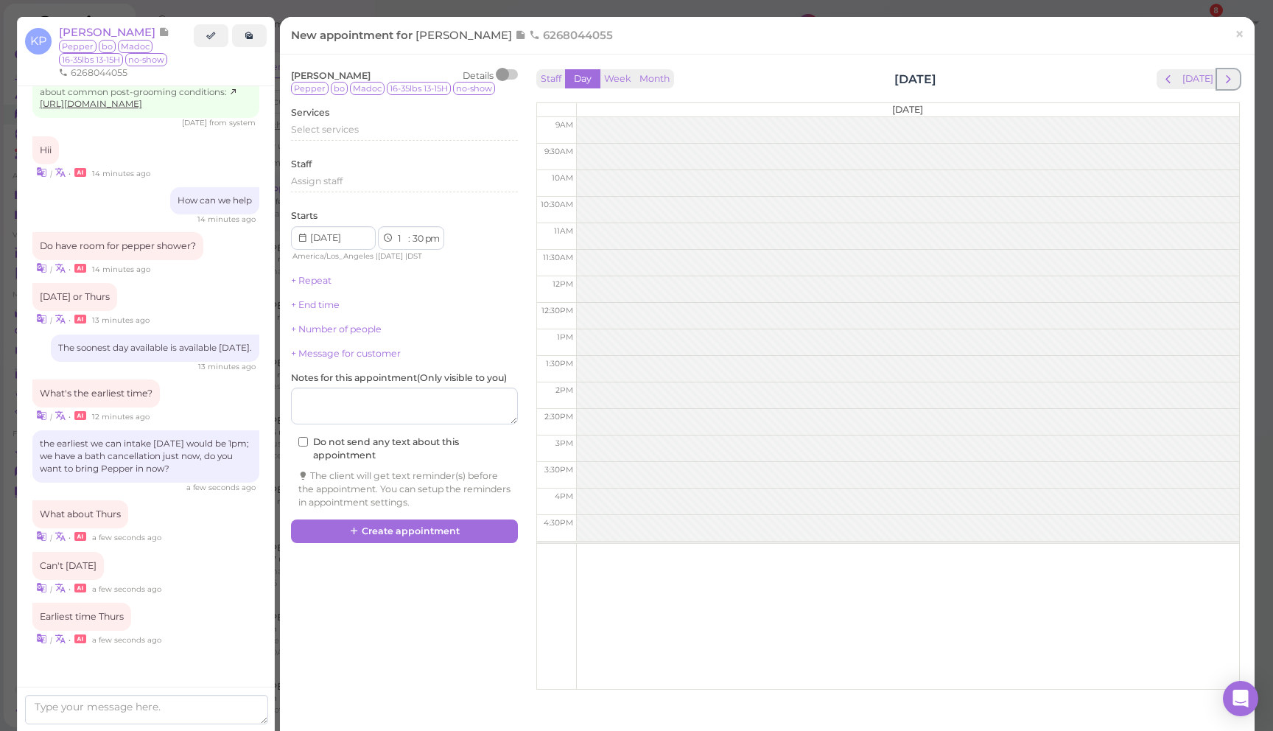
click at [1227, 85] on span "next" at bounding box center [1229, 79] width 14 height 14
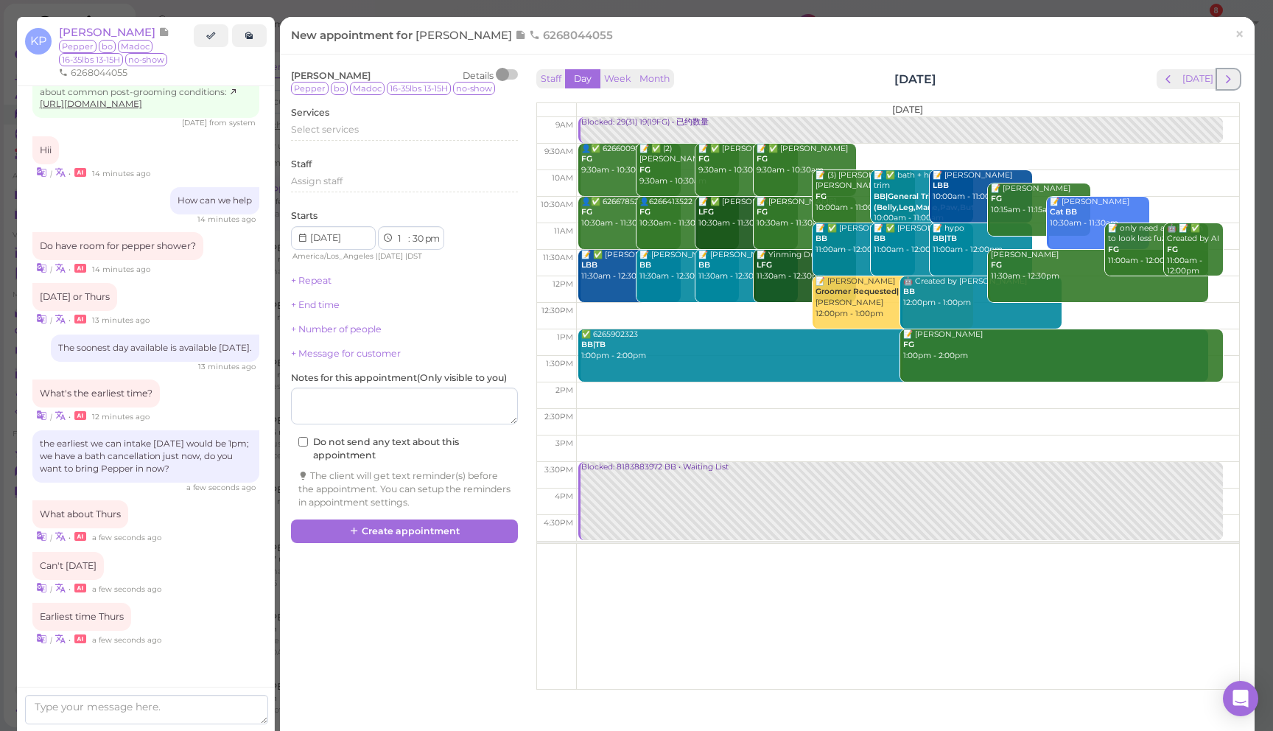
click at [1227, 85] on span "next" at bounding box center [1229, 79] width 14 height 14
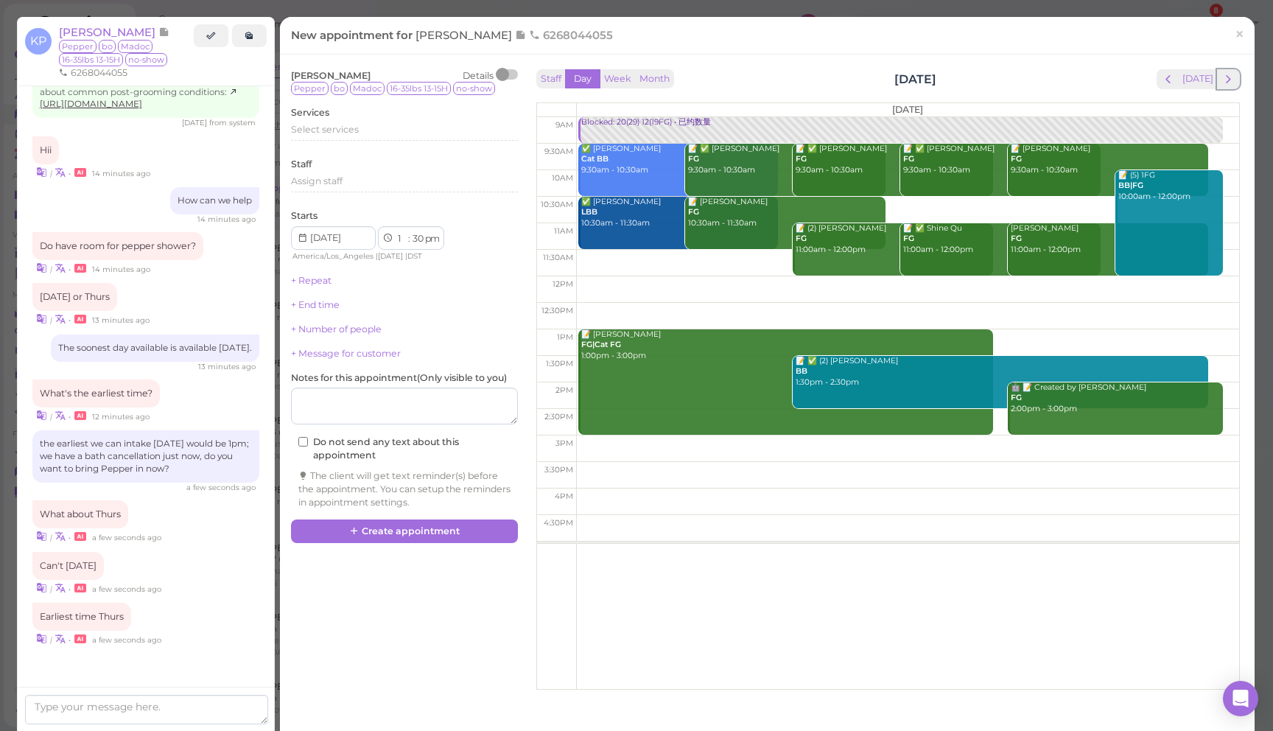
click at [1227, 85] on span "next" at bounding box center [1229, 79] width 14 height 14
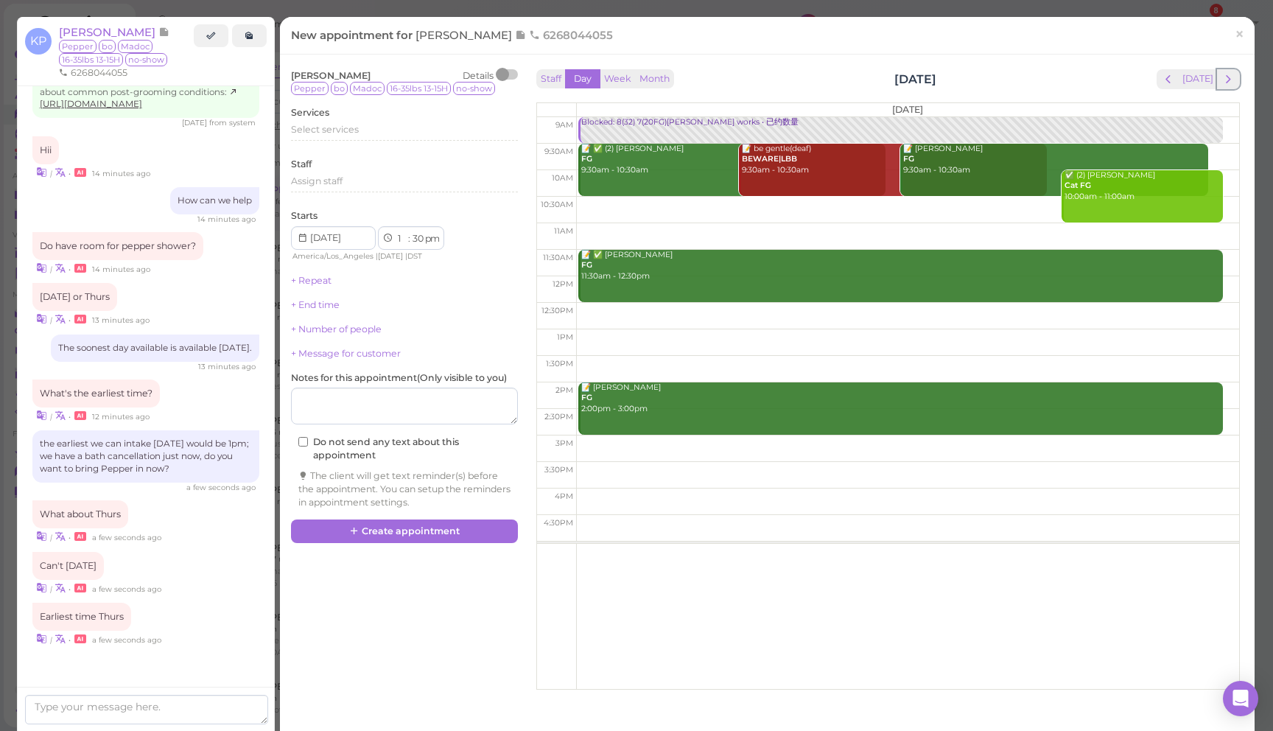
click at [1227, 85] on span "next" at bounding box center [1229, 79] width 14 height 14
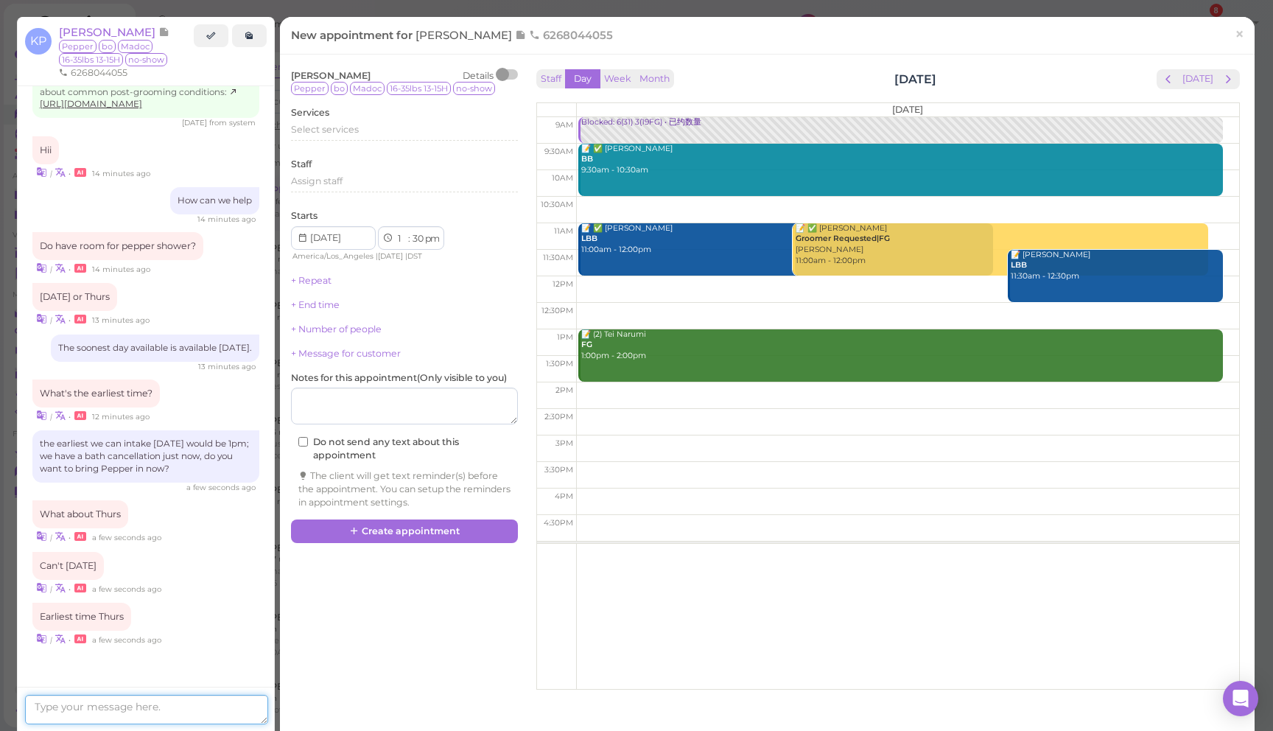
click at [143, 705] on textarea at bounding box center [146, 709] width 243 height 29
type textarea "9:30am works for you?"
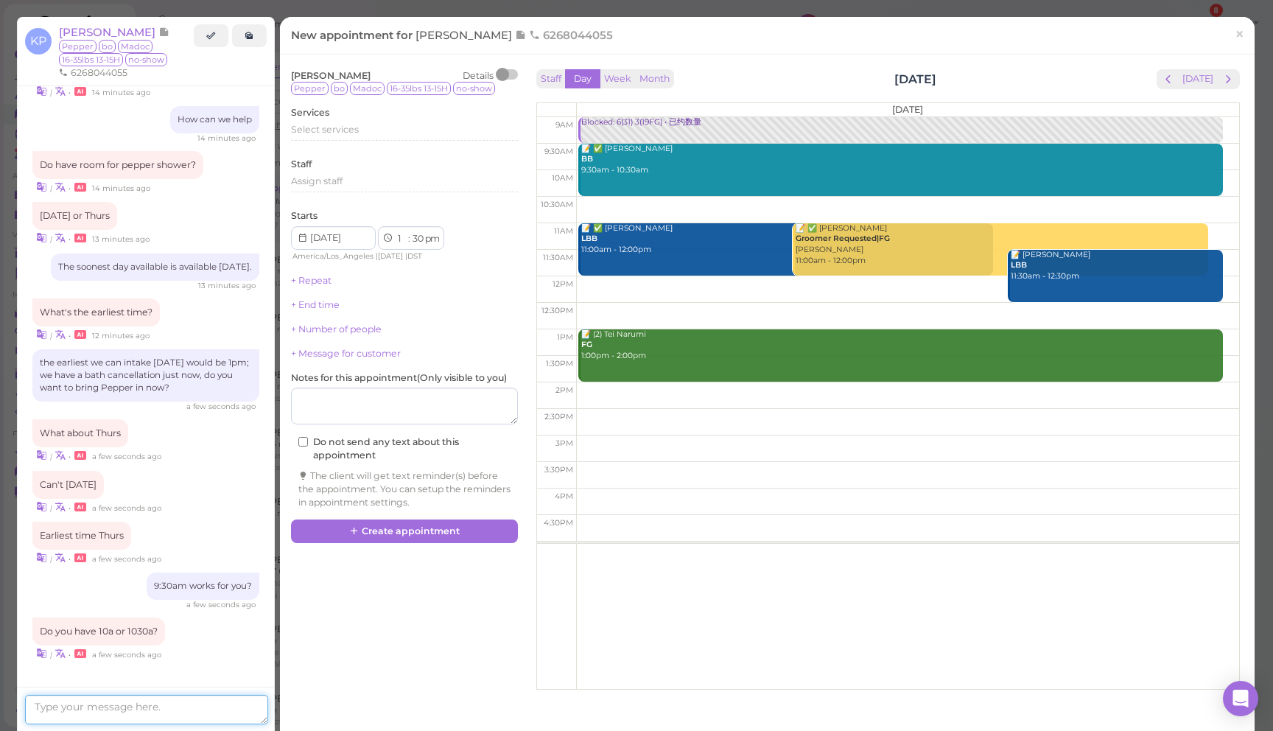
scroll to position [2299, 0]
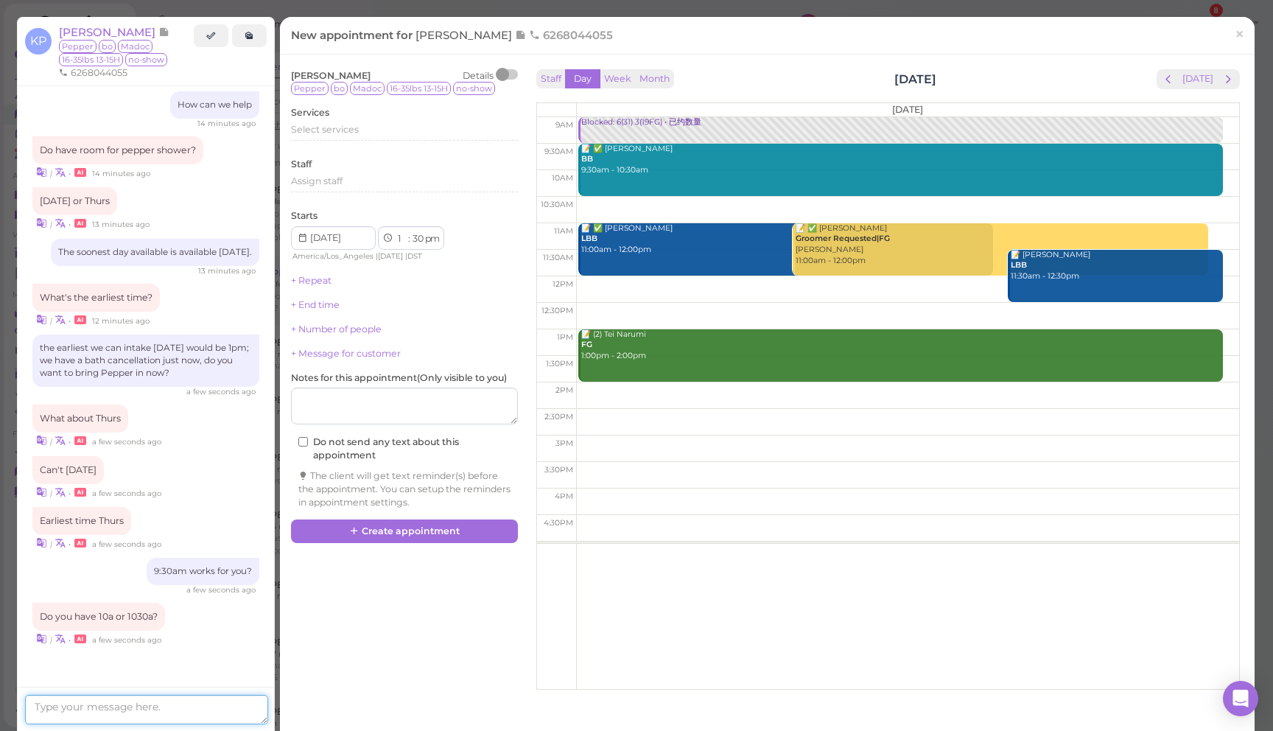
click at [130, 705] on textarea at bounding box center [146, 709] width 243 height 29
type textarea "Sure"
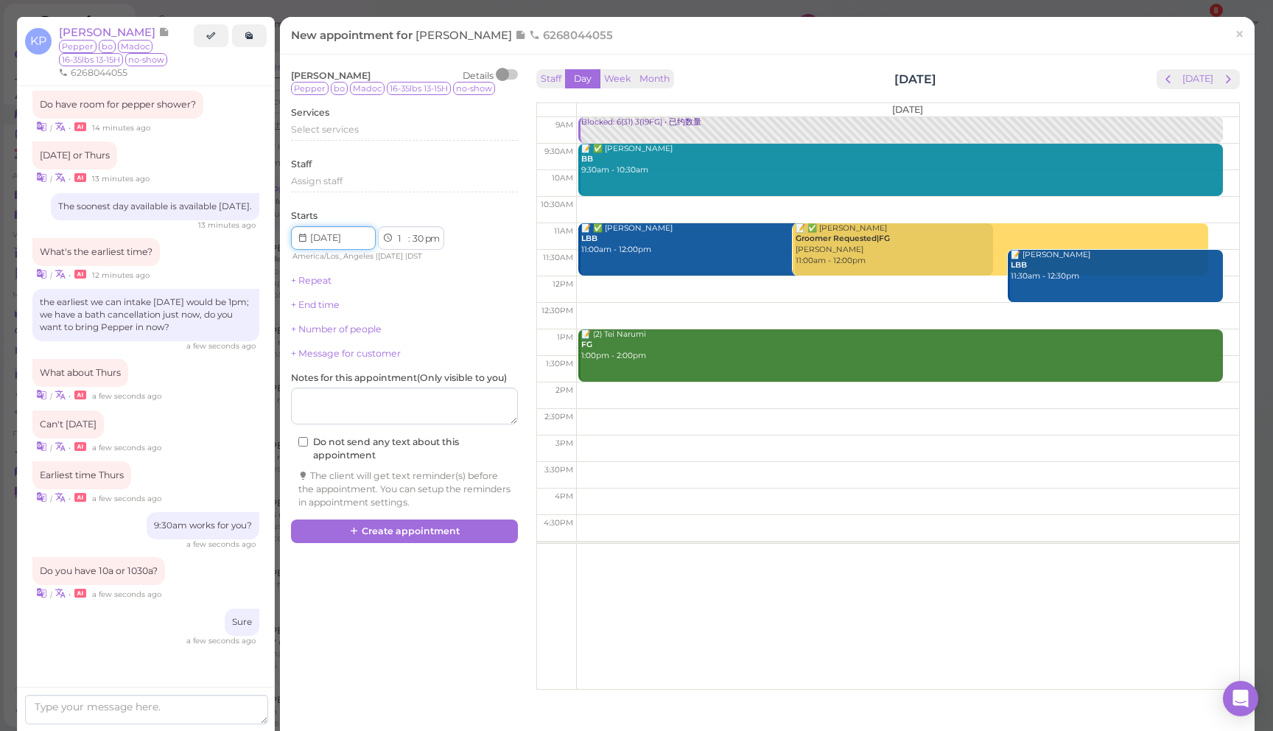
click at [352, 237] on input at bounding box center [333, 238] width 85 height 24
type input "[DATE]"
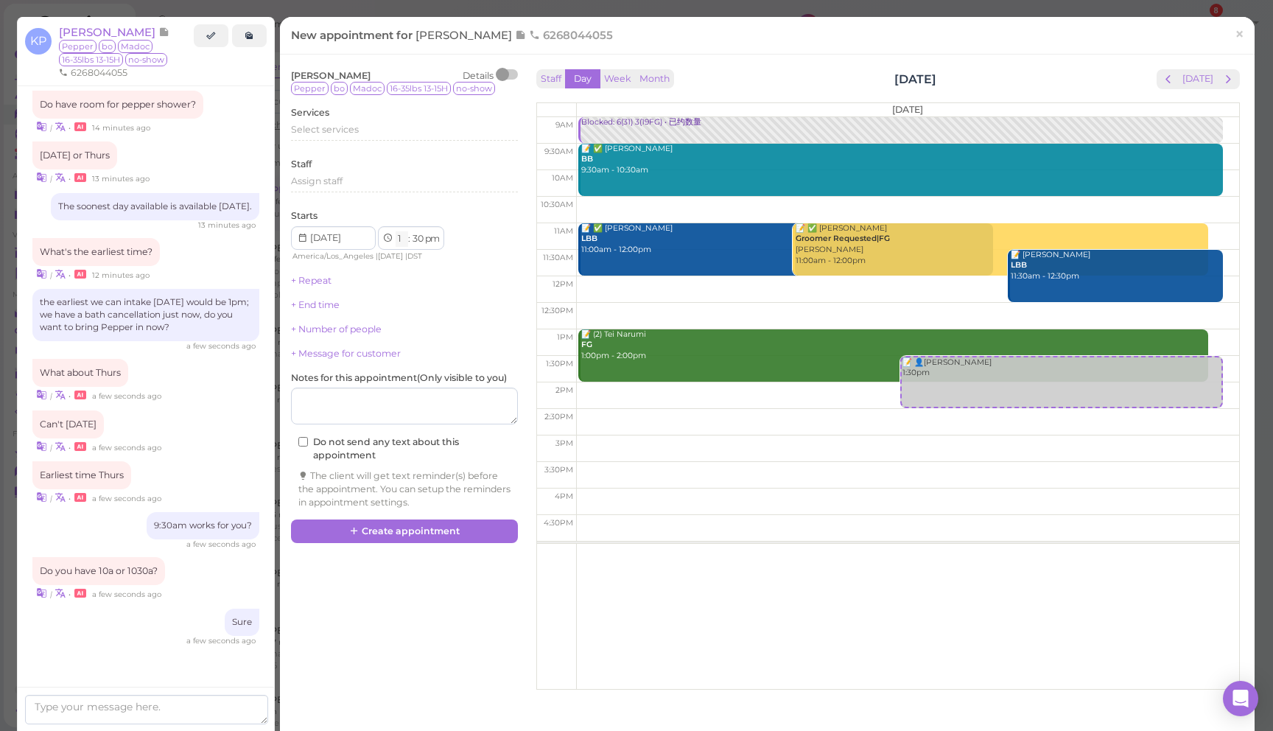
click at [399, 237] on select "1 2 3 4 5 6 7 8 9 10 11 12" at bounding box center [402, 238] width 13 height 15
select select "10"
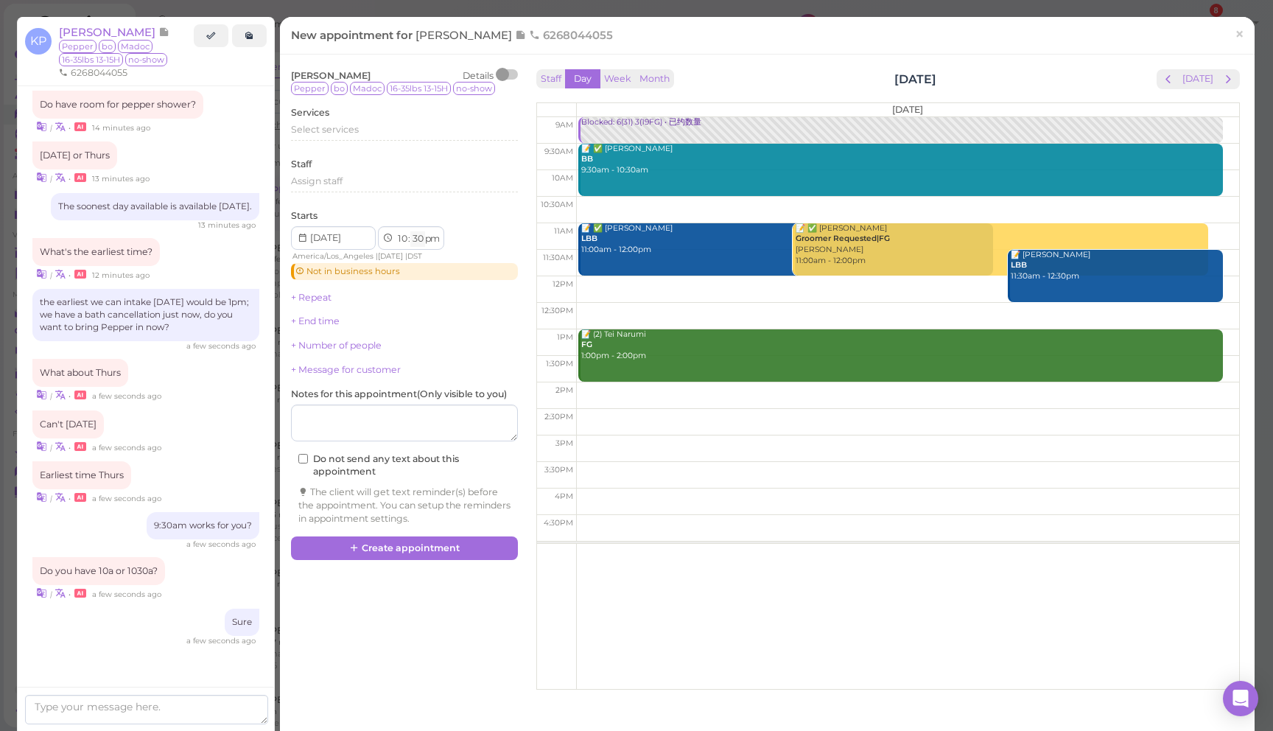
click at [415, 238] on select "00 05 10 15 20 25 30 35 40 45 50 55" at bounding box center [417, 238] width 15 height 15
select select "00"
click at [376, 132] on div "Select services" at bounding box center [404, 129] width 227 height 13
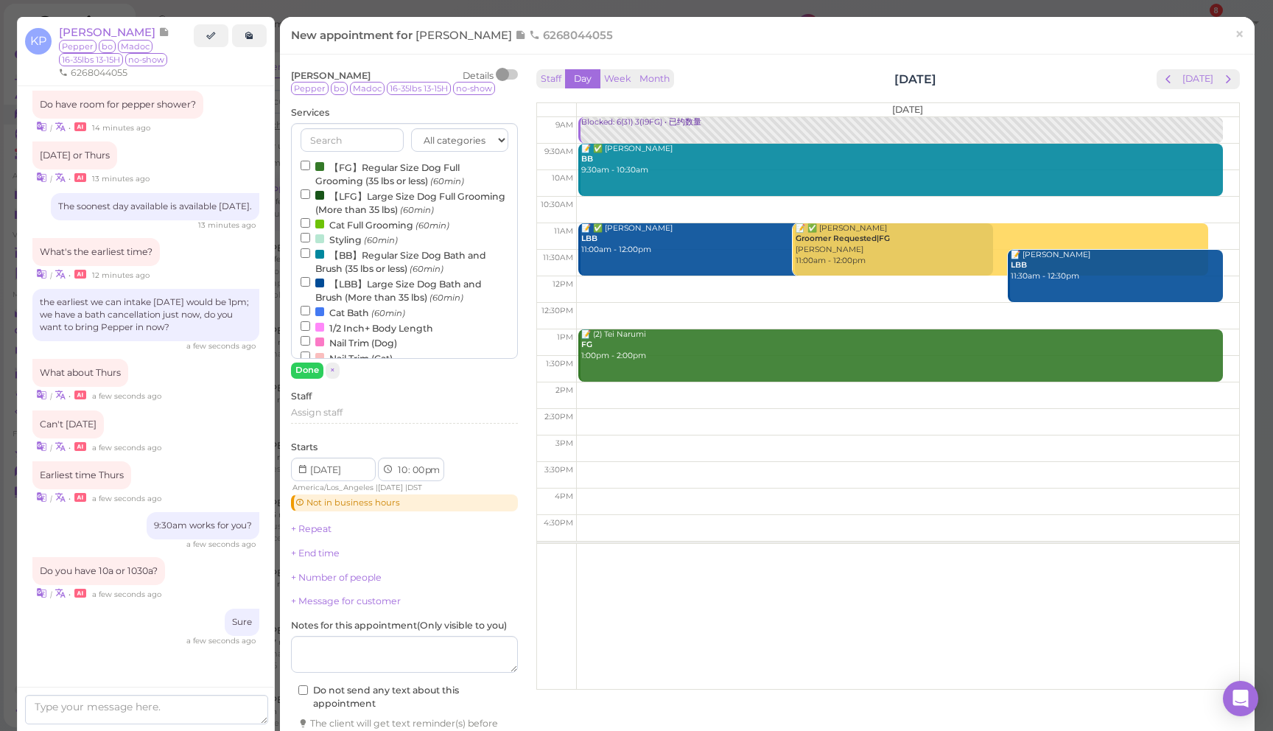
drag, startPoint x: 375, startPoint y: 258, endPoint x: 319, endPoint y: 389, distance: 142.6
click at [374, 258] on label "【BB】Regular Size Dog Bath and Brush (35 lbs or less) (60min)" at bounding box center [405, 261] width 208 height 29
click at [310, 258] on input "【BB】Regular Size Dog Bath and Brush (35 lbs or less) (60min)" at bounding box center [306, 253] width 10 height 10
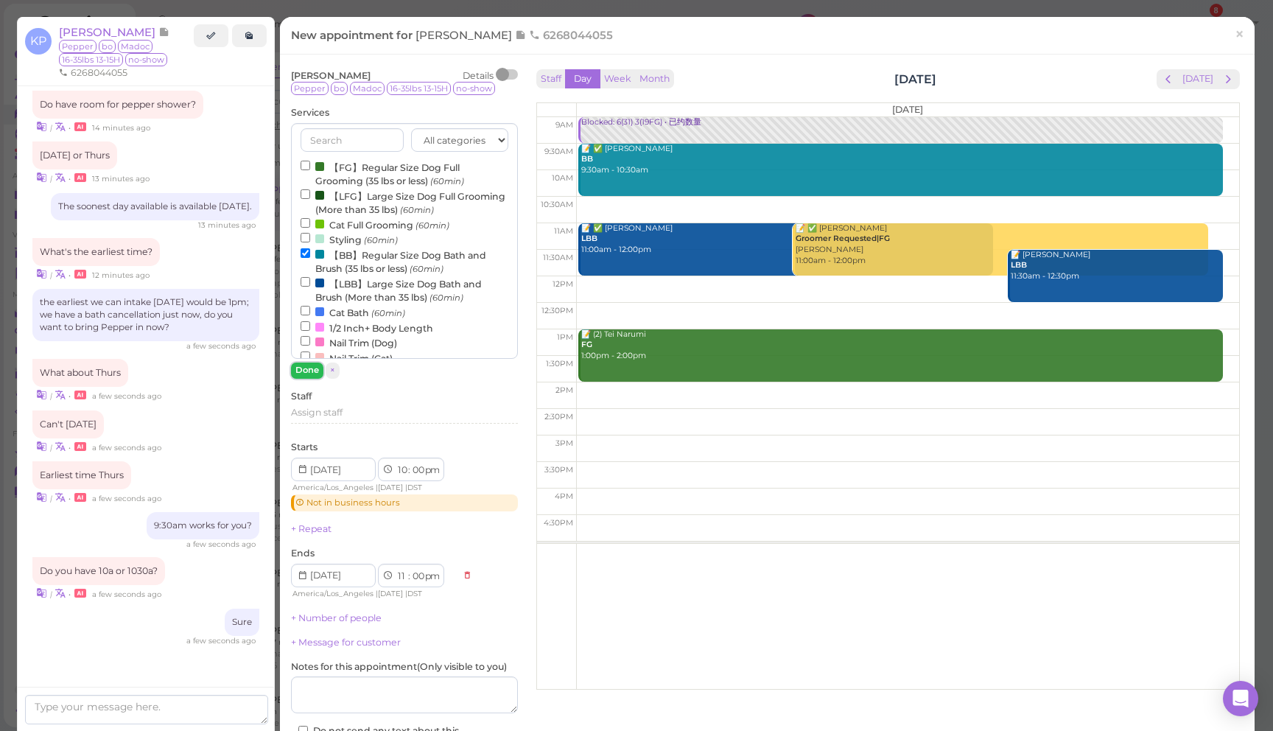
click at [311, 365] on button "Done" at bounding box center [307, 370] width 32 height 15
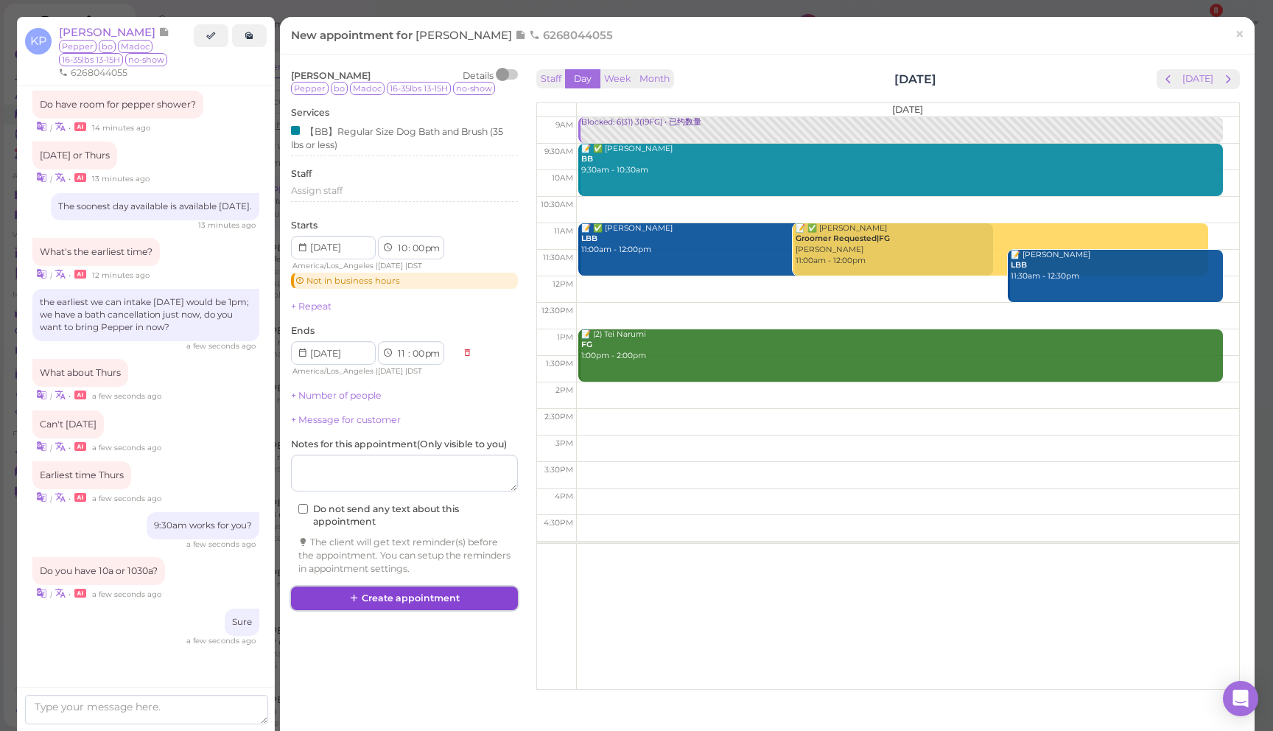
click at [431, 595] on button "Create appointment" at bounding box center [404, 599] width 227 height 24
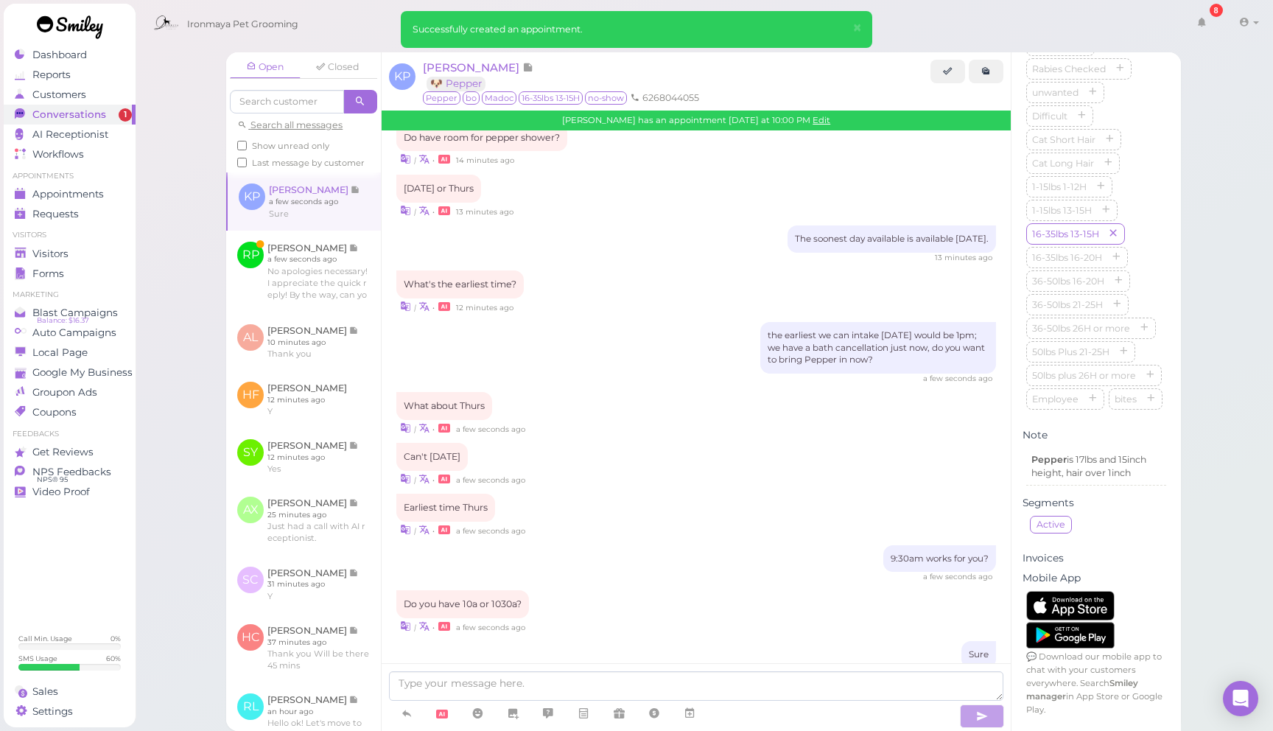
scroll to position [2481, 0]
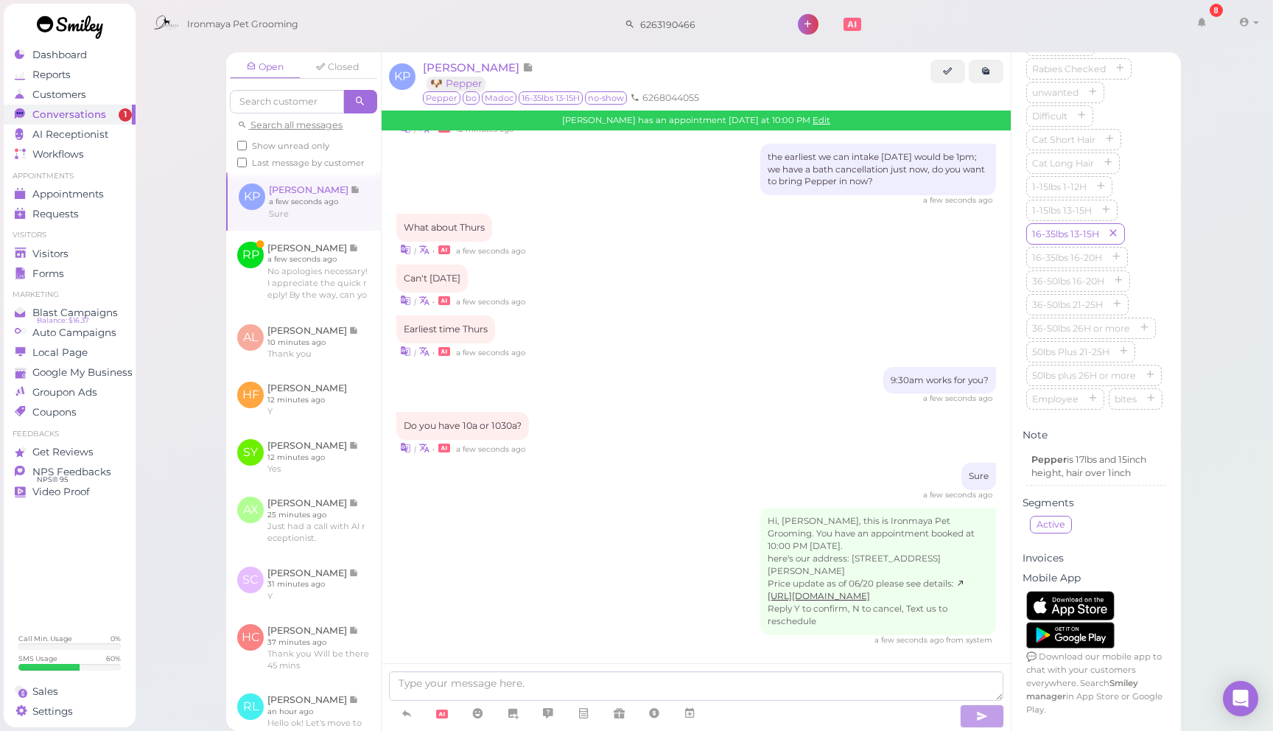
click at [632, 389] on div "9:30am works for you? a few seconds ago" at bounding box center [696, 386] width 600 height 38
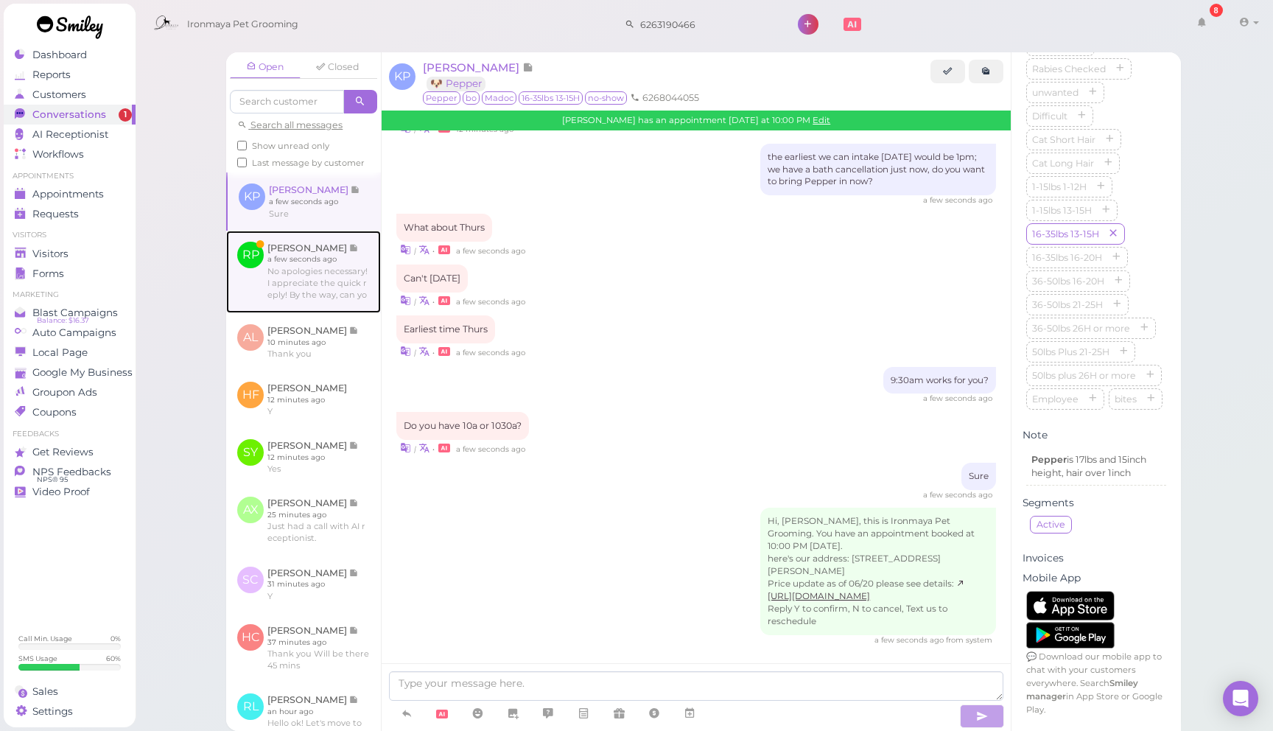
click at [329, 267] on link at bounding box center [303, 272] width 155 height 83
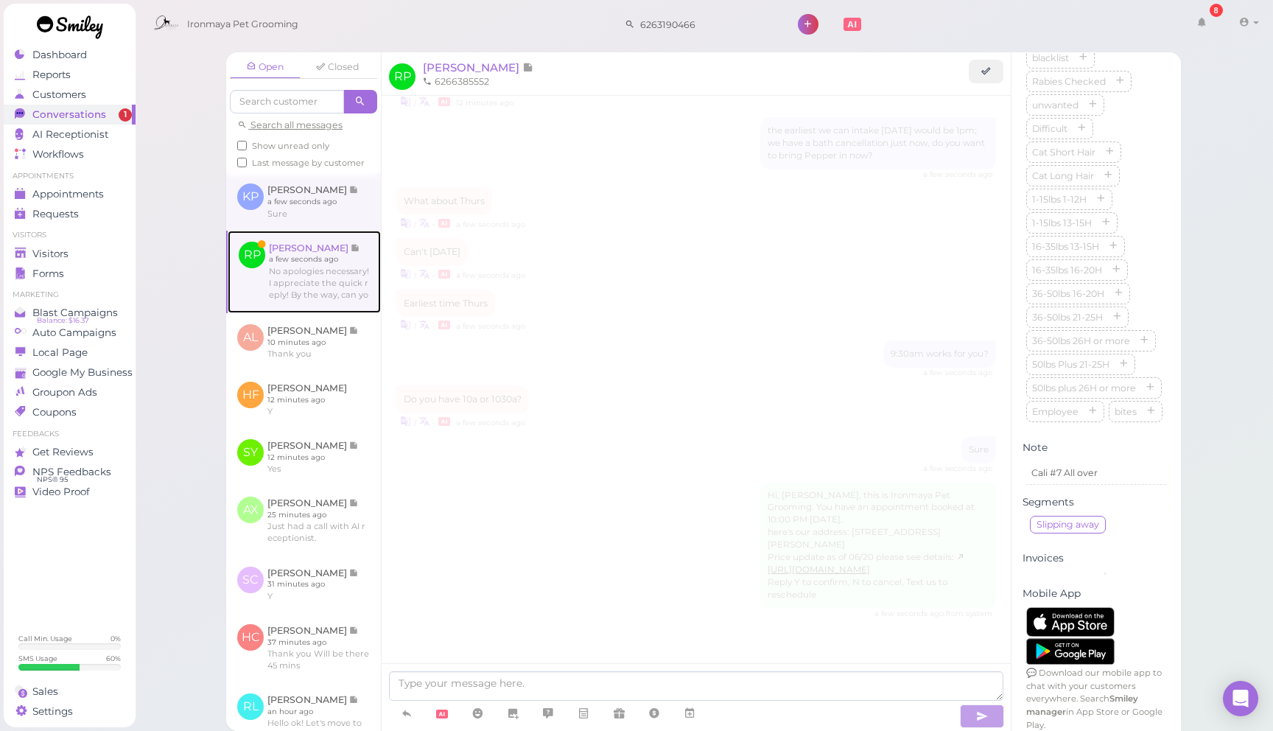
scroll to position [2280, 0]
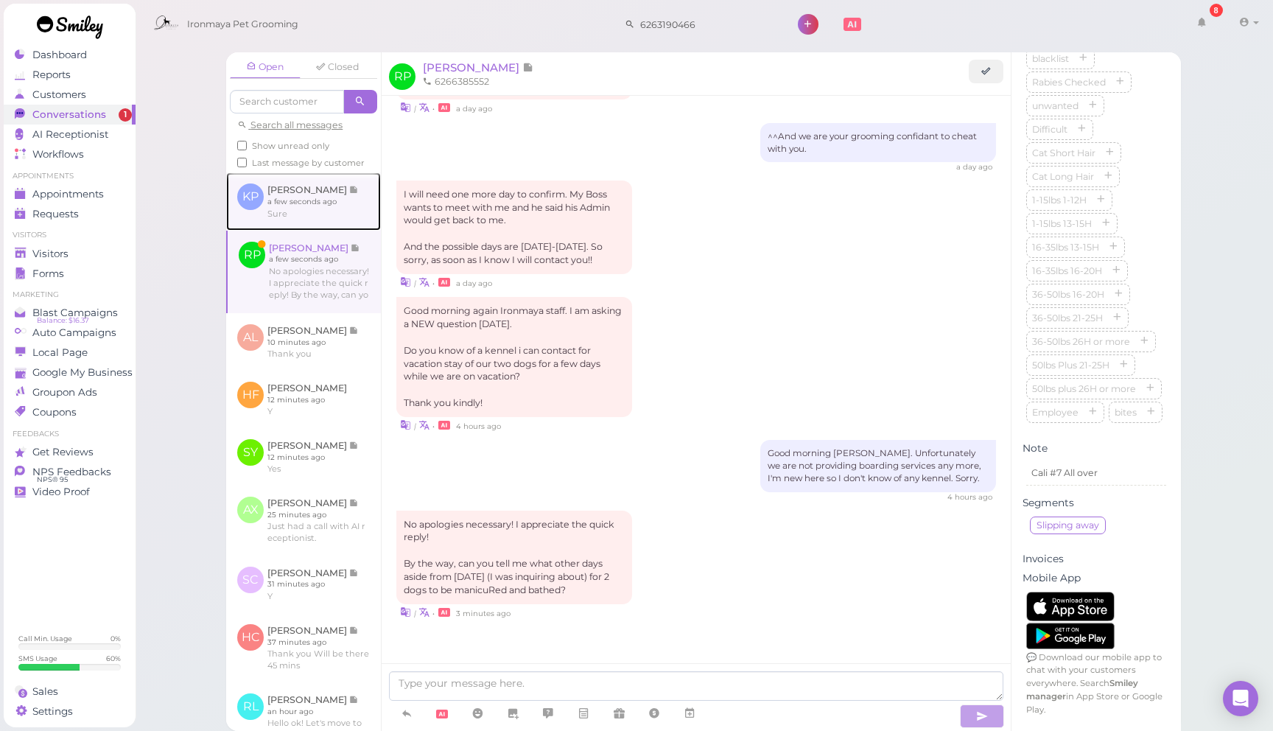
click at [326, 208] on link at bounding box center [303, 200] width 155 height 57
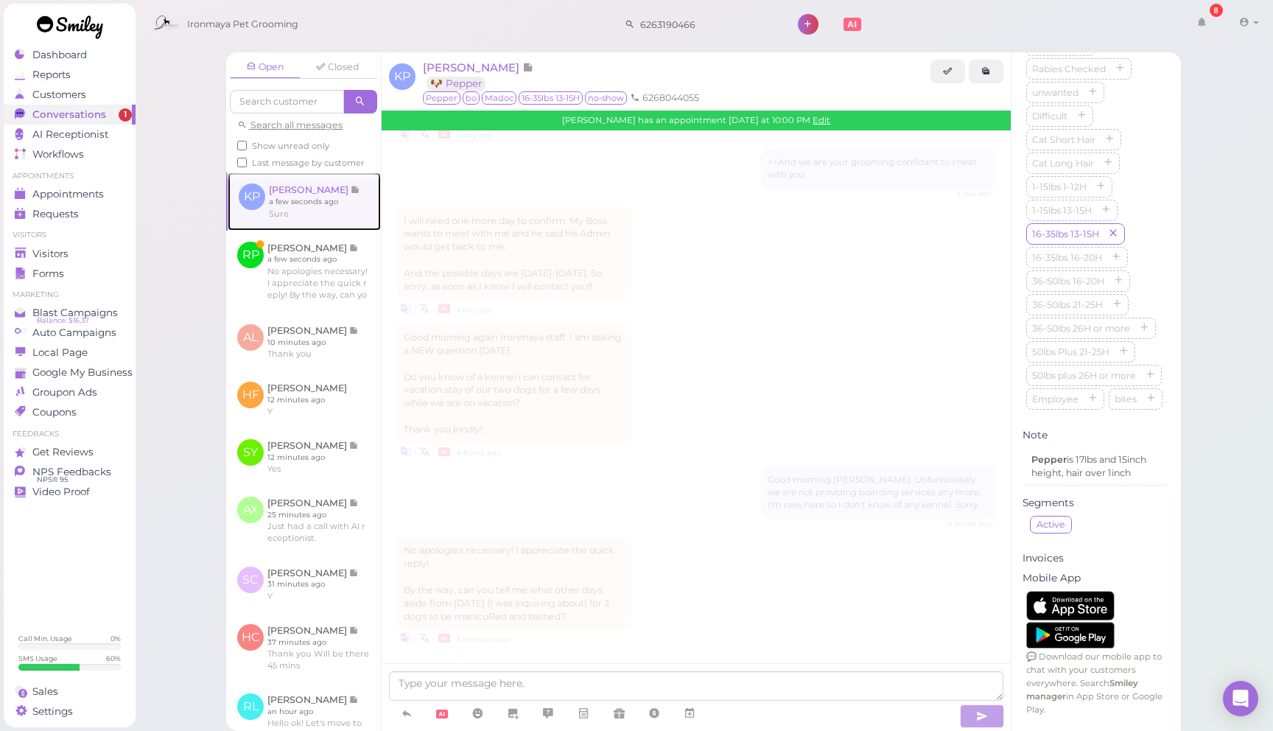
scroll to position [1833, 0]
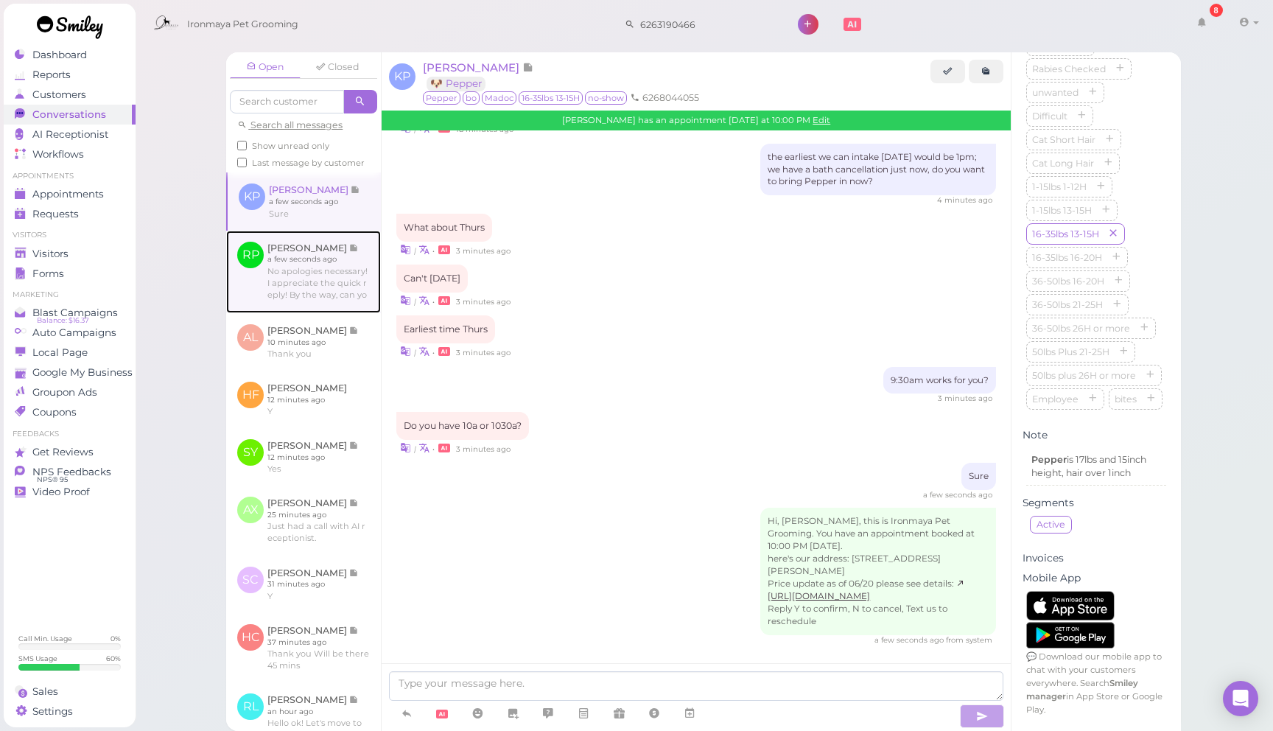
click at [335, 279] on link at bounding box center [303, 272] width 155 height 83
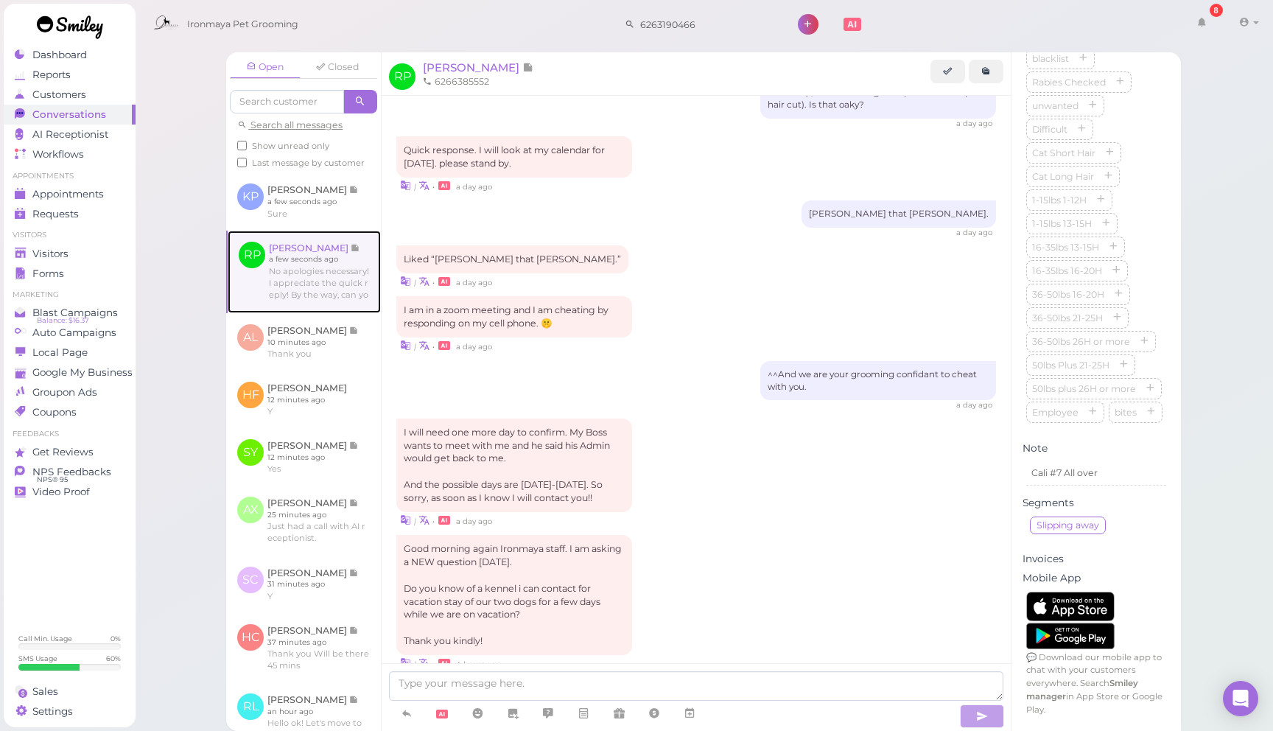
scroll to position [2280, 0]
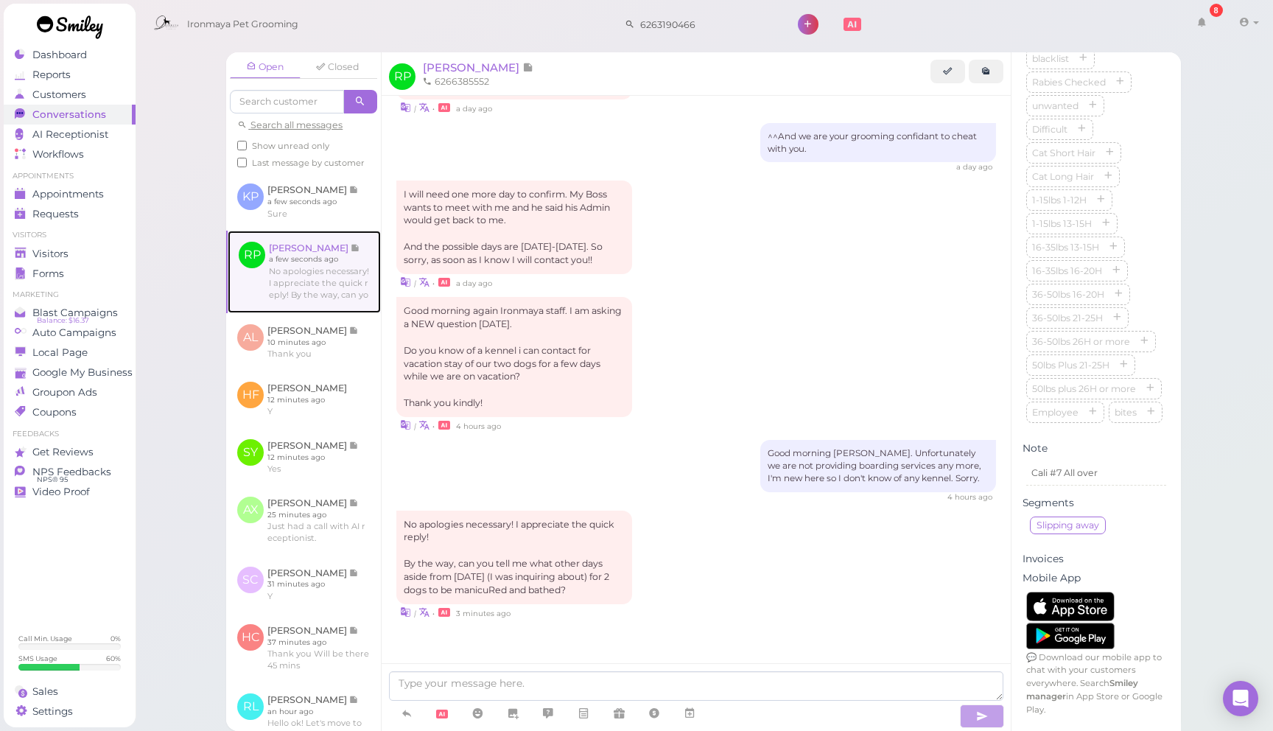
click at [335, 268] on link at bounding box center [304, 272] width 153 height 83
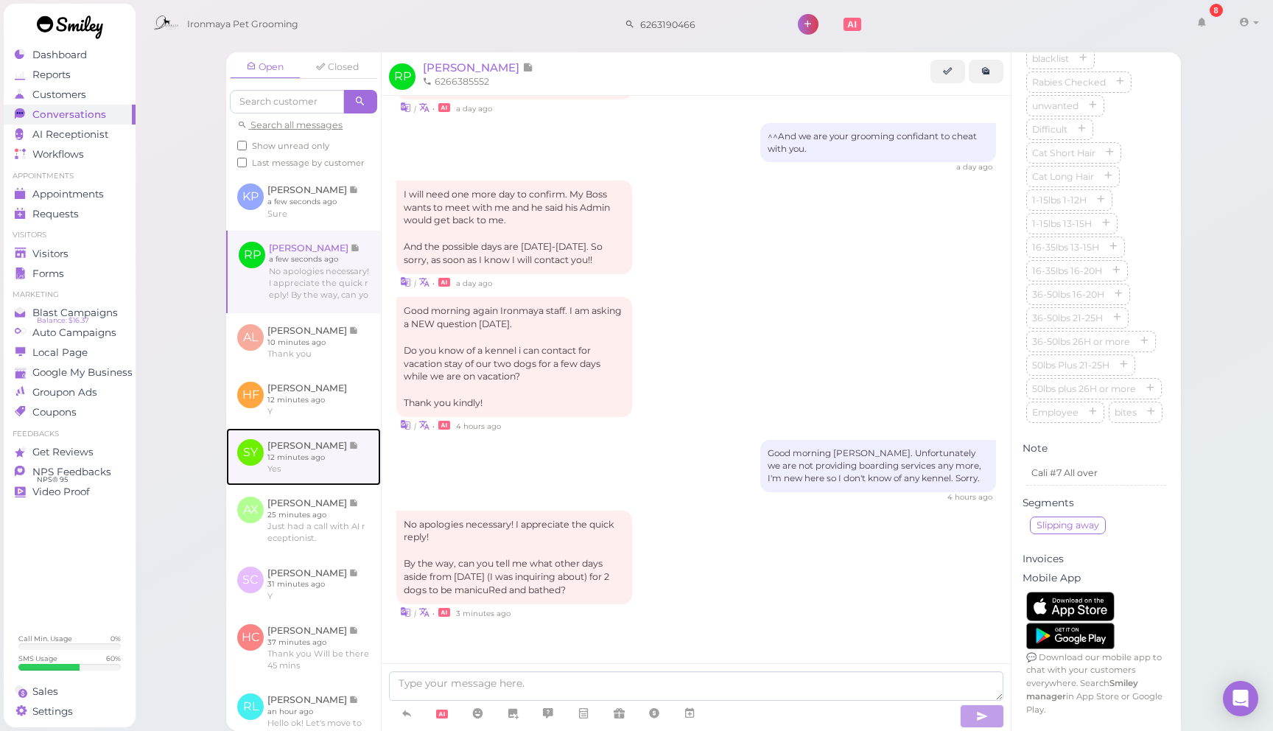
click at [329, 445] on link at bounding box center [303, 456] width 155 height 57
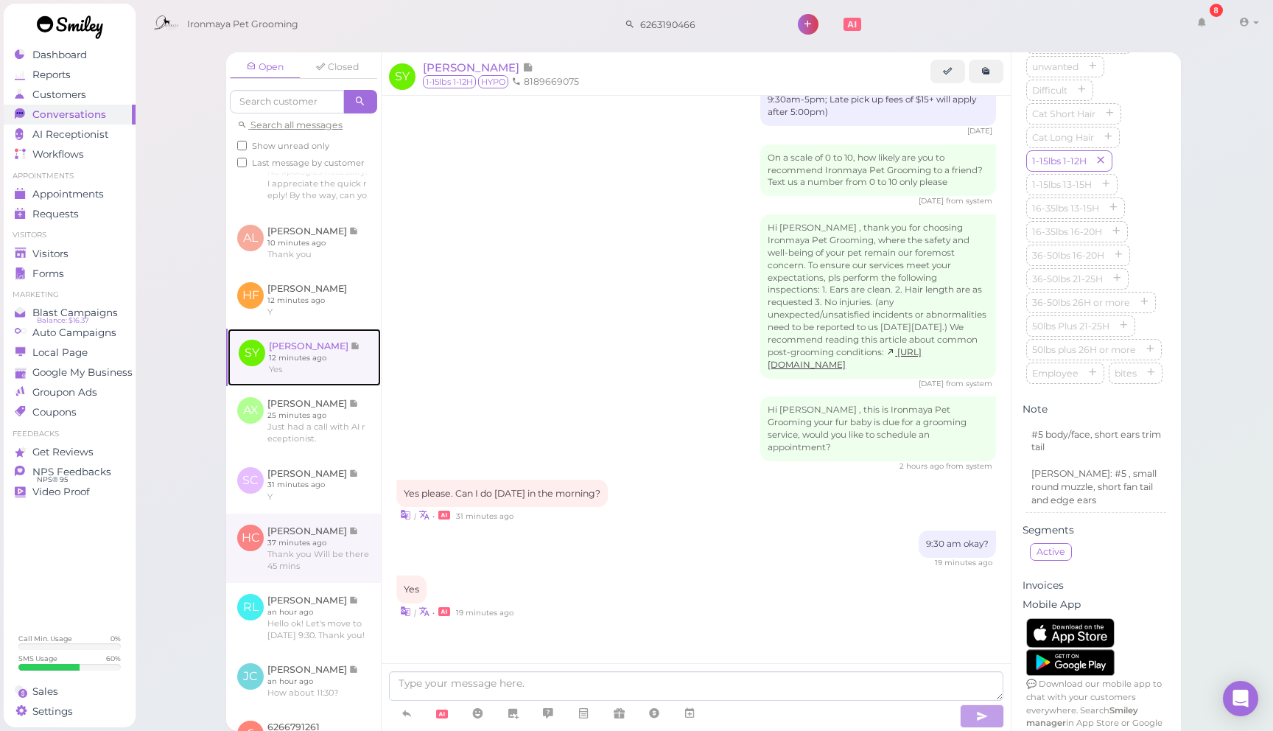
scroll to position [122, 0]
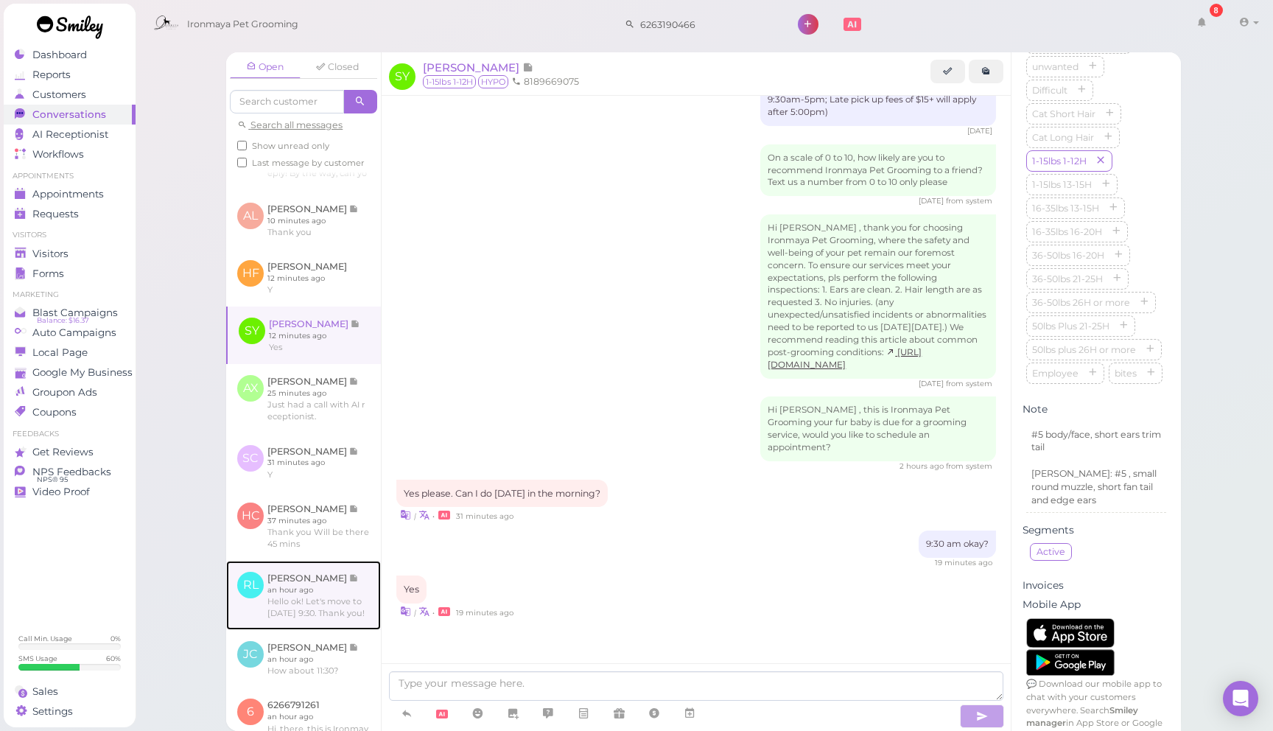
click at [328, 595] on link at bounding box center [303, 595] width 155 height 69
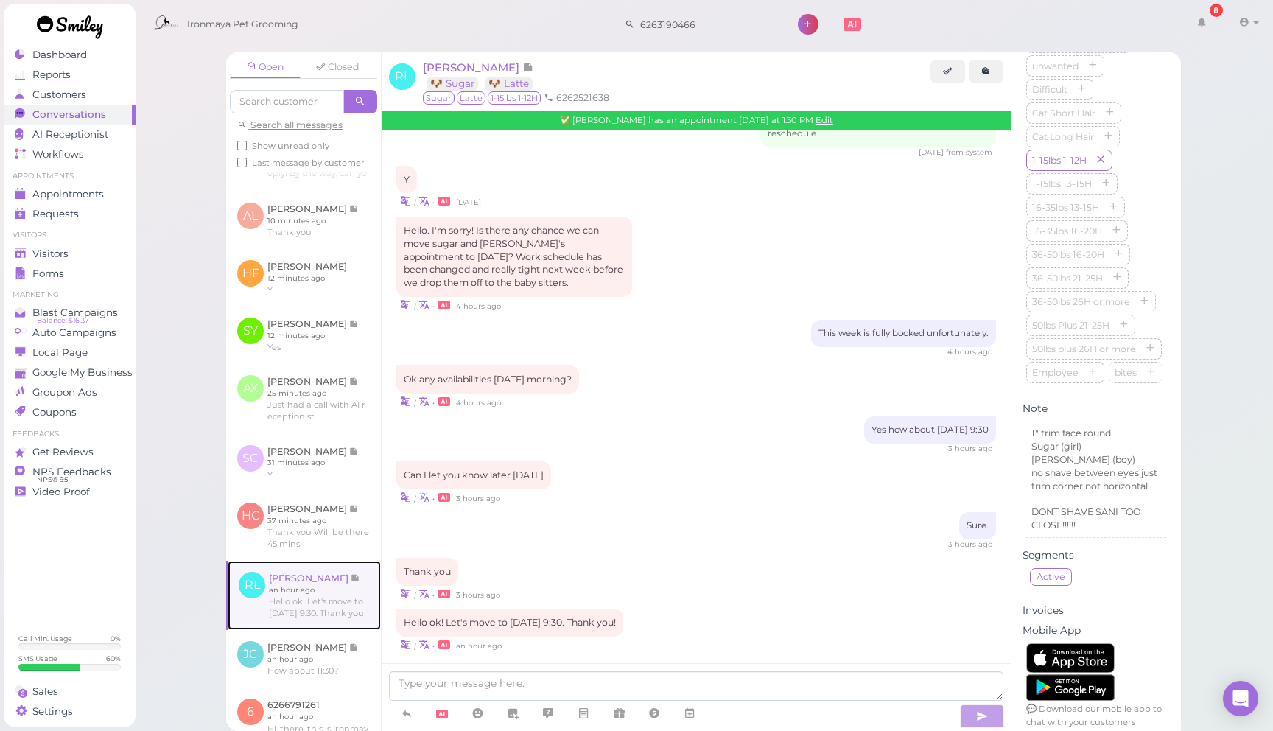
scroll to position [563, 0]
click at [987, 78] on link at bounding box center [986, 72] width 35 height 24
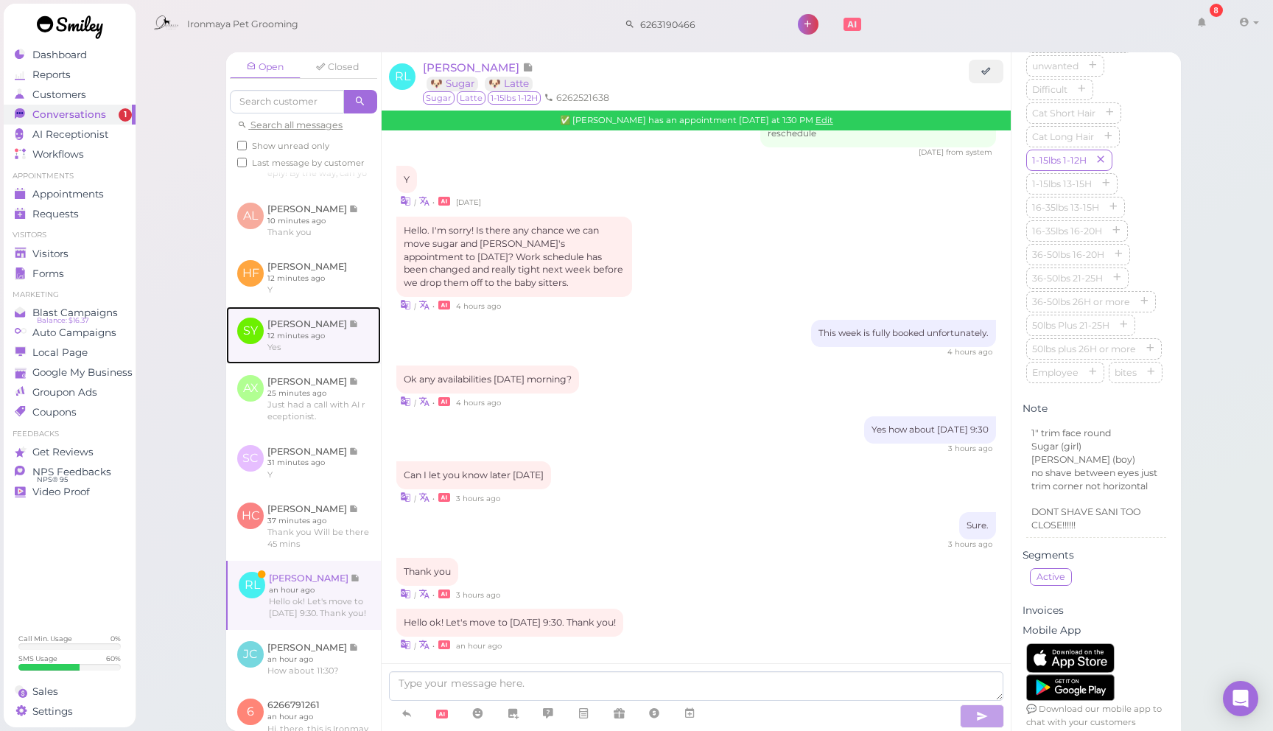
click at [316, 341] on link at bounding box center [303, 335] width 155 height 57
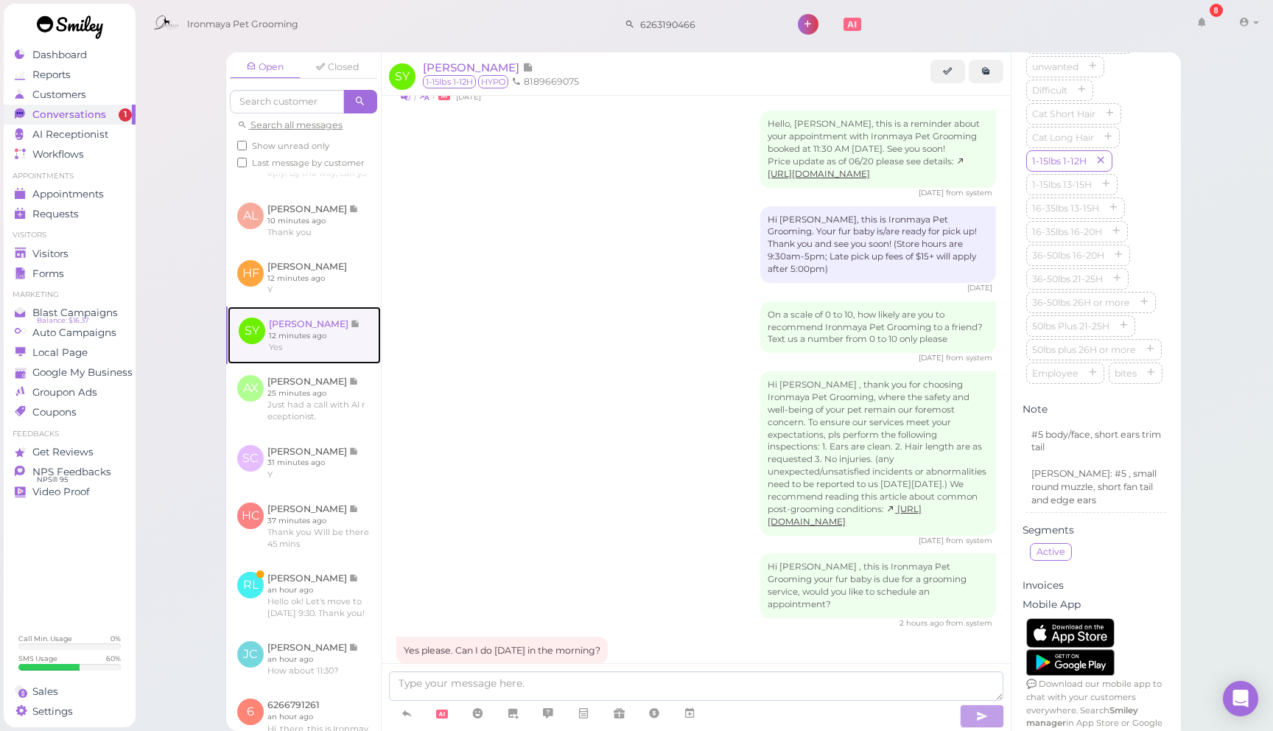
scroll to position [1889, 0]
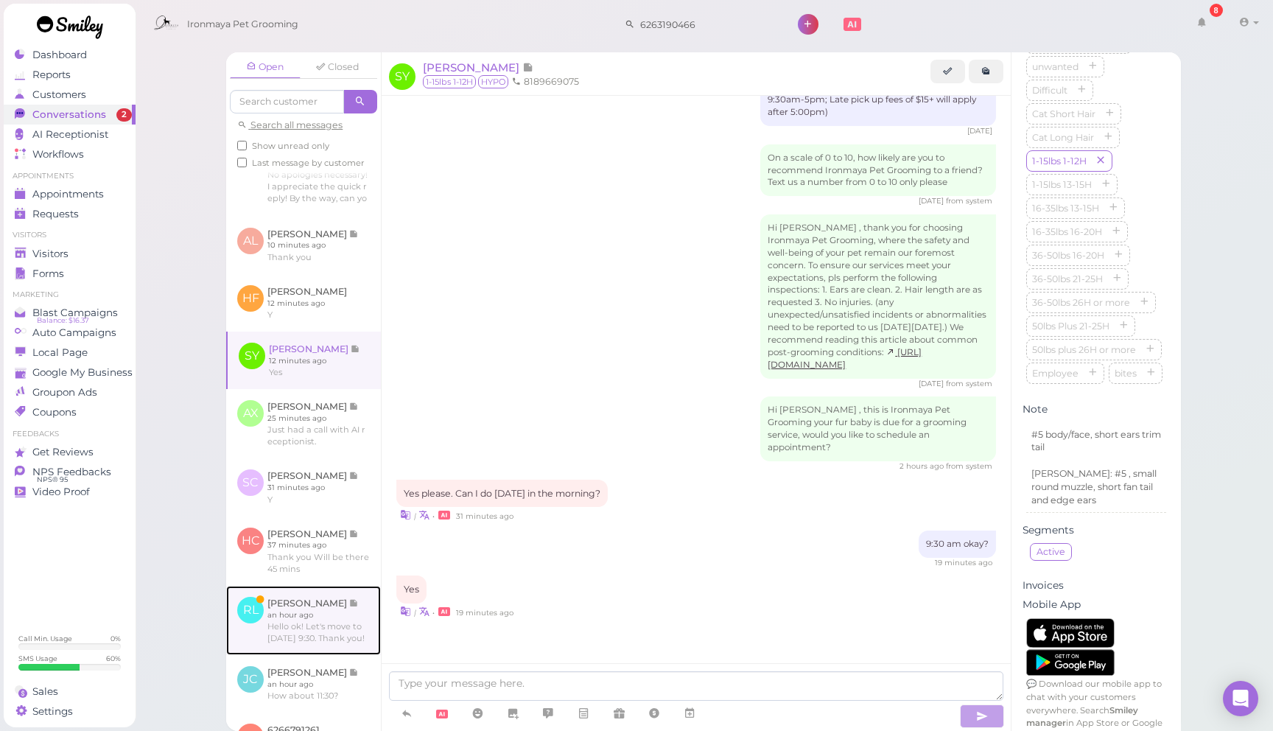
click at [336, 637] on link at bounding box center [303, 620] width 155 height 69
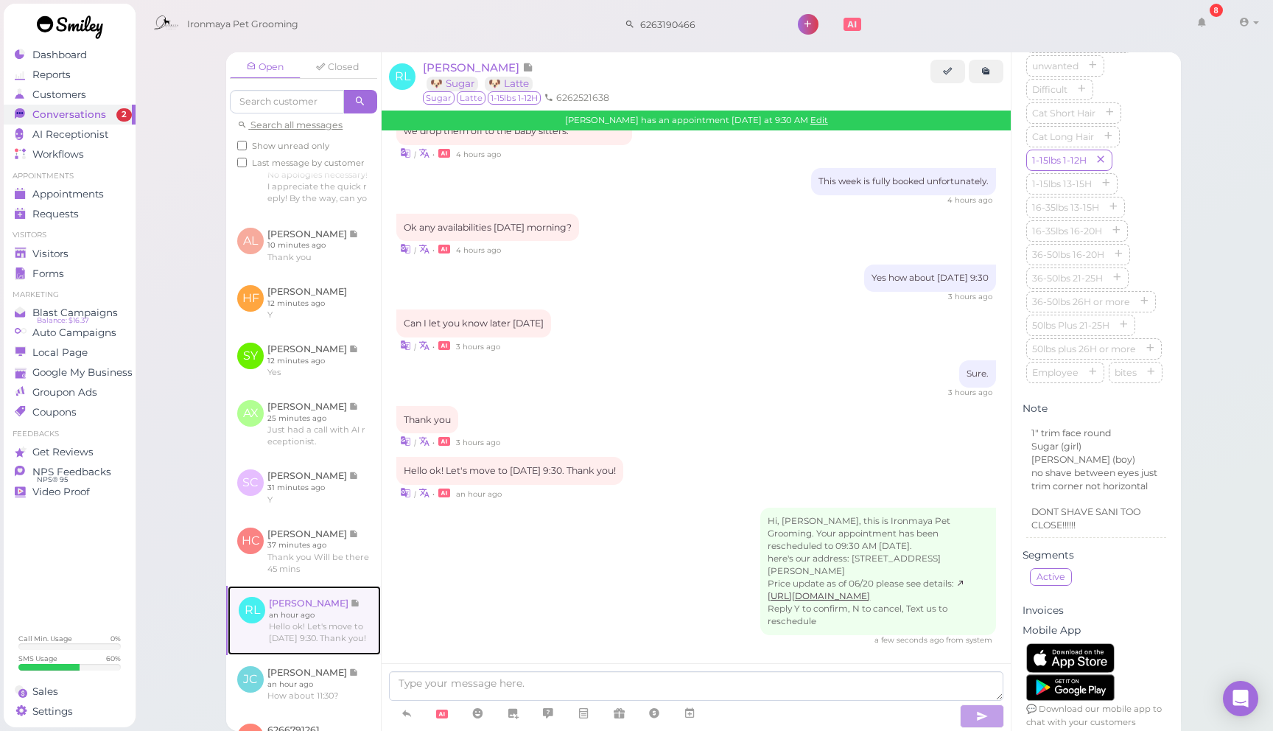
scroll to position [1786, 0]
